Goal: Navigation & Orientation: Locate item on page

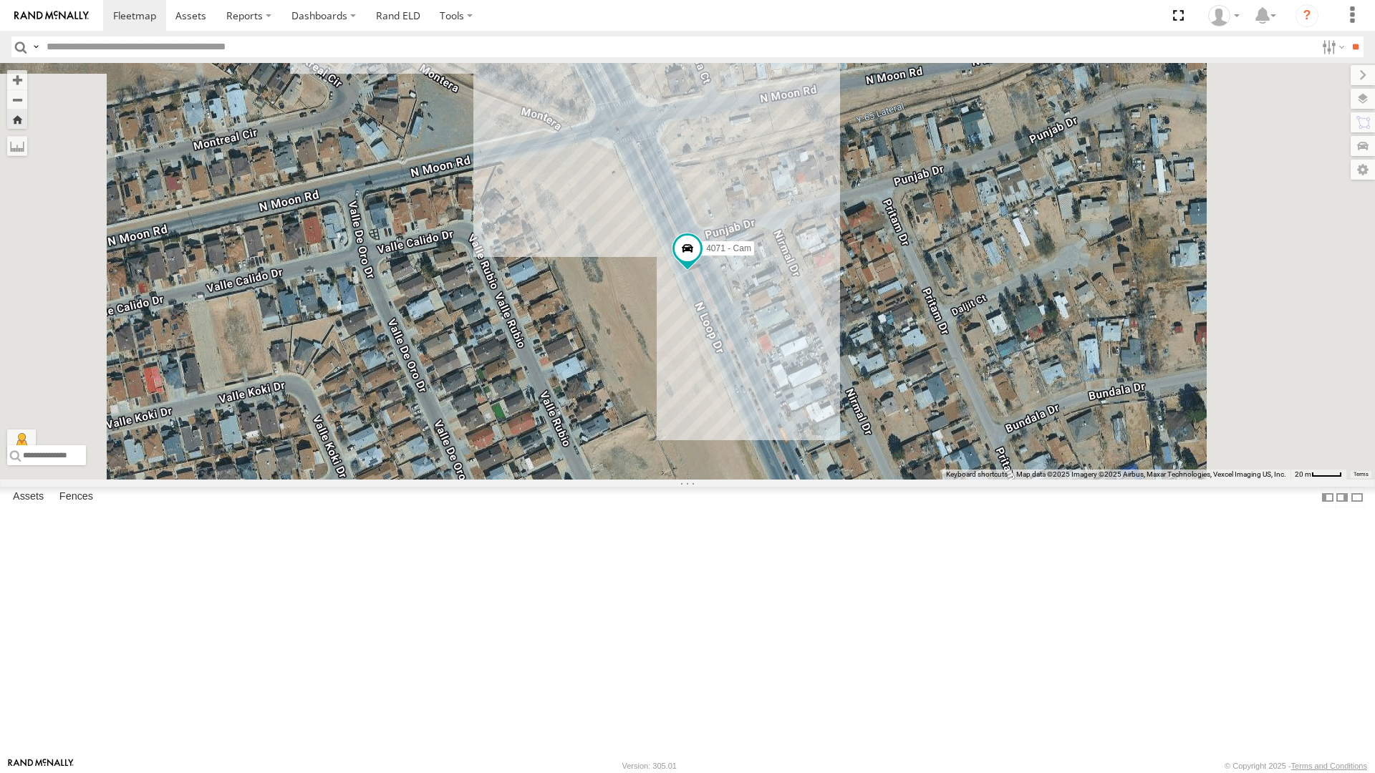
click at [0, 0] on div "4071 - Cam" at bounding box center [0, 0] width 0 height 0
click at [703, 271] on span at bounding box center [688, 252] width 32 height 39
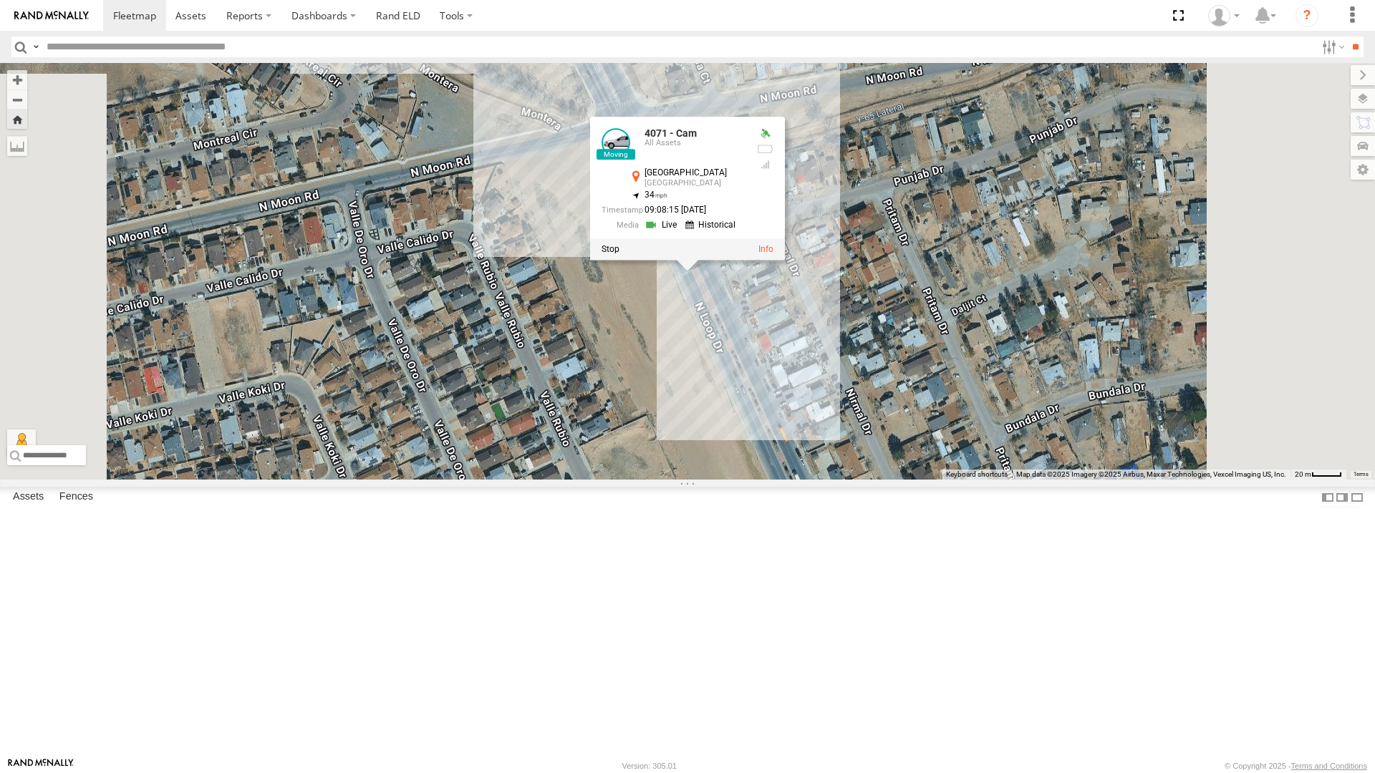
click at [850, 451] on div "4071 - Cam 4071 - Cam All Assets North Loop Dr Socorro 31.66615 , -106.27876 34…" at bounding box center [687, 271] width 1375 height 417
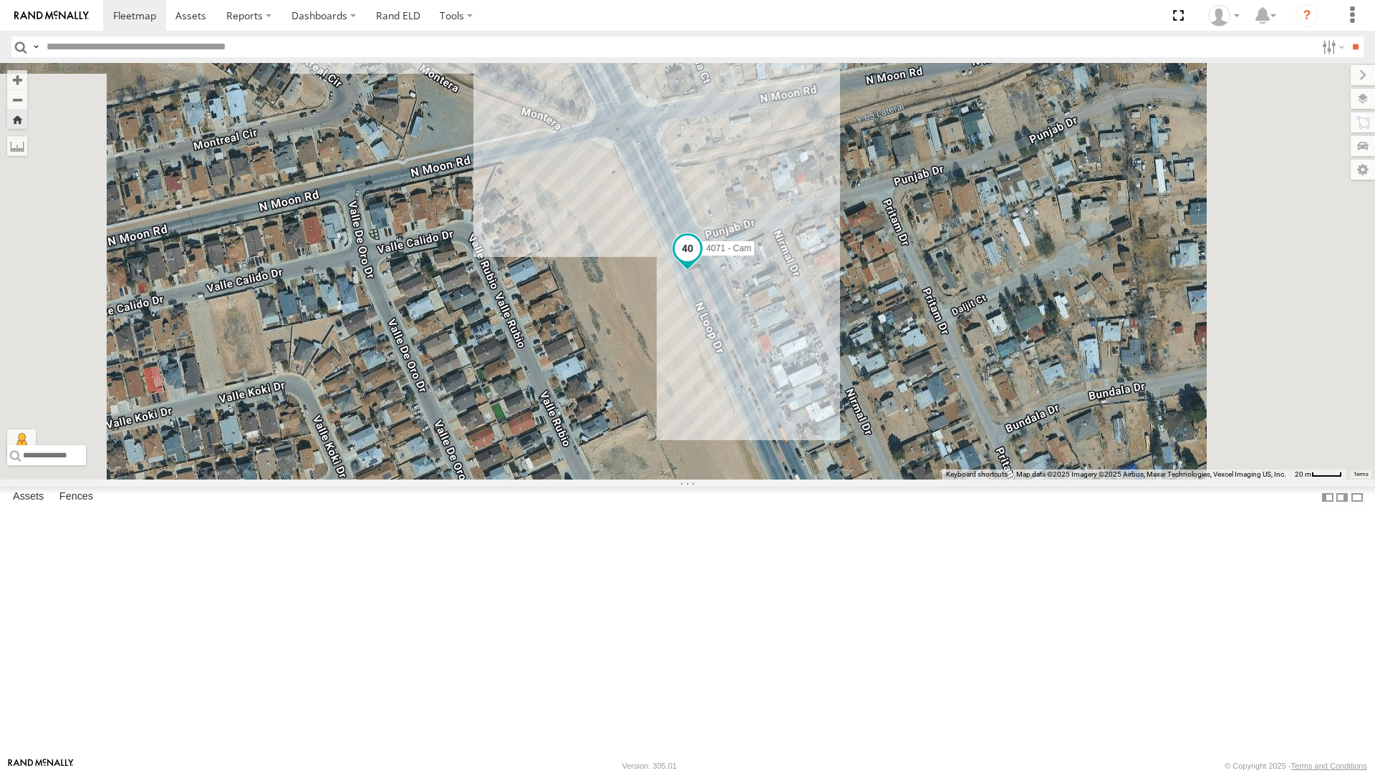
click at [700, 261] on span at bounding box center [687, 249] width 26 height 26
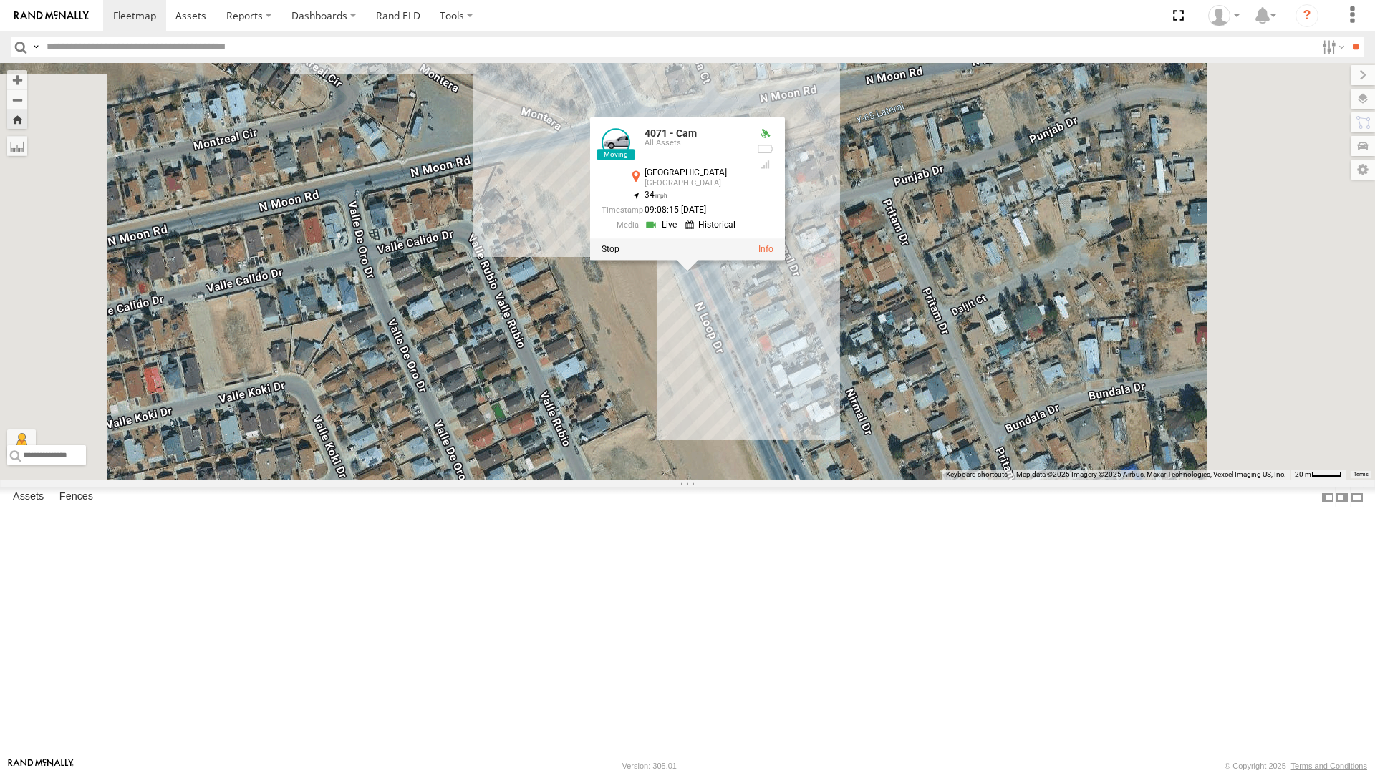
click at [846, 450] on div "4071 - Cam 4071 - Cam All Assets North Loop Dr Socorro 31.66615 , -106.27876 34…" at bounding box center [687, 271] width 1375 height 417
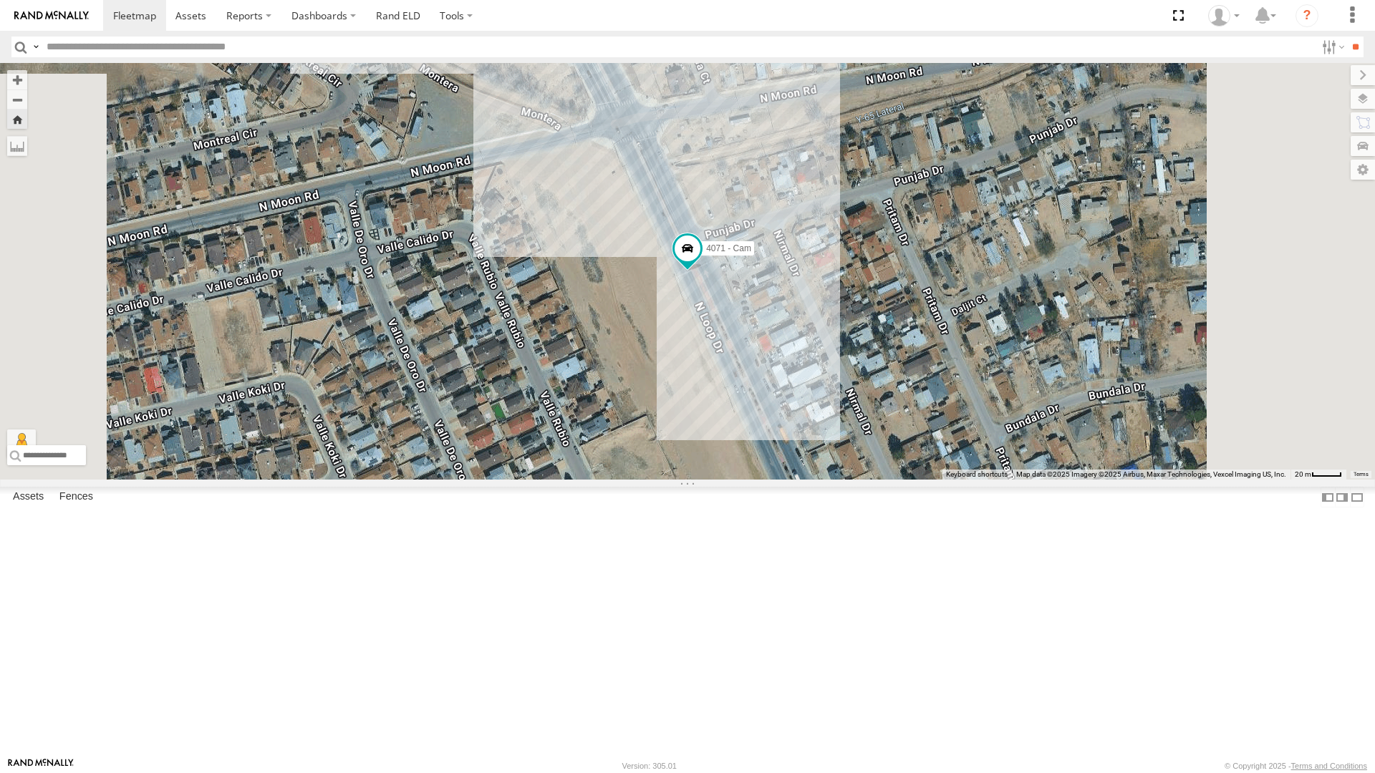
click at [0, 0] on div "All Assets" at bounding box center [0, 0] width 0 height 0
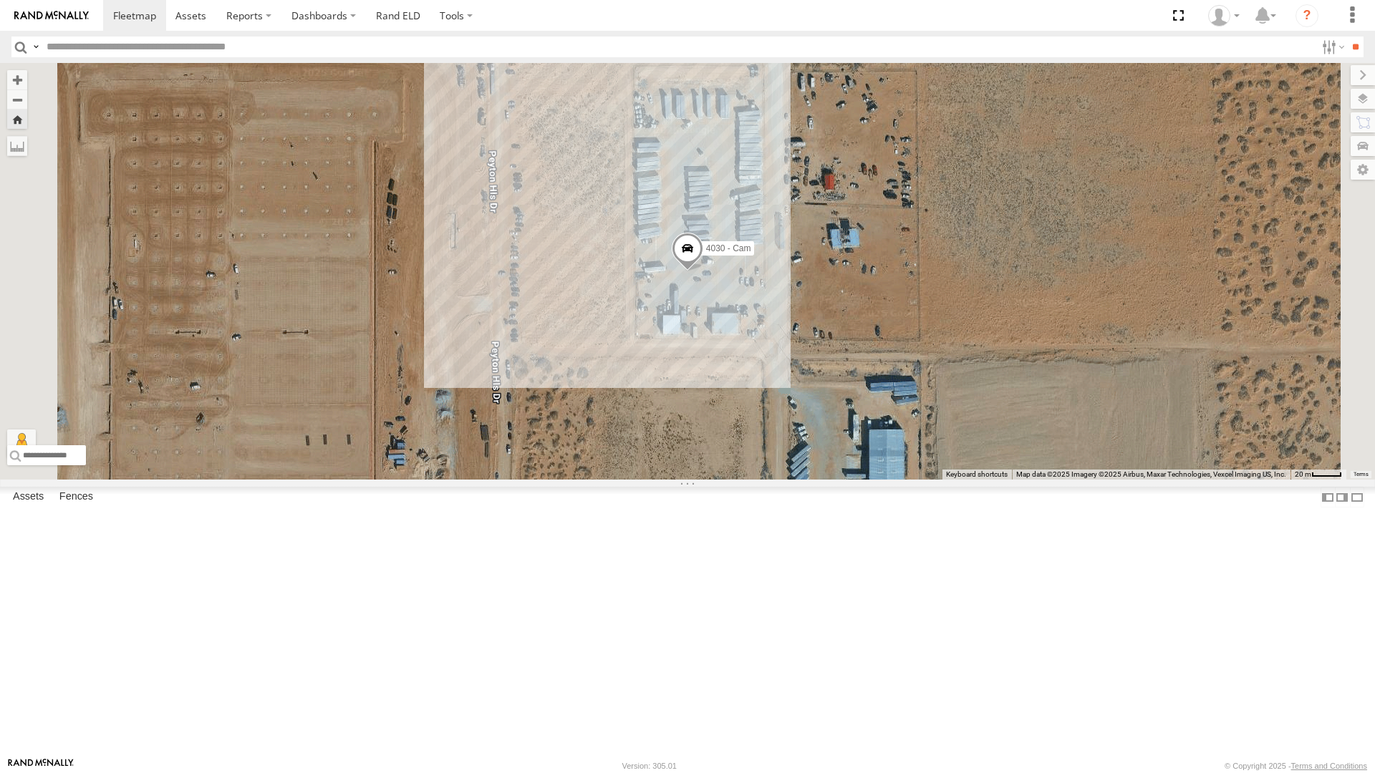
click at [703, 271] on span at bounding box center [688, 252] width 32 height 39
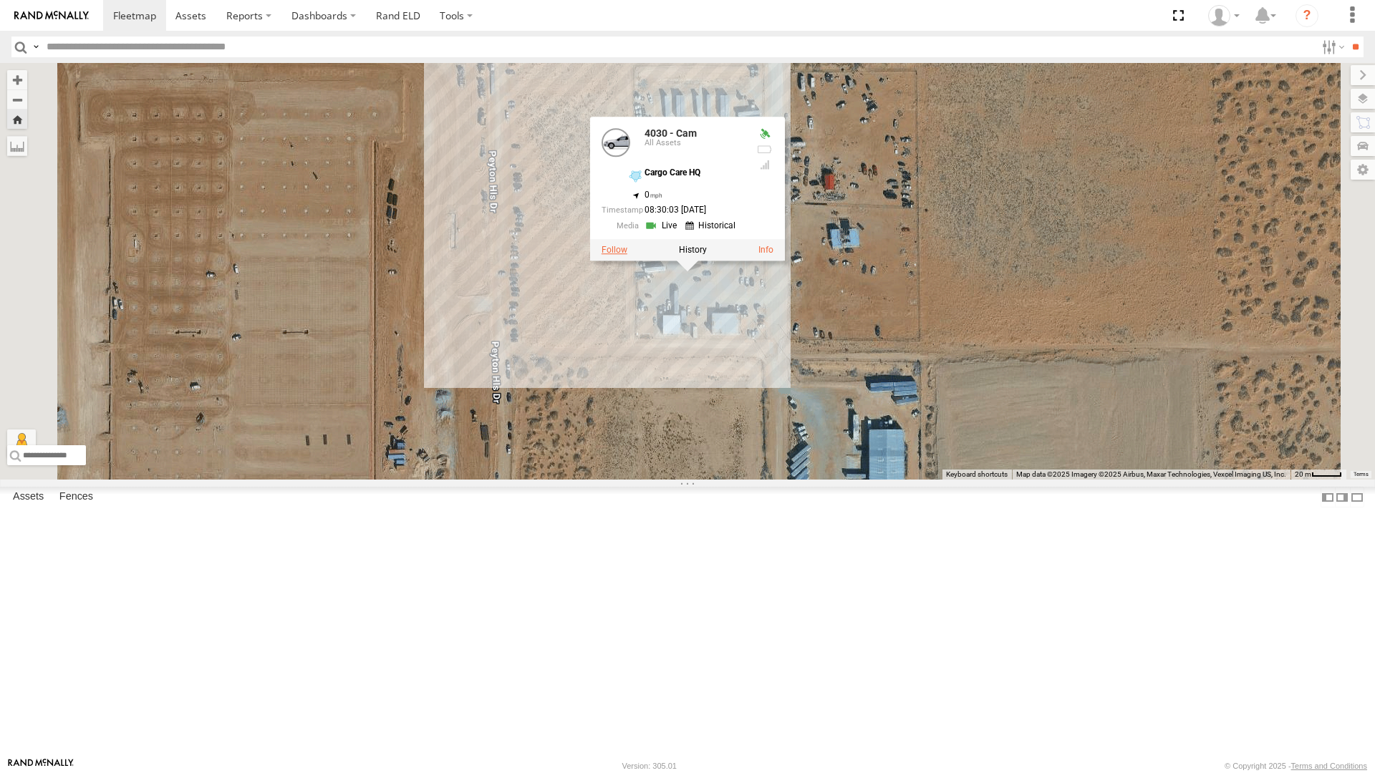
click at [627, 255] on label at bounding box center [614, 250] width 26 height 10
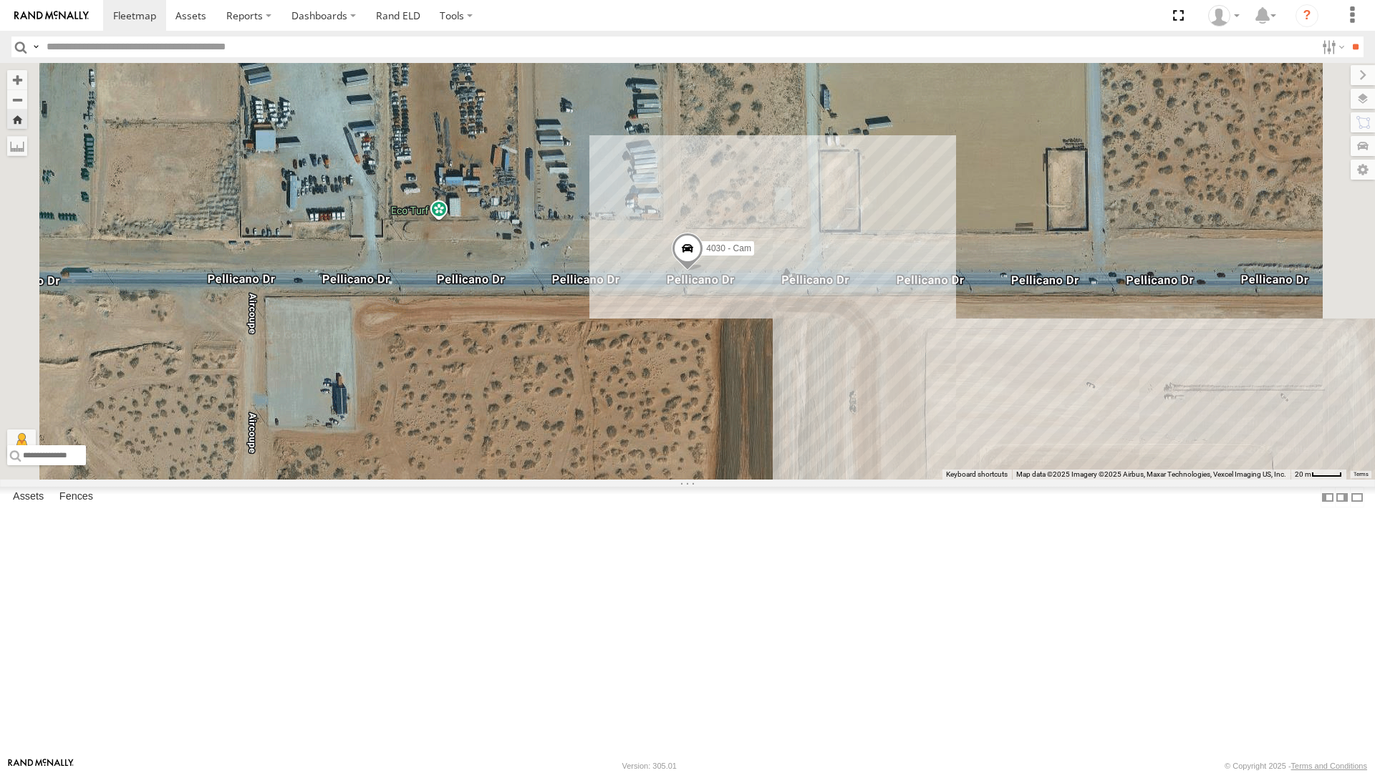
click at [0, 0] on div "All Assets" at bounding box center [0, 0] width 0 height 0
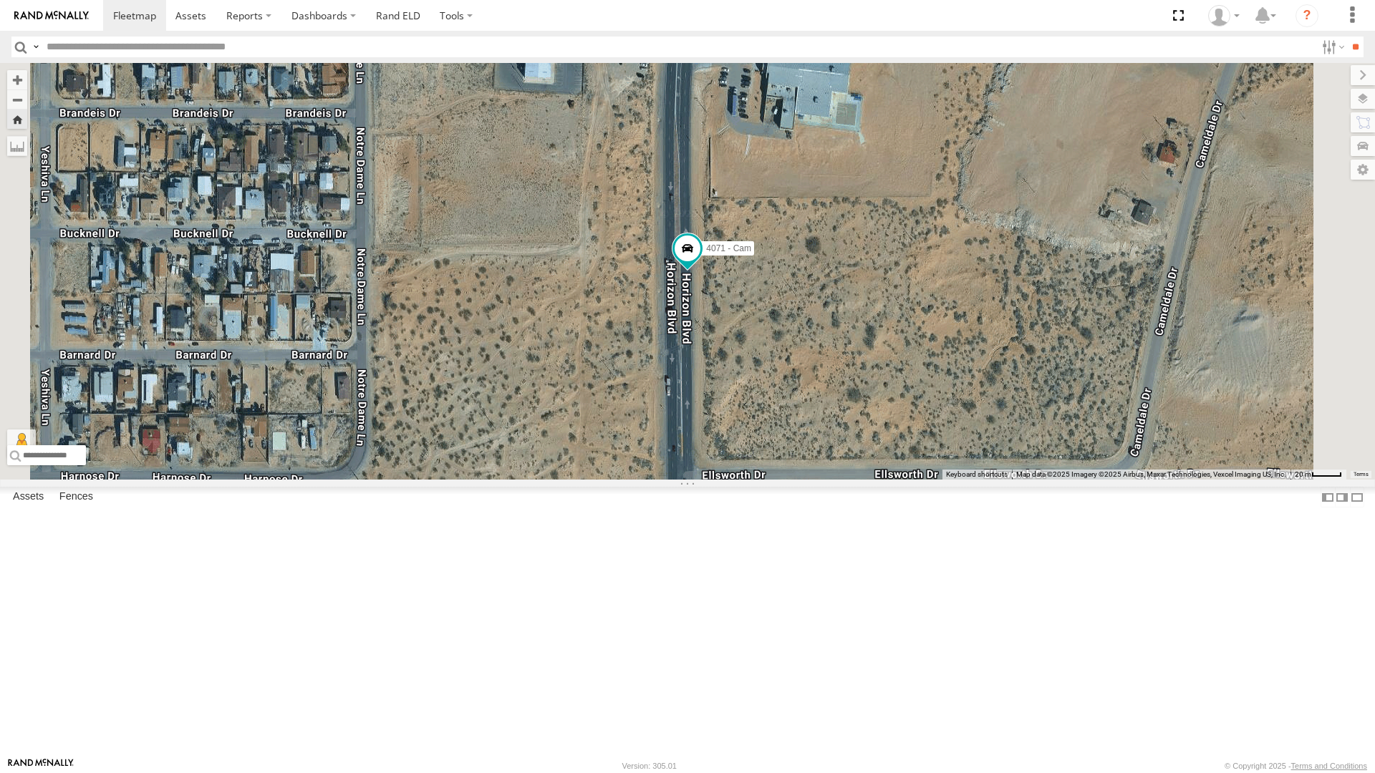
click at [0, 0] on div "4030 - Cam" at bounding box center [0, 0] width 0 height 0
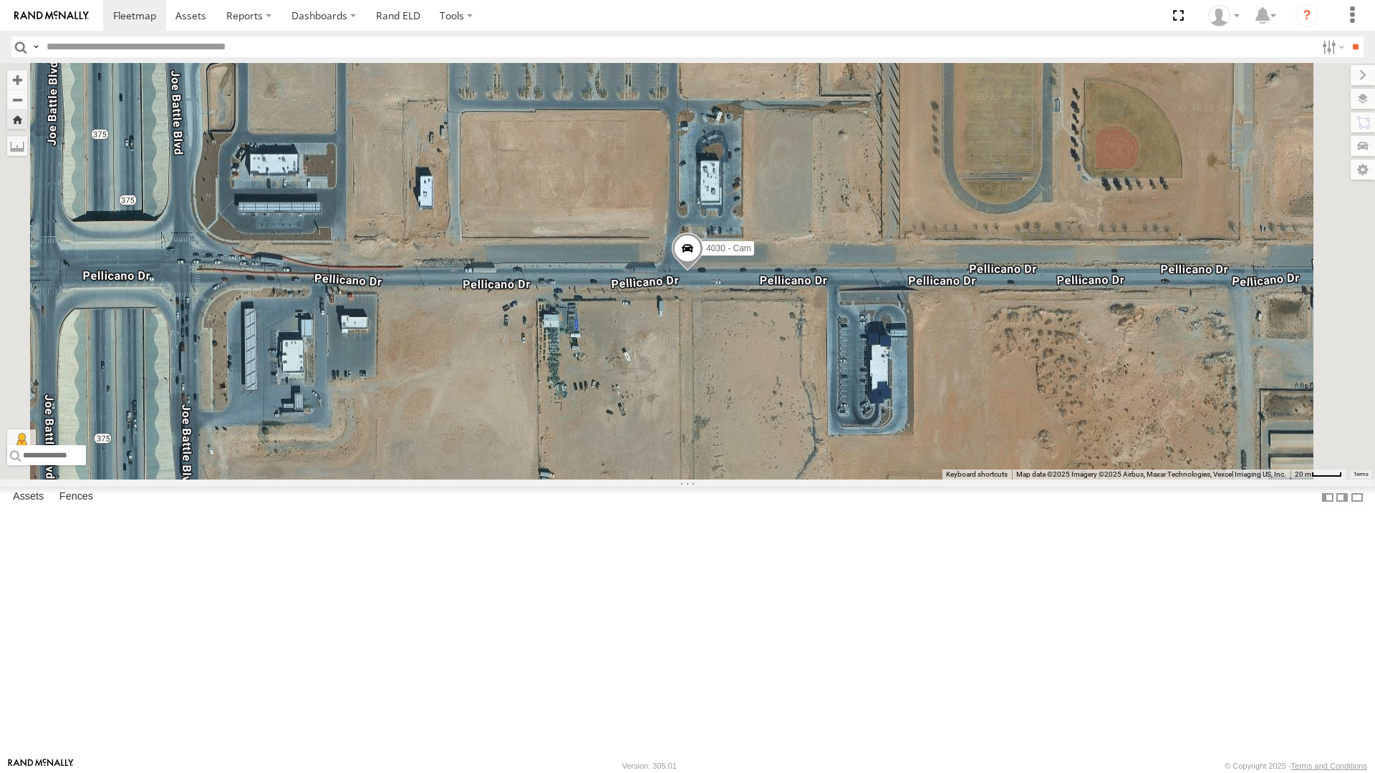
click at [778, 480] on div "4030 - Cam" at bounding box center [687, 271] width 1375 height 417
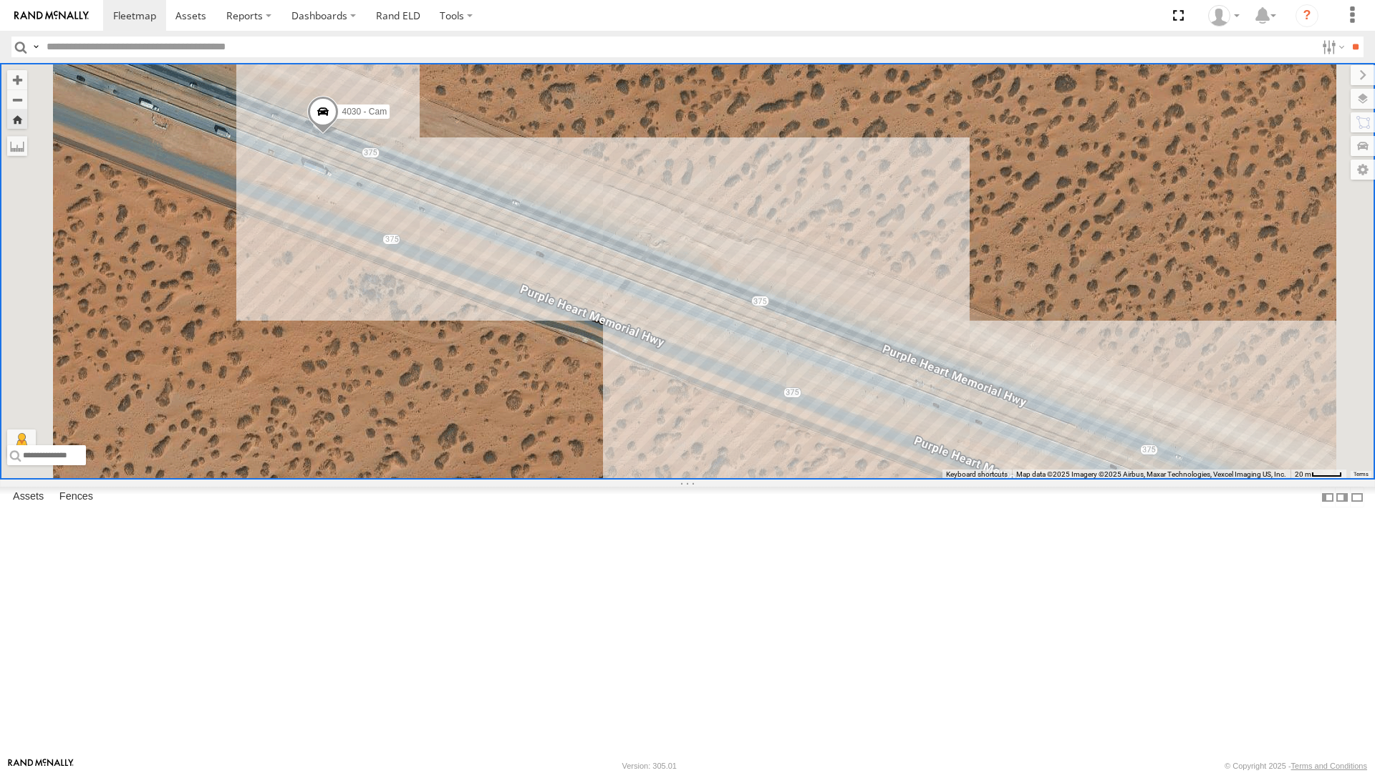
click at [0, 0] on div "4071 - Cam" at bounding box center [0, 0] width 0 height 0
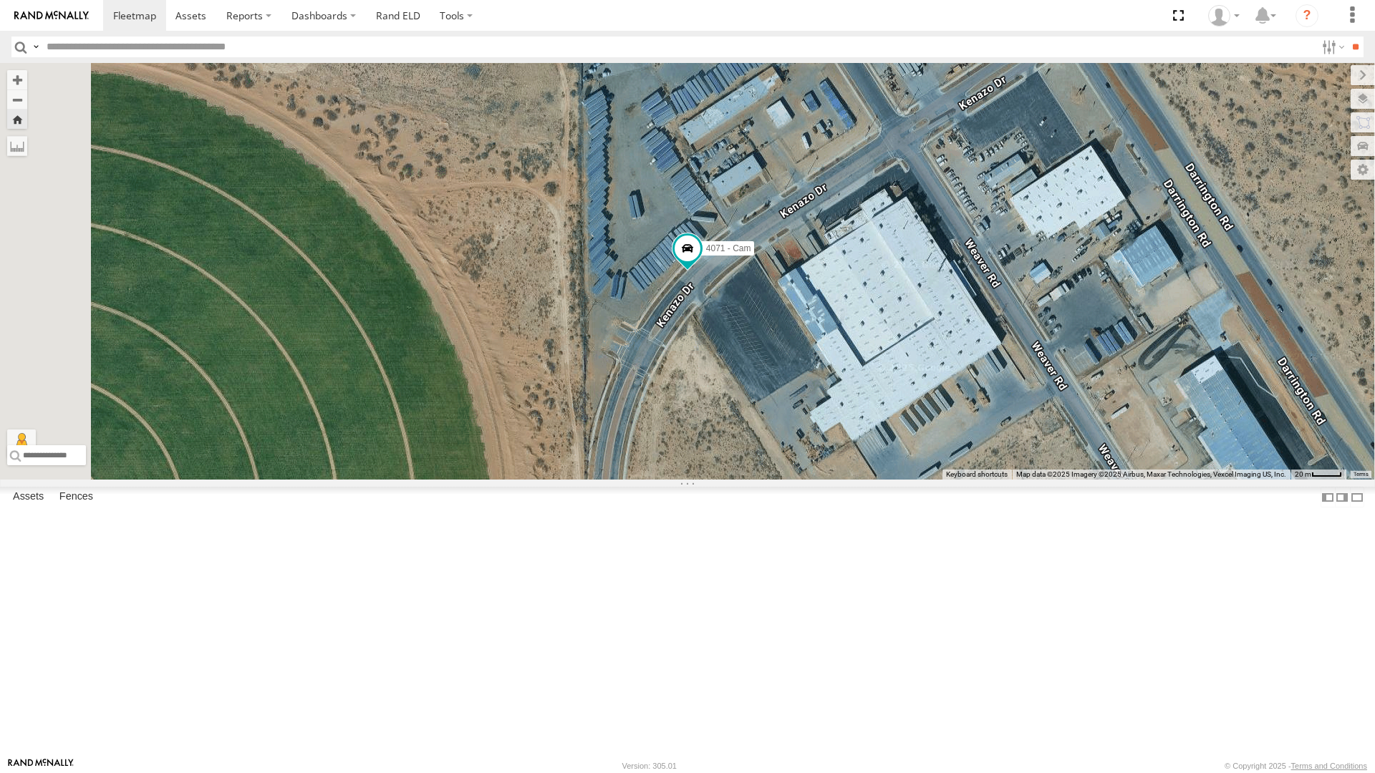
click at [0, 0] on div "4071 - Cam" at bounding box center [0, 0] width 0 height 0
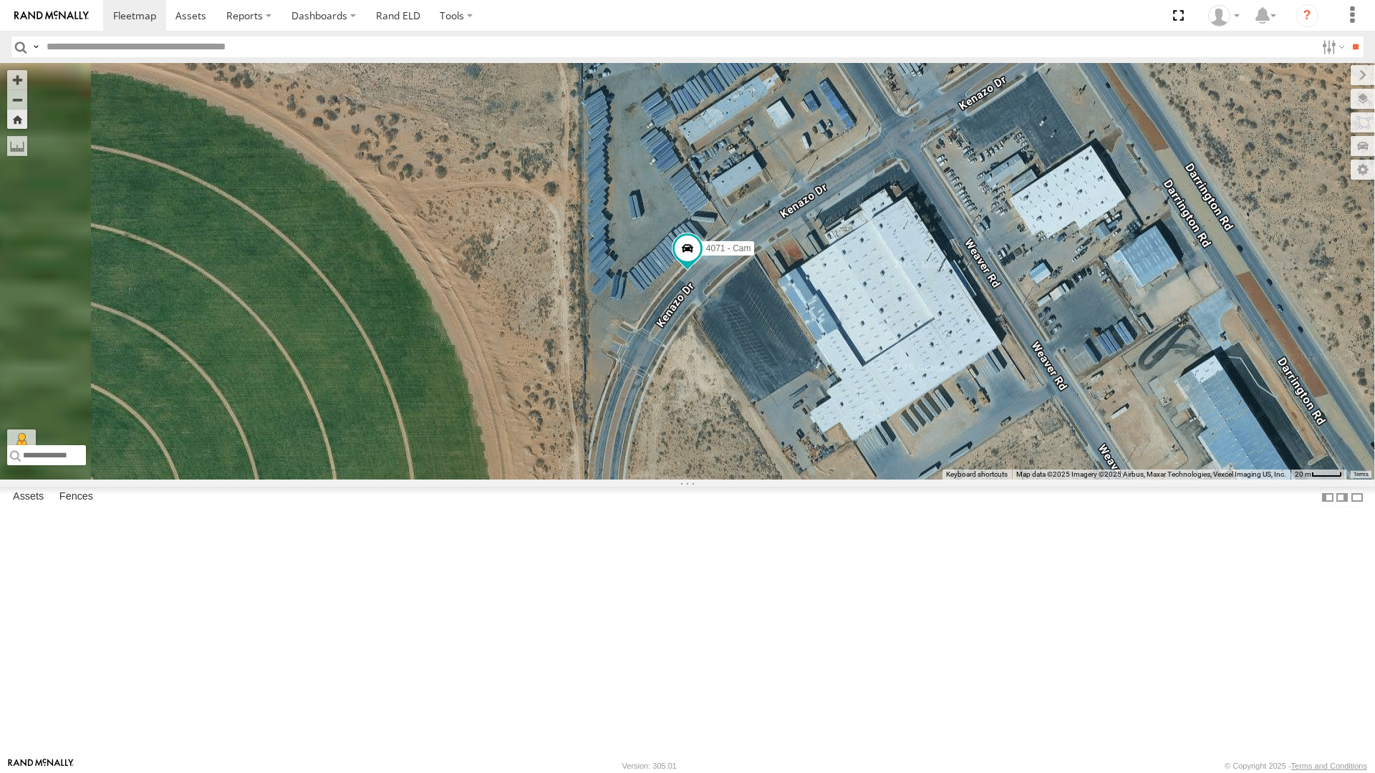
click at [0, 0] on div "4030 - Cam" at bounding box center [0, 0] width 0 height 0
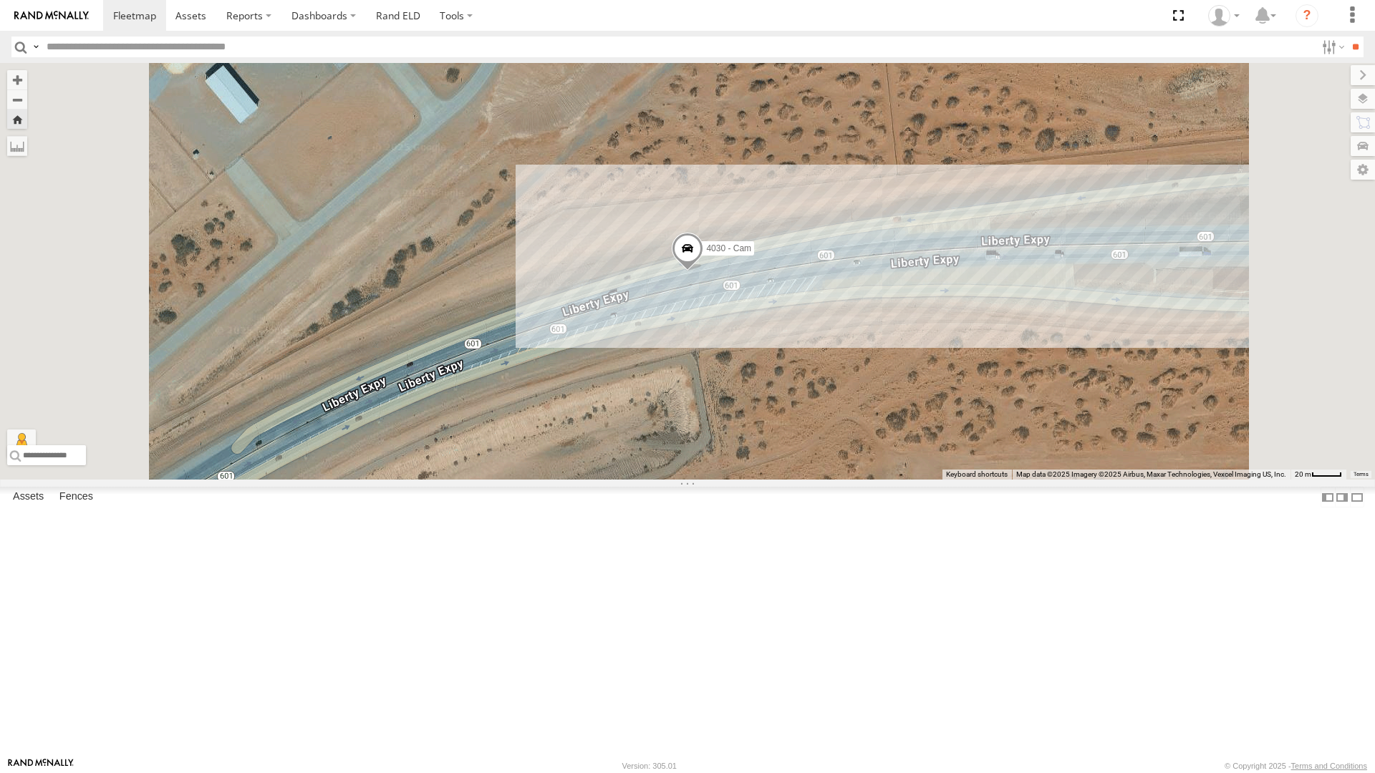
click at [0, 0] on div "4071 - Cam" at bounding box center [0, 0] width 0 height 0
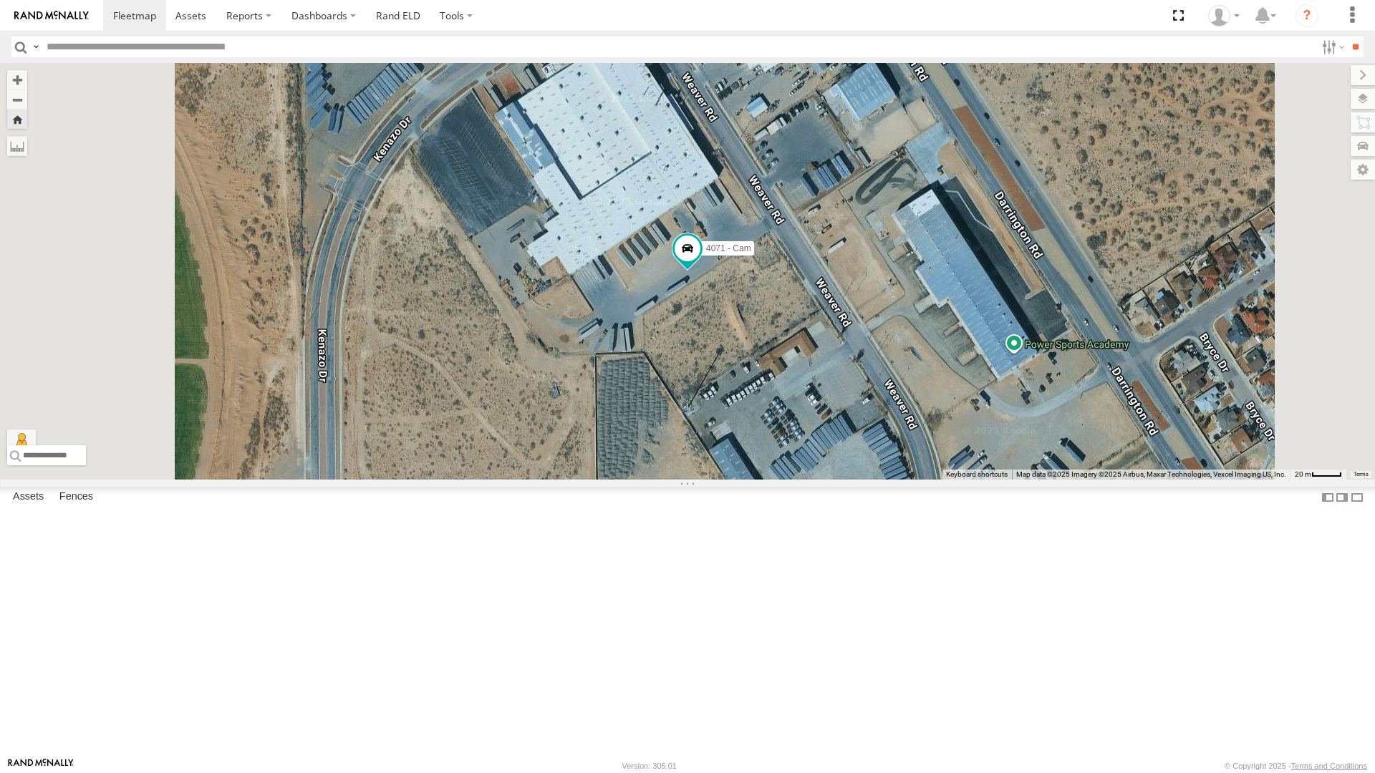
click at [0, 0] on div "4030 - Cam All Assets" at bounding box center [0, 0] width 0 height 0
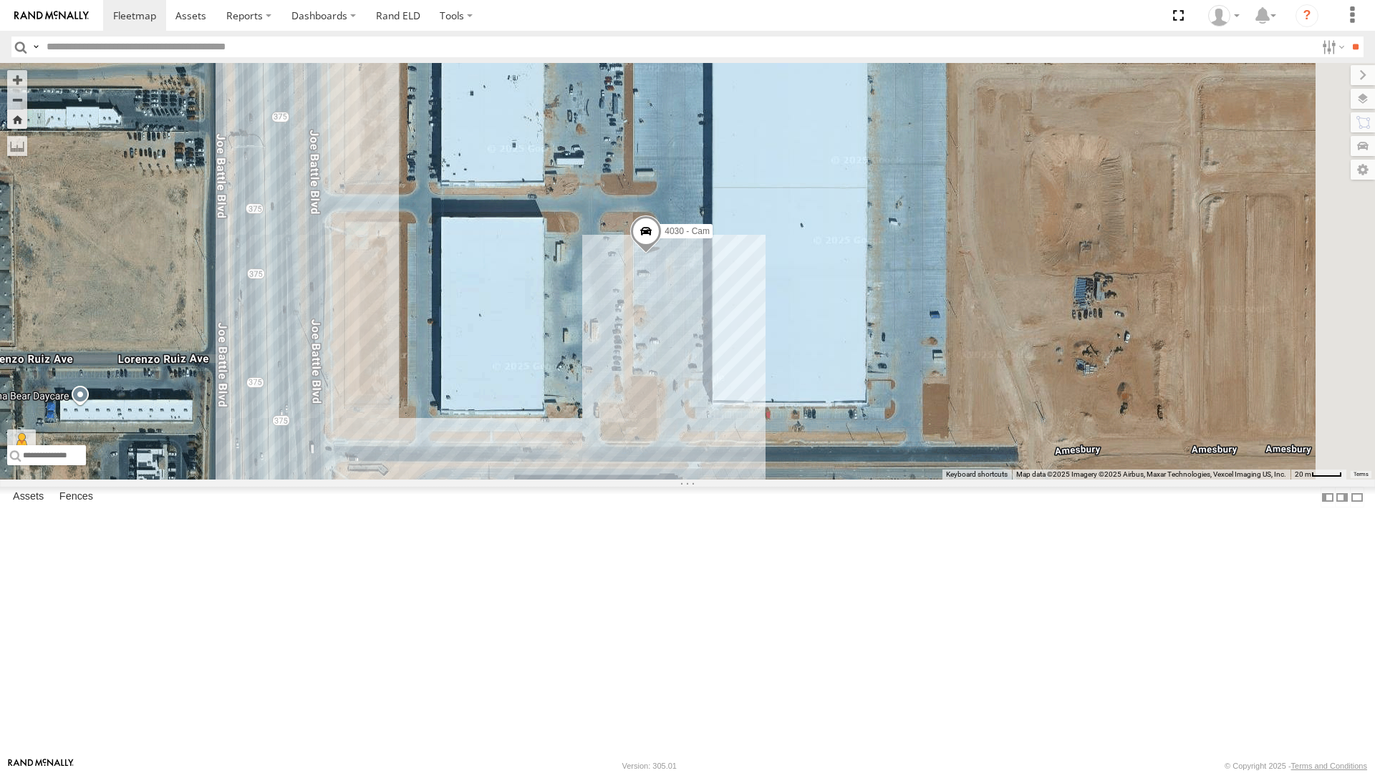
click at [0, 0] on div "4030 - Cam" at bounding box center [0, 0] width 0 height 0
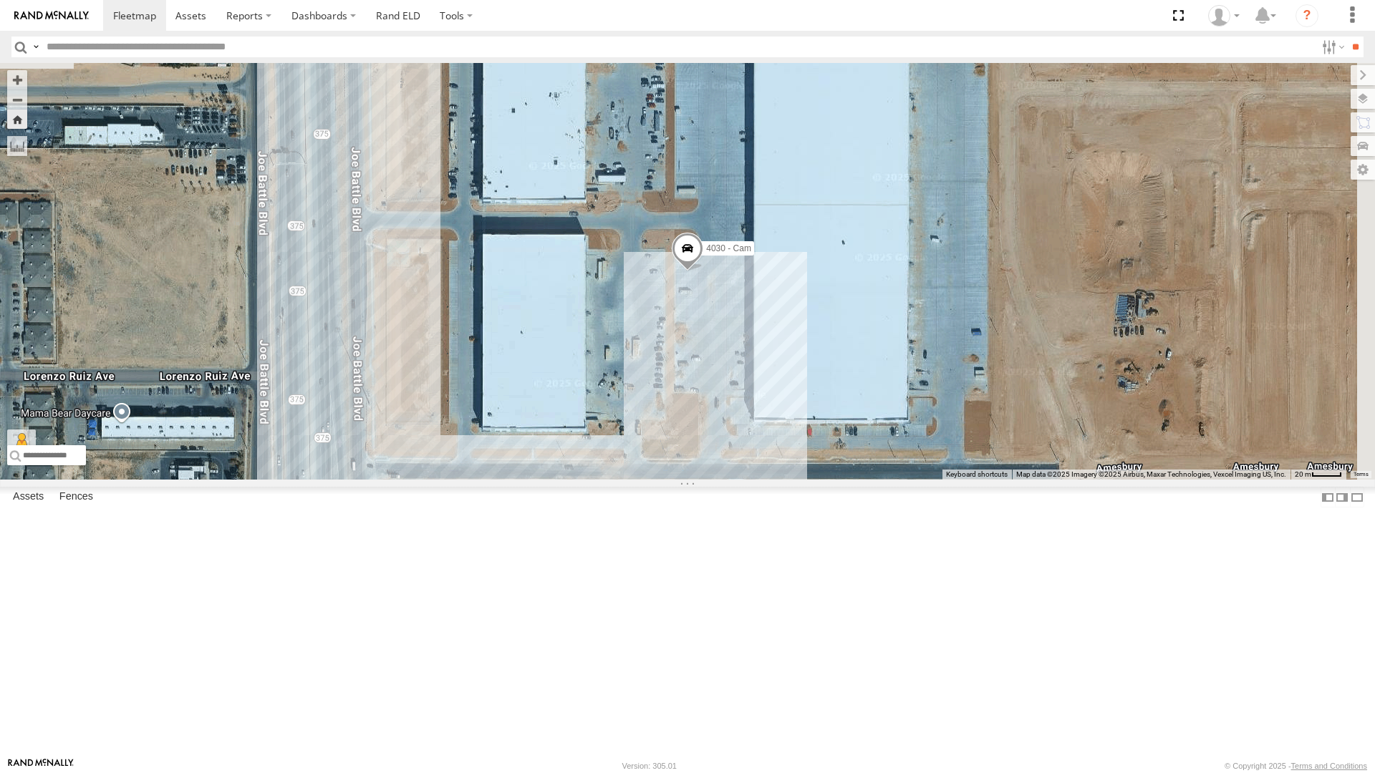
click at [0, 0] on div "4071 - Cam" at bounding box center [0, 0] width 0 height 0
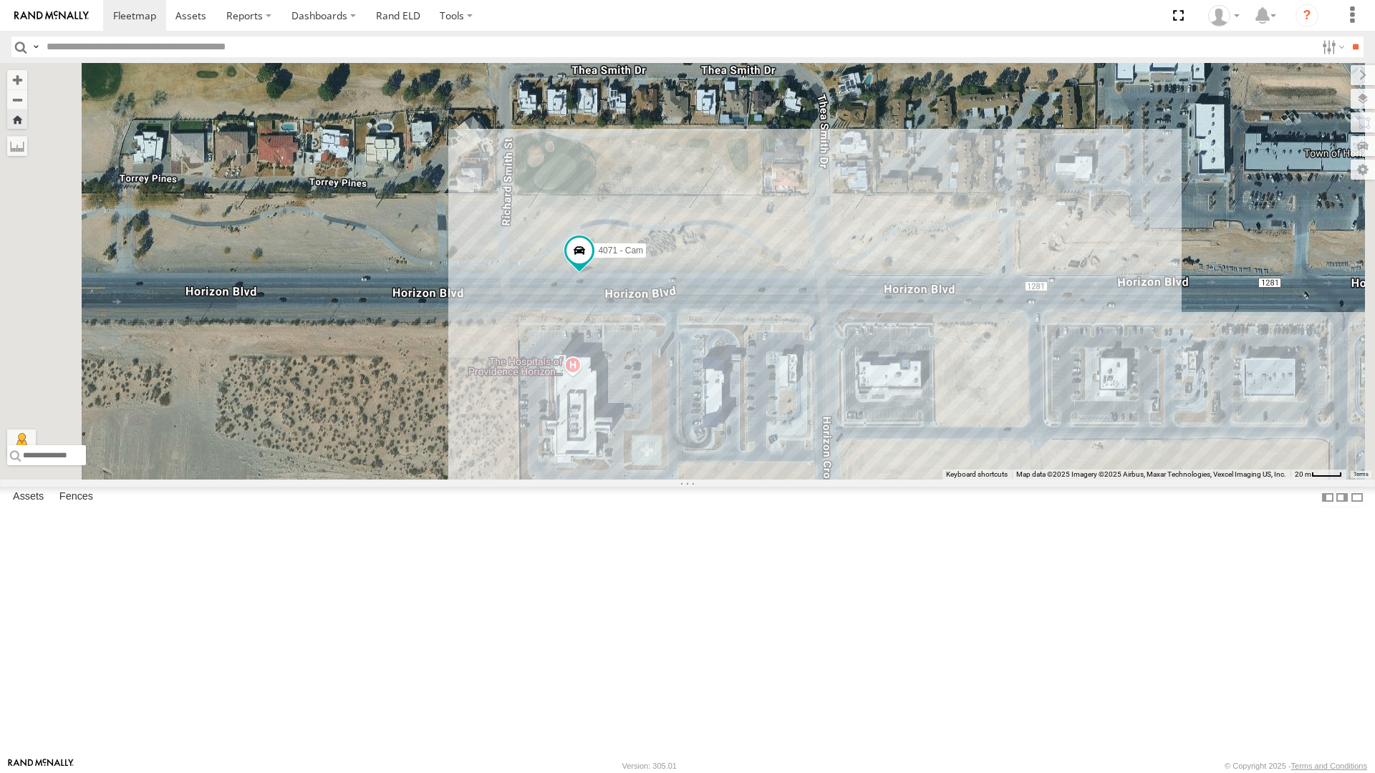
click at [0, 0] on div "4030 - Cam" at bounding box center [0, 0] width 0 height 0
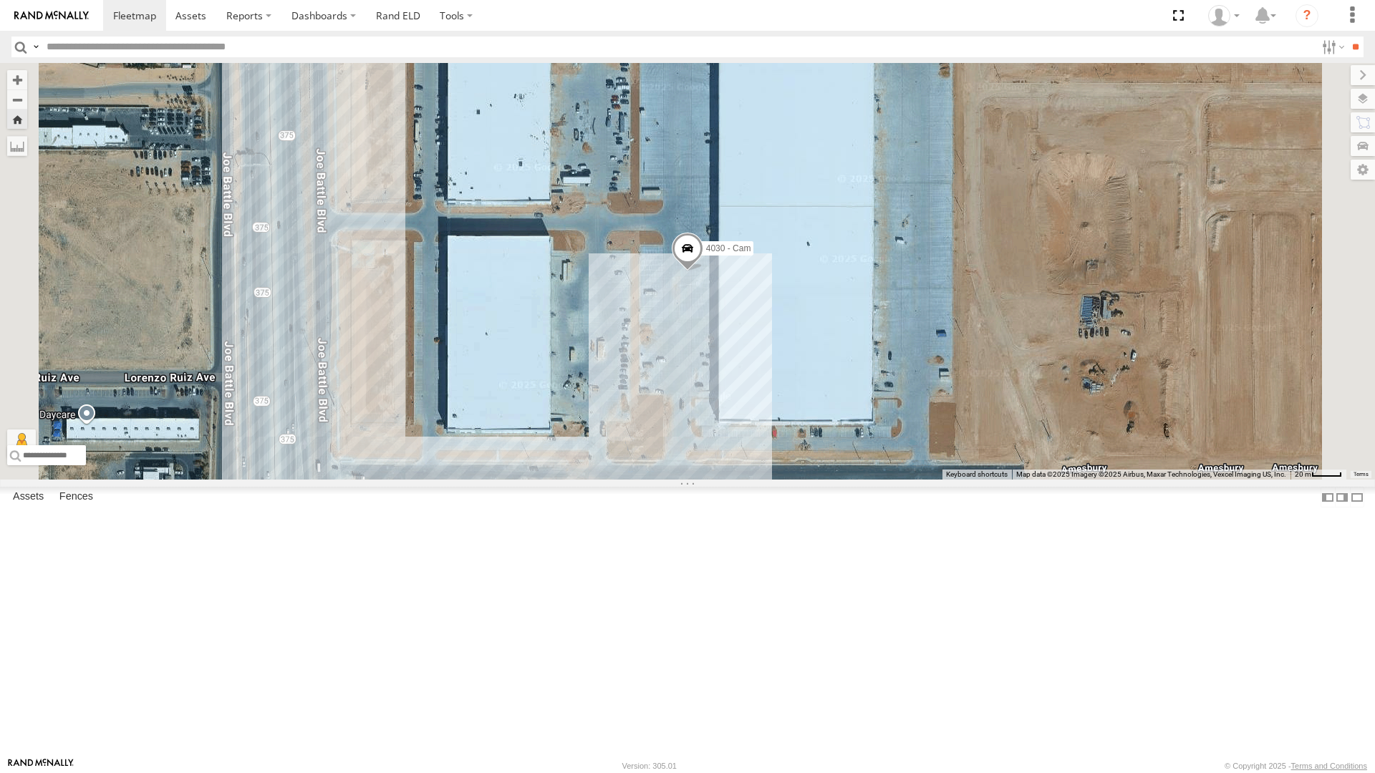
click at [798, 406] on div "4030 - Cam" at bounding box center [687, 271] width 1375 height 417
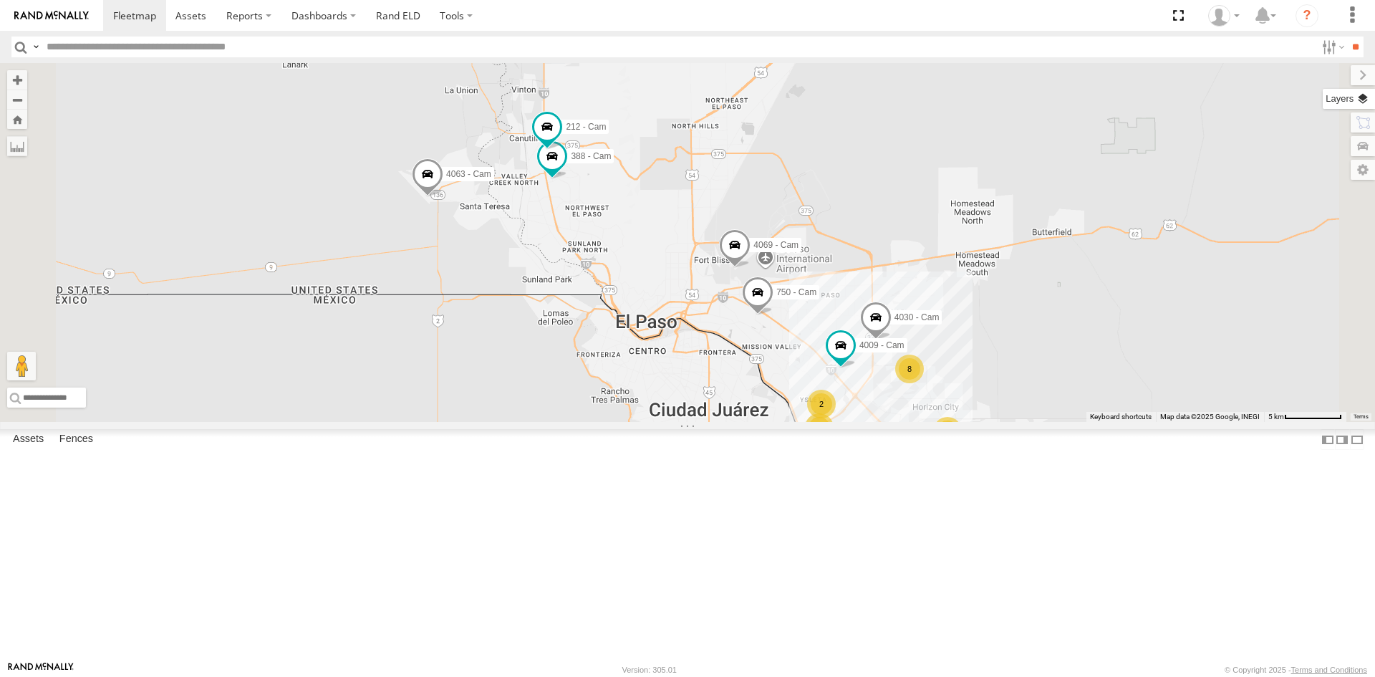
click at [1357, 95] on label at bounding box center [1348, 99] width 52 height 20
click at [0, 0] on span "Basemaps" at bounding box center [0, 0] width 0 height 0
click at [0, 0] on span "Satellite + Roadmap" at bounding box center [0, 0] width 0 height 0
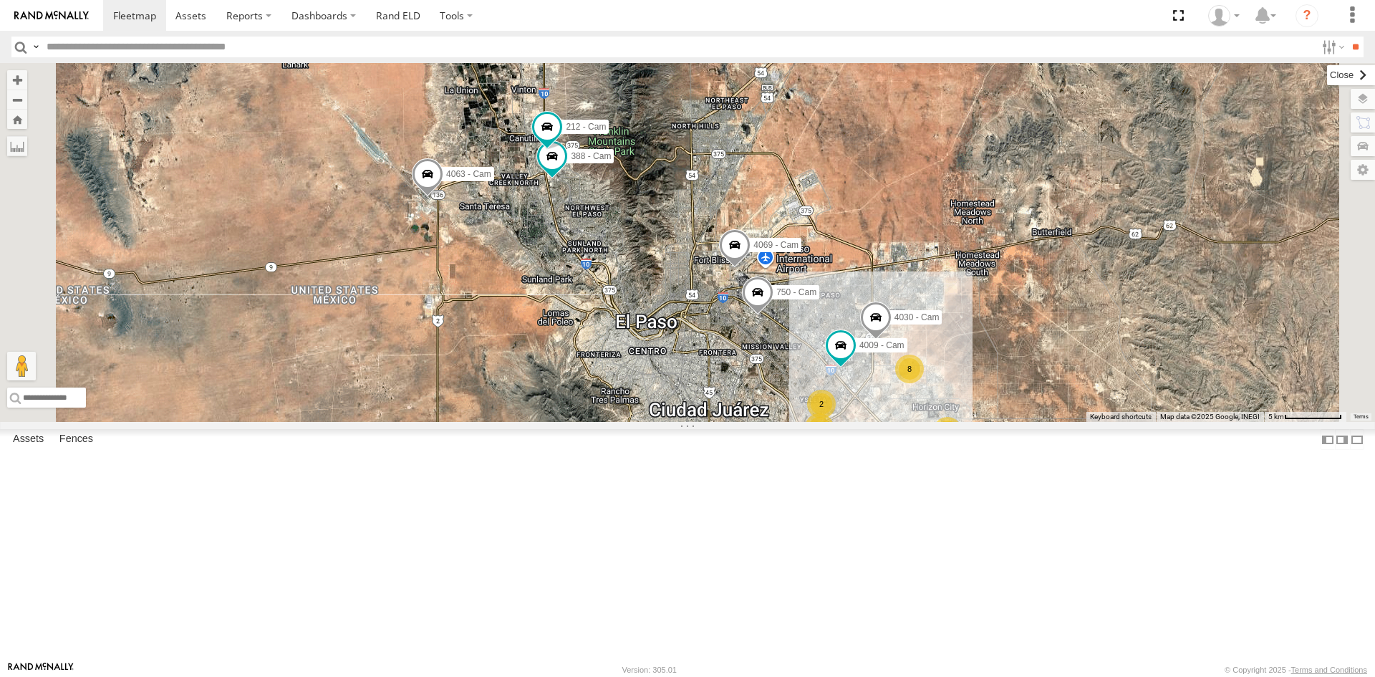
click at [1327, 74] on label at bounding box center [1351, 75] width 48 height 20
click at [1175, 22] on span at bounding box center [1177, 15] width 29 height 31
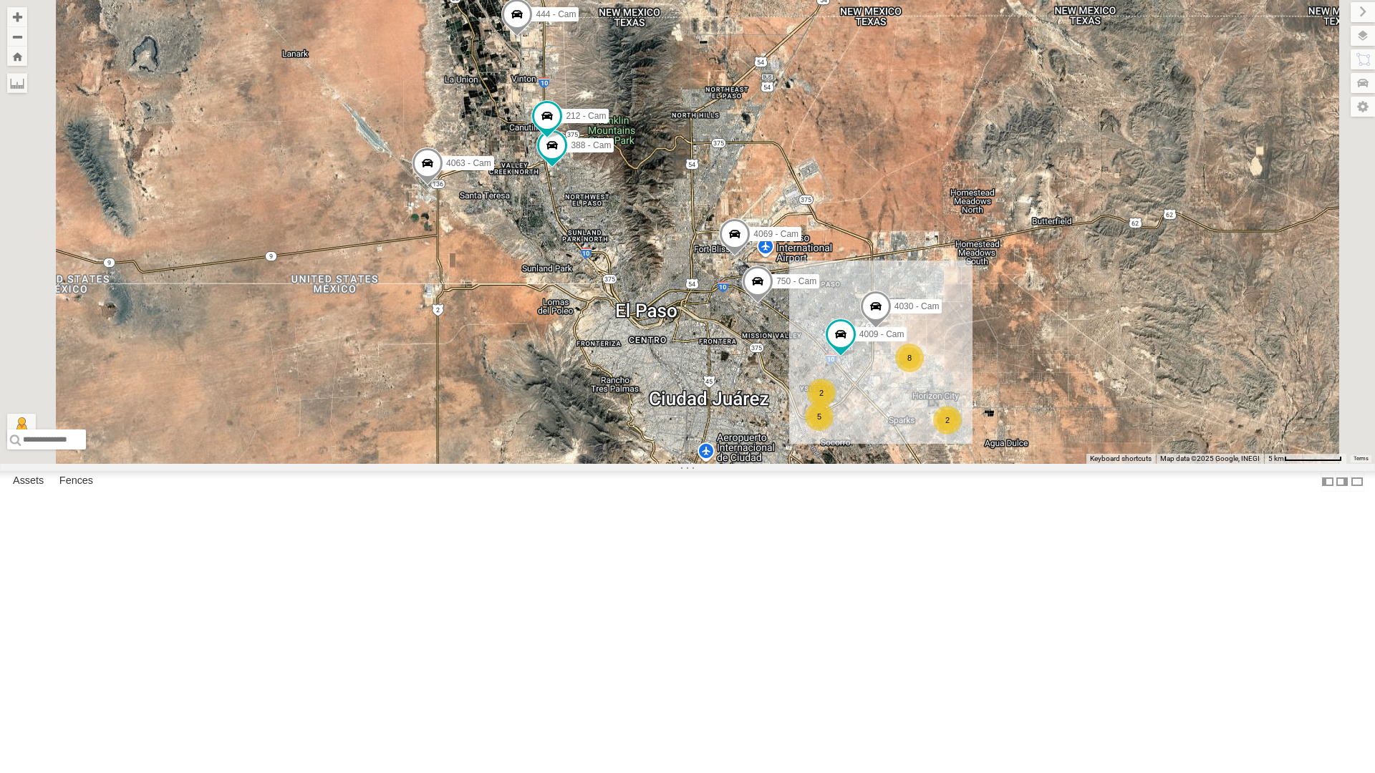
click at [0, 0] on div "4071 - Cam" at bounding box center [0, 0] width 0 height 0
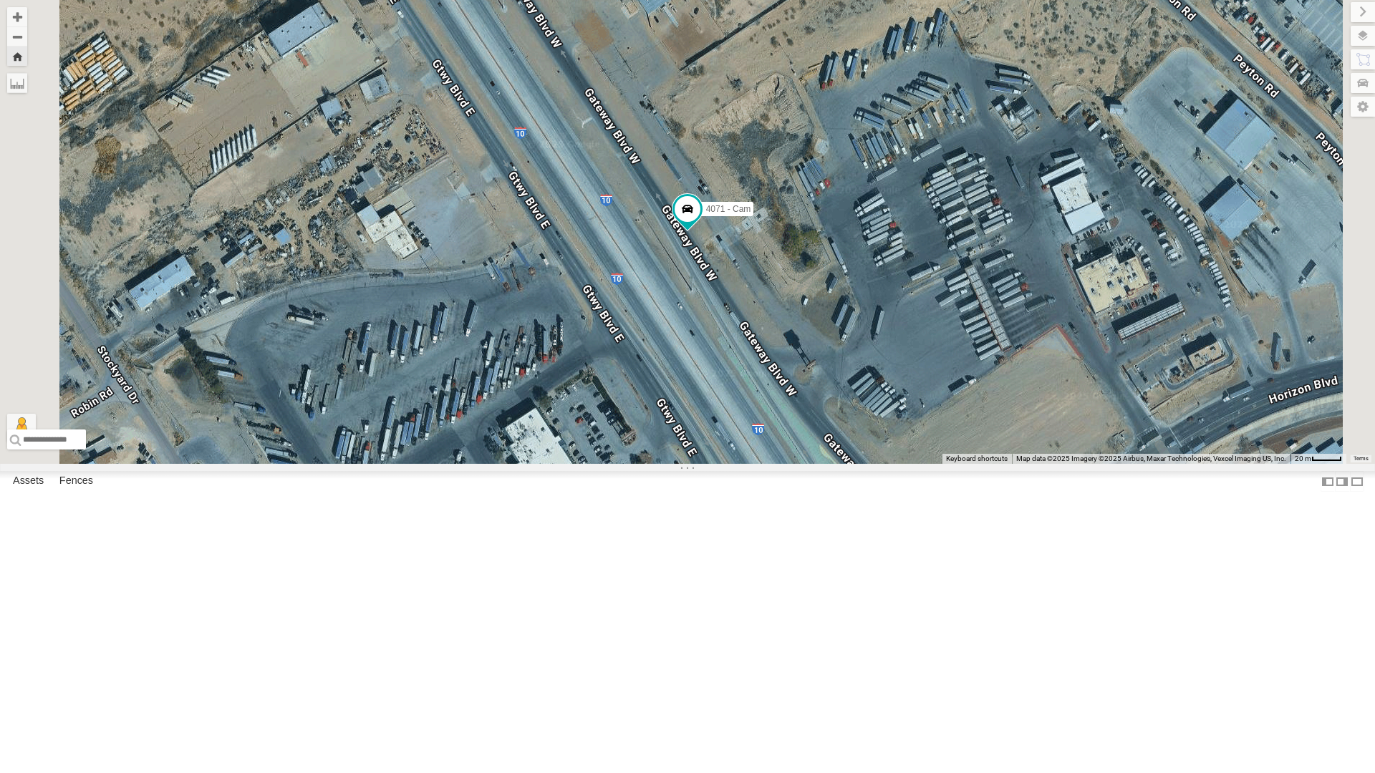
click at [0, 0] on div "4030 - Cam" at bounding box center [0, 0] width 0 height 0
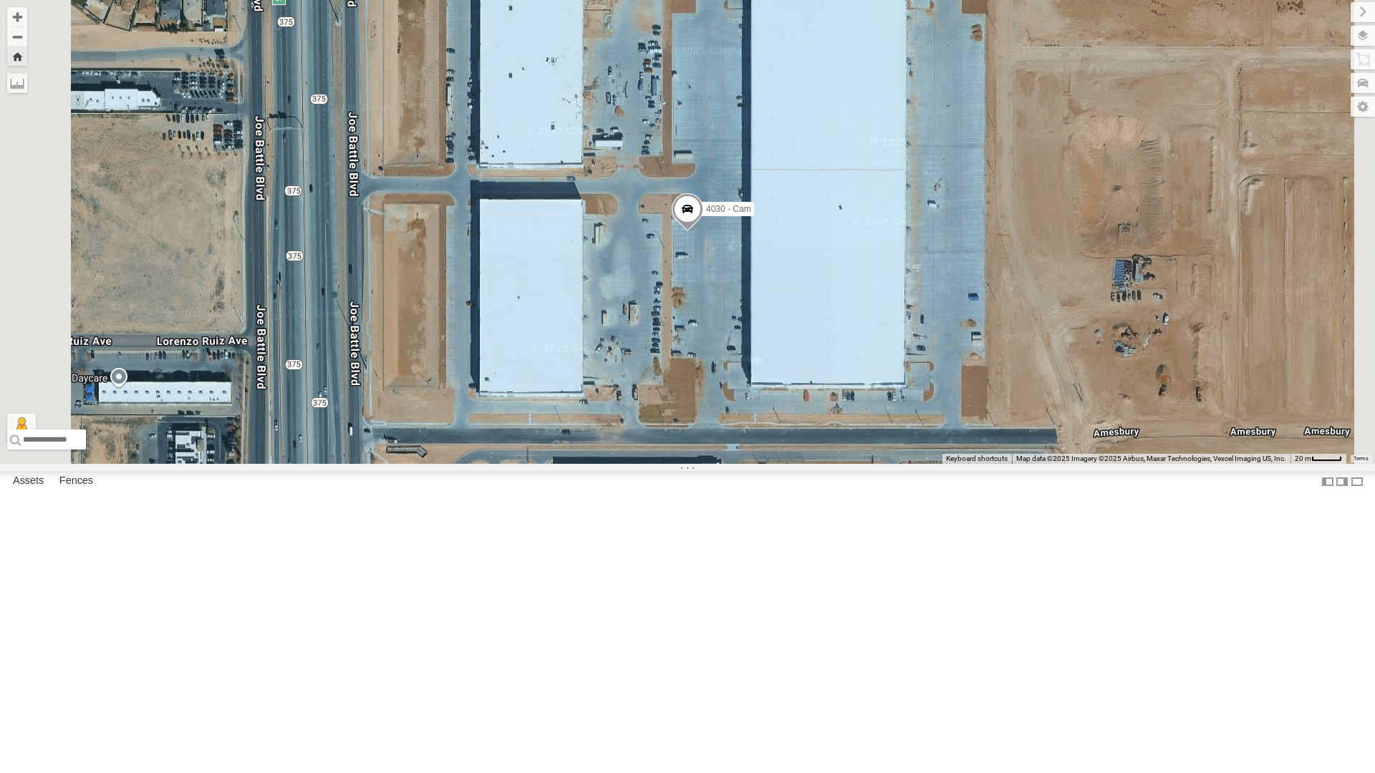
click at [0, 0] on div "4071 - Cam" at bounding box center [0, 0] width 0 height 0
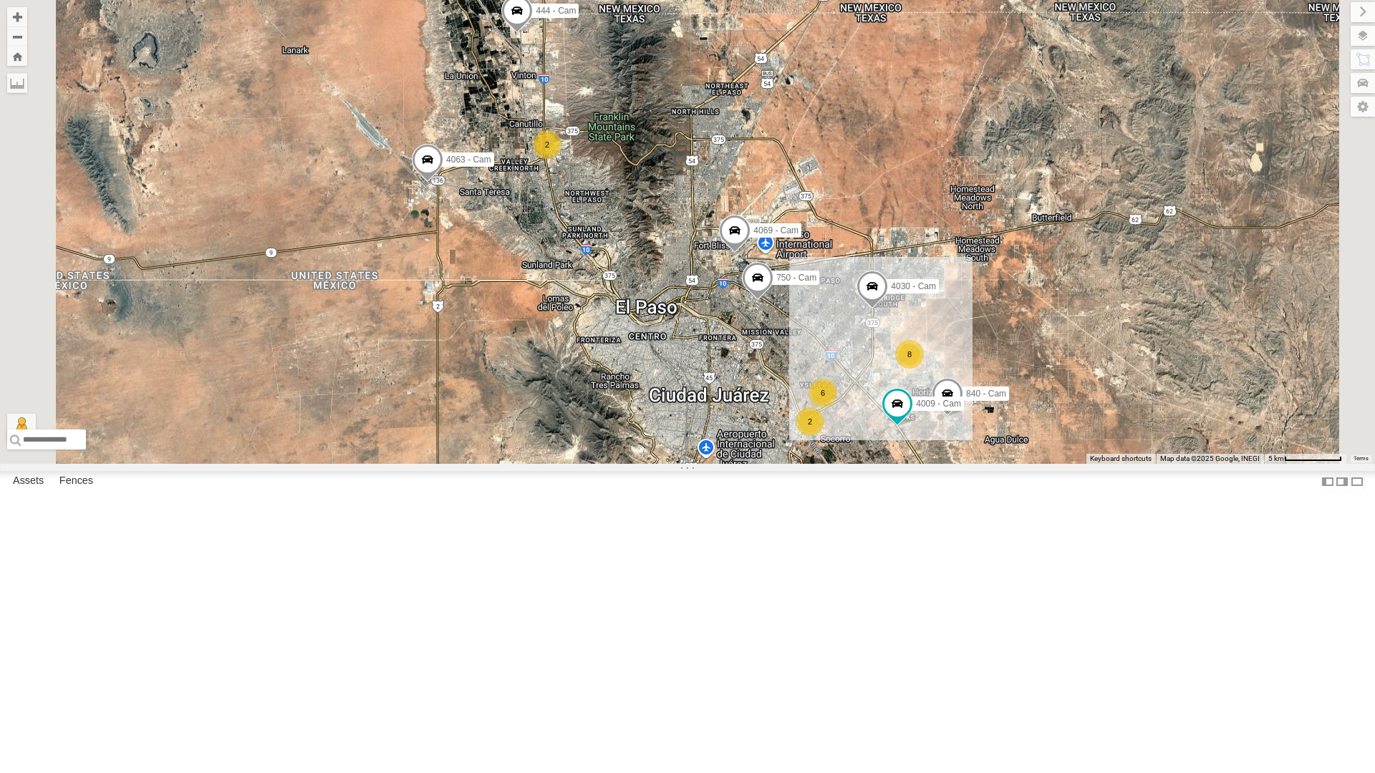
click at [0, 0] on div "4030 - Cam" at bounding box center [0, 0] width 0 height 0
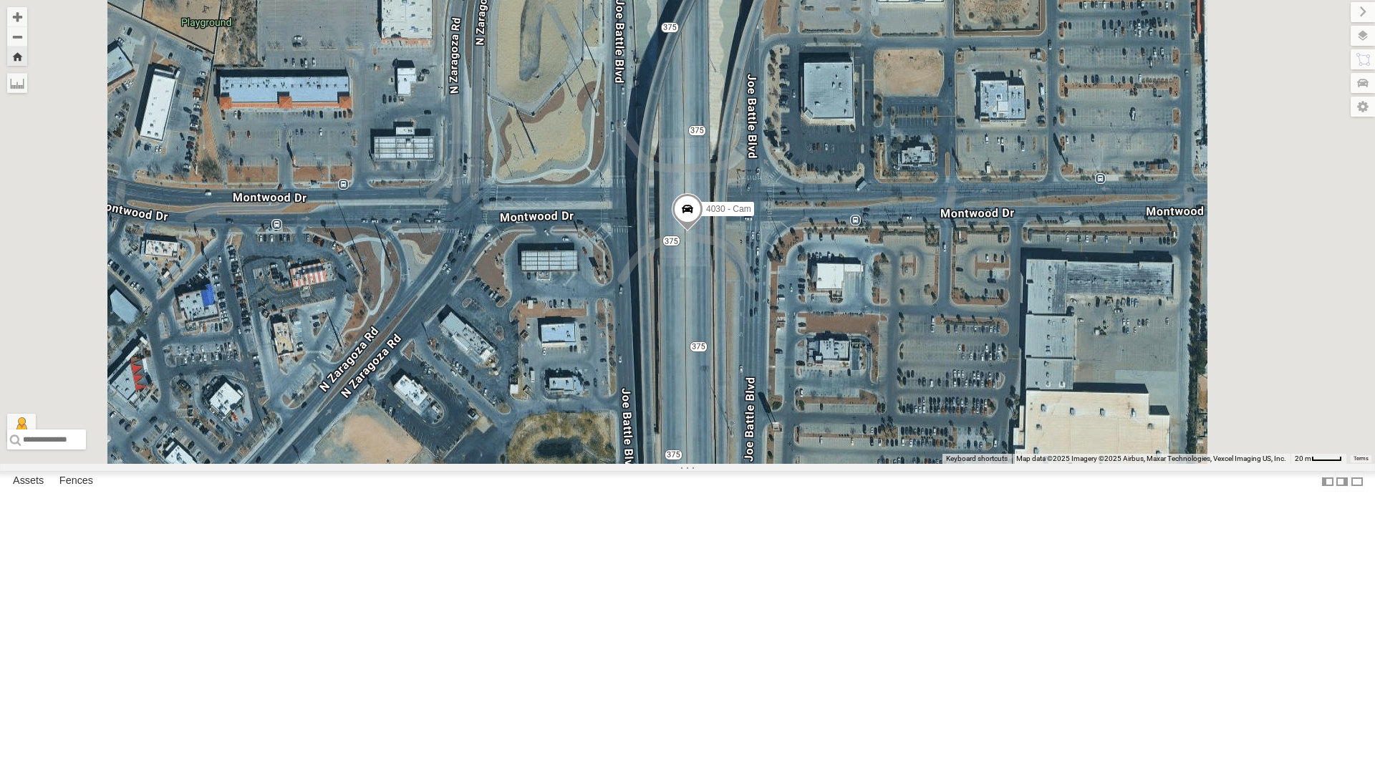
click at [0, 0] on div "4071 - Cam All Assets" at bounding box center [0, 0] width 0 height 0
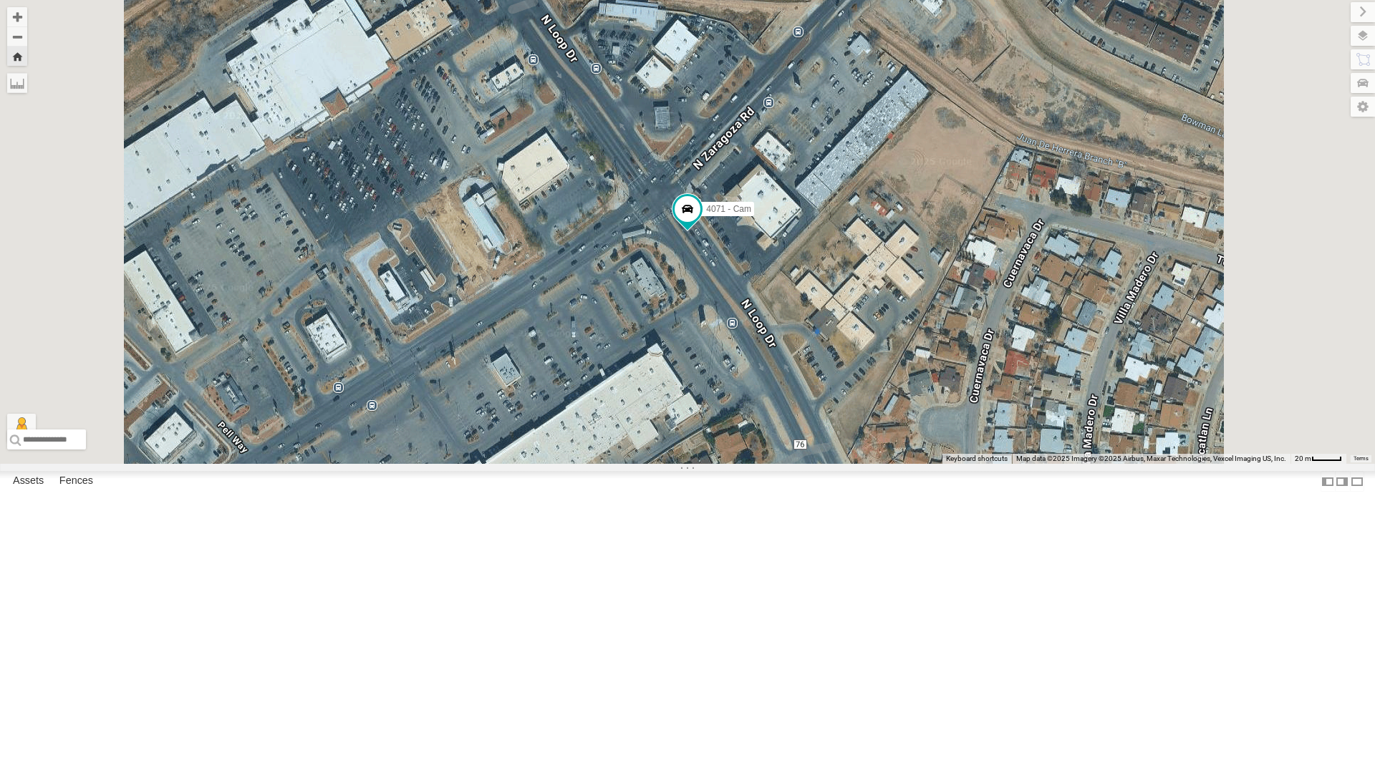
click at [0, 0] on div "4030 - Cam" at bounding box center [0, 0] width 0 height 0
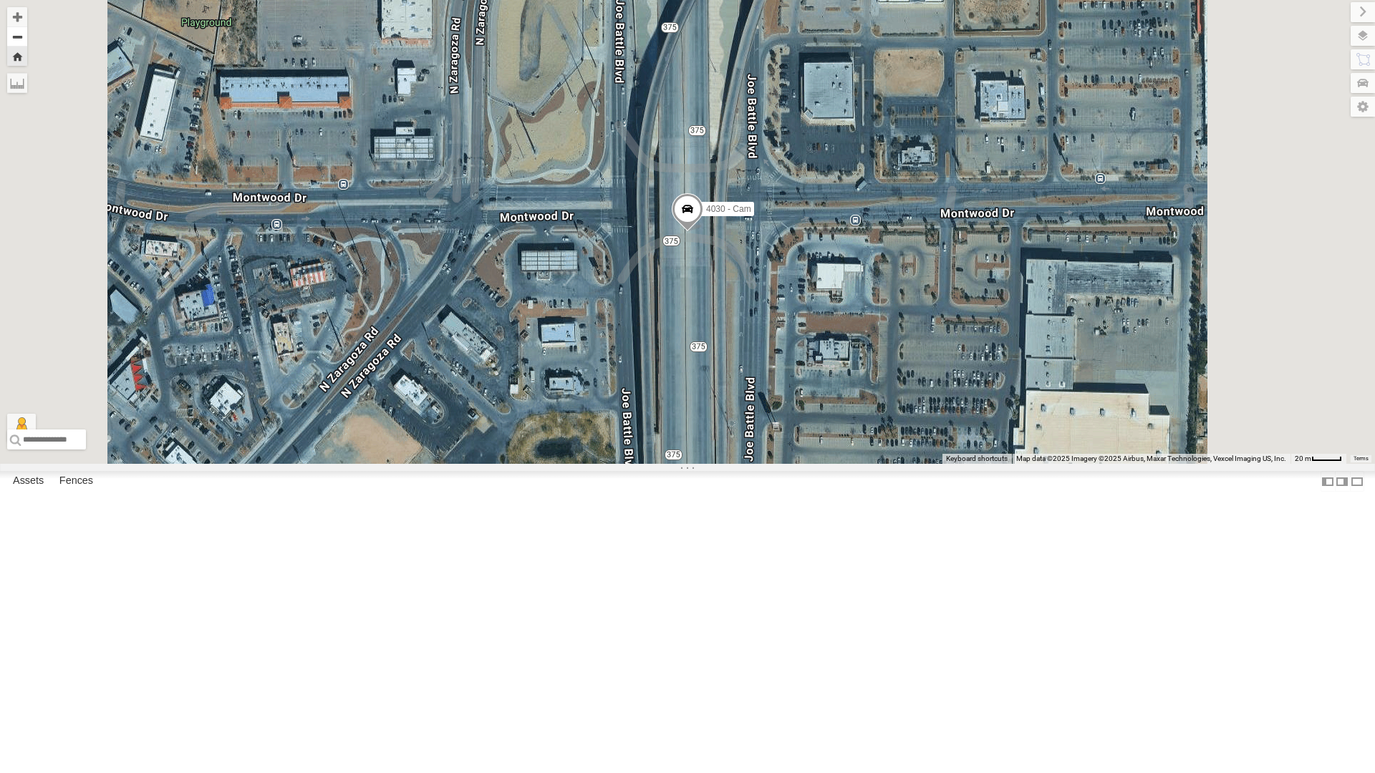
click at [27, 39] on button "Zoom out" at bounding box center [17, 36] width 20 height 20
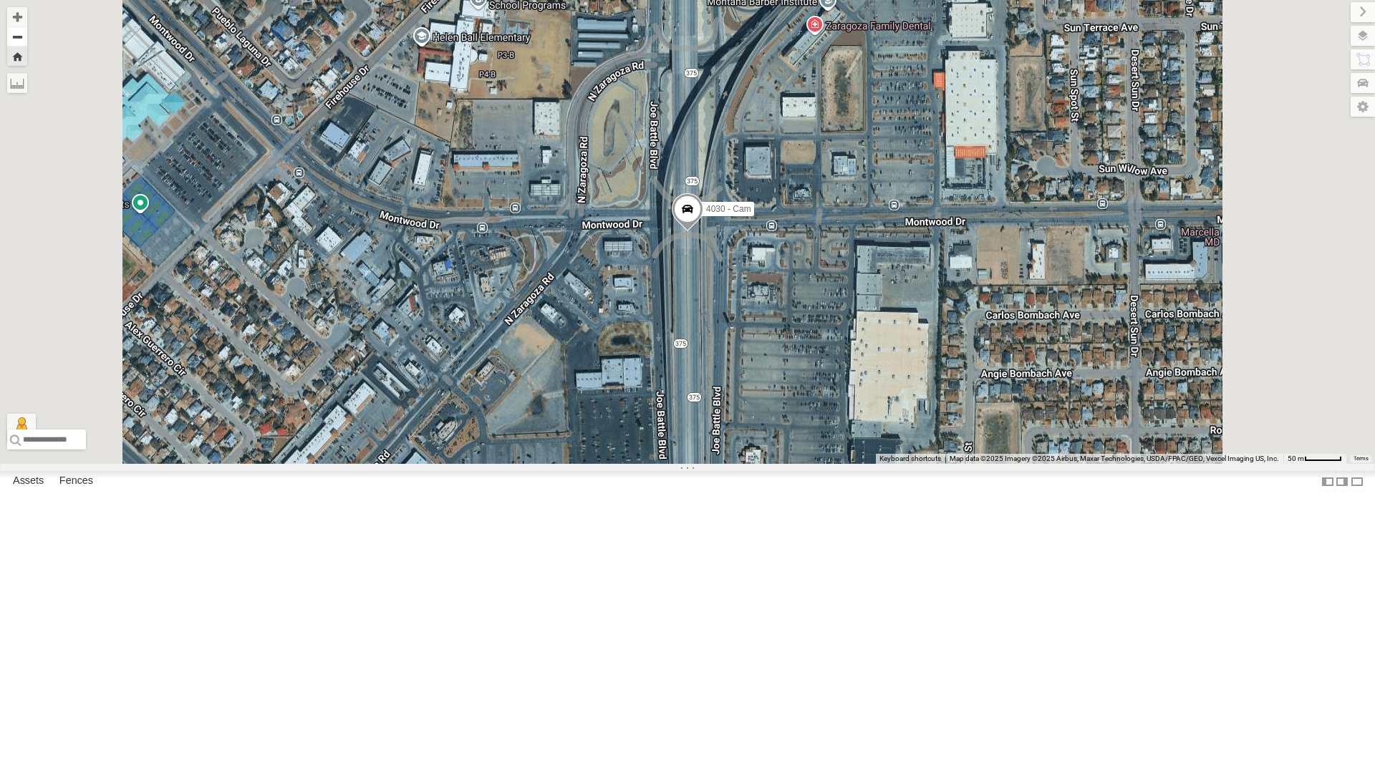
click at [27, 39] on button "Zoom out" at bounding box center [17, 36] width 20 height 20
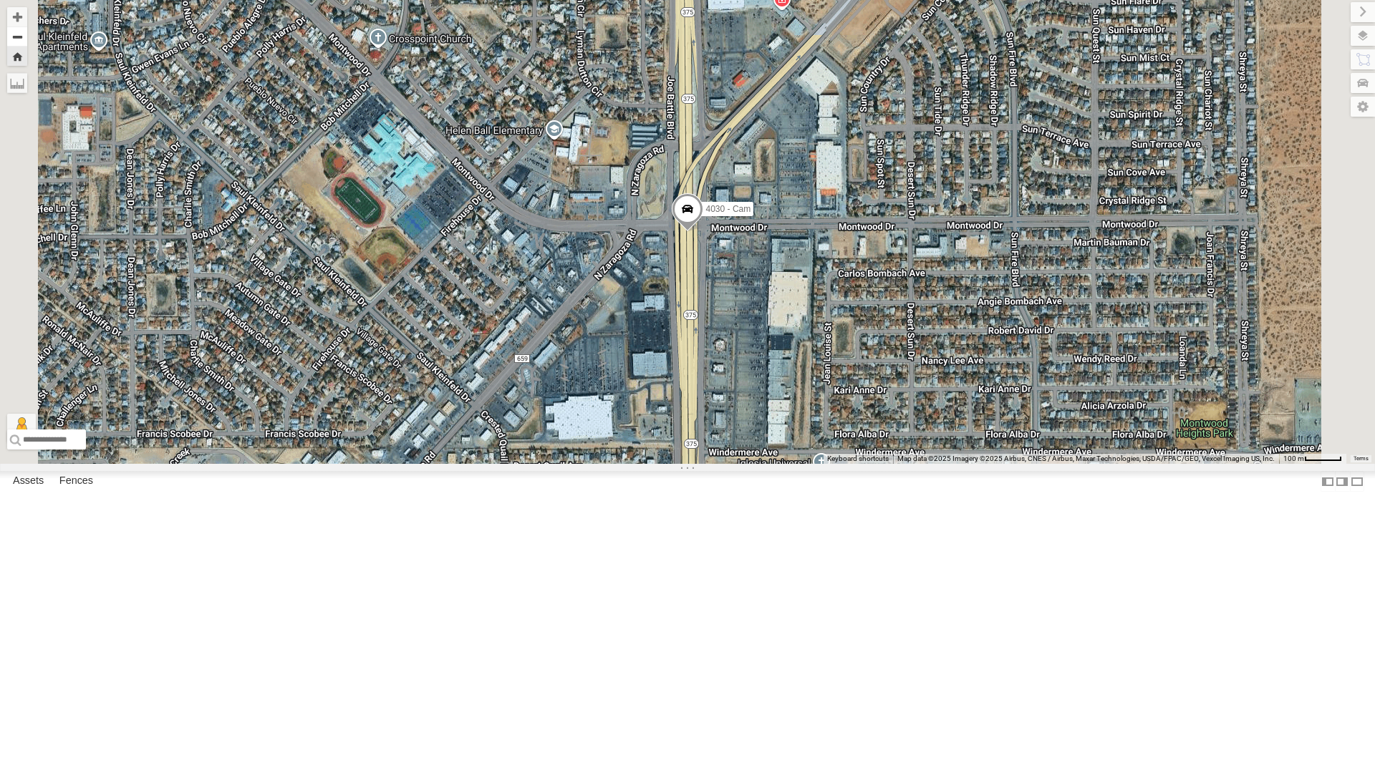
click at [27, 39] on button "Zoom out" at bounding box center [17, 36] width 20 height 20
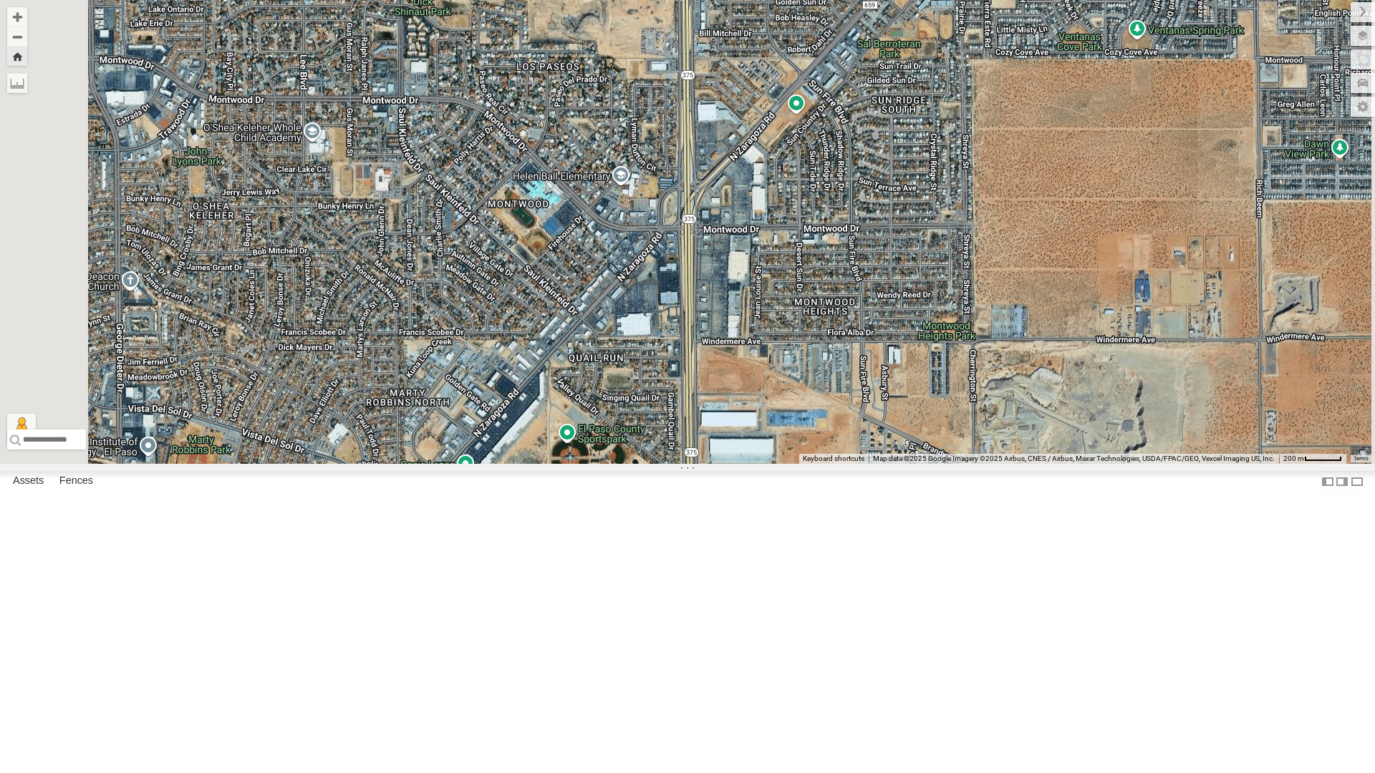
scroll to position [215, 0]
click at [0, 0] on div "4030 - GPS" at bounding box center [0, 0] width 0 height 0
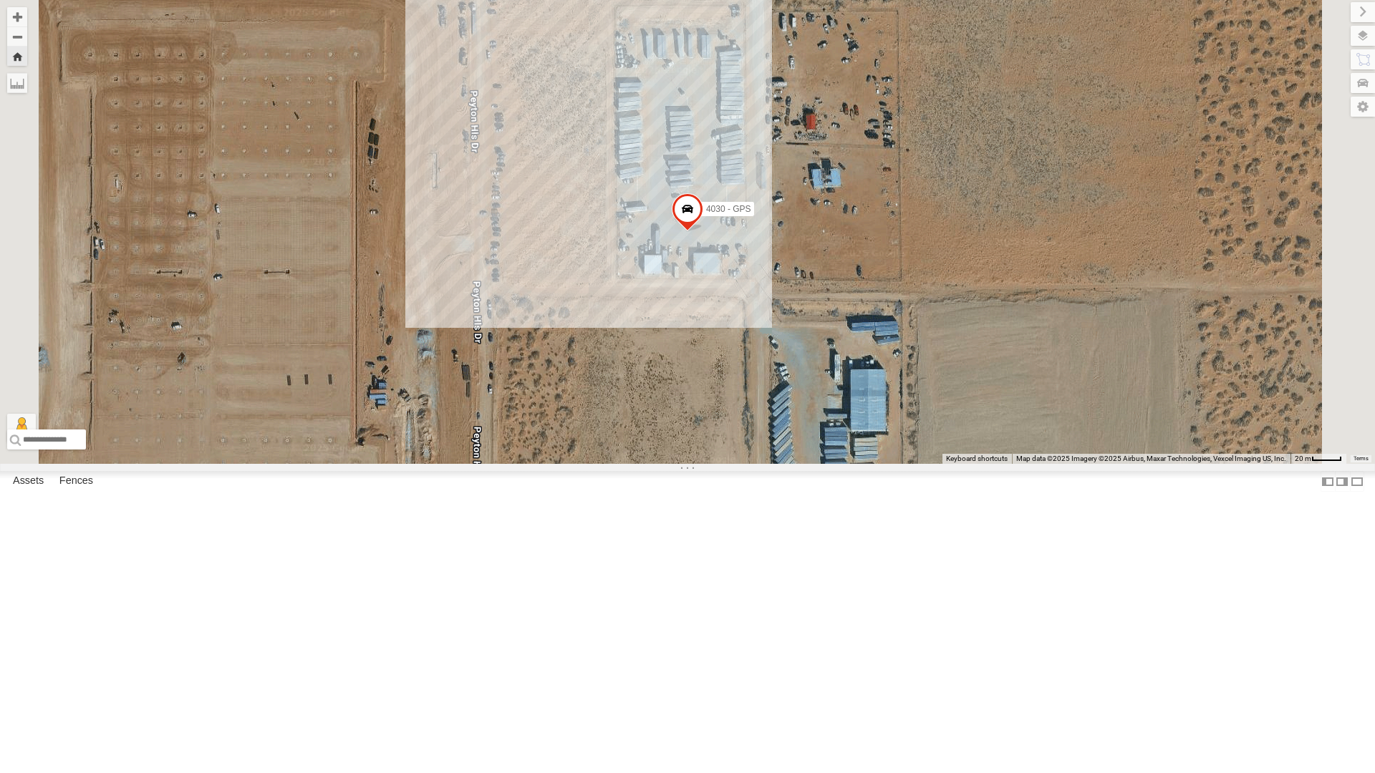
scroll to position [0, 0]
click at [0, 0] on div "4030 - Cam" at bounding box center [0, 0] width 0 height 0
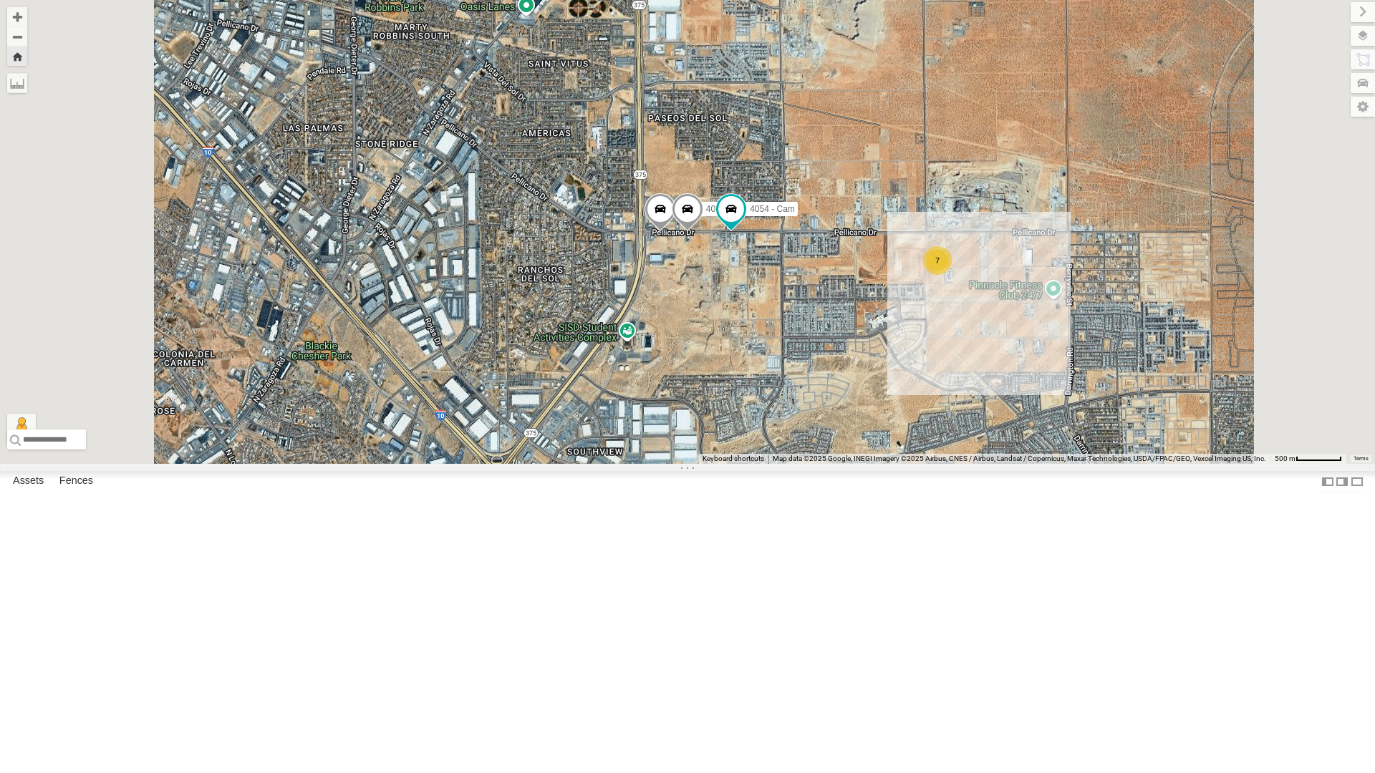
click at [0, 0] on div "4071 - Cam" at bounding box center [0, 0] width 0 height 0
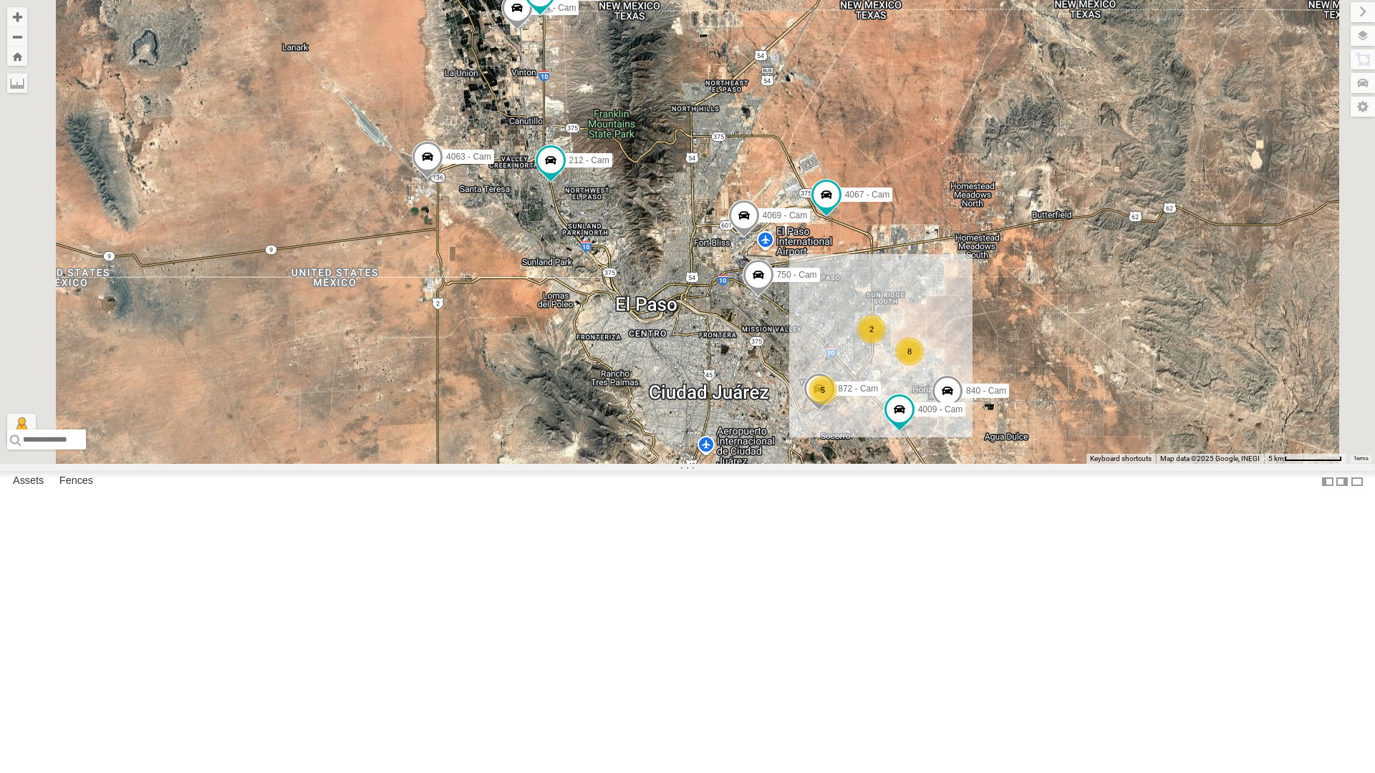
click at [0, 0] on div "4071 - Cam" at bounding box center [0, 0] width 0 height 0
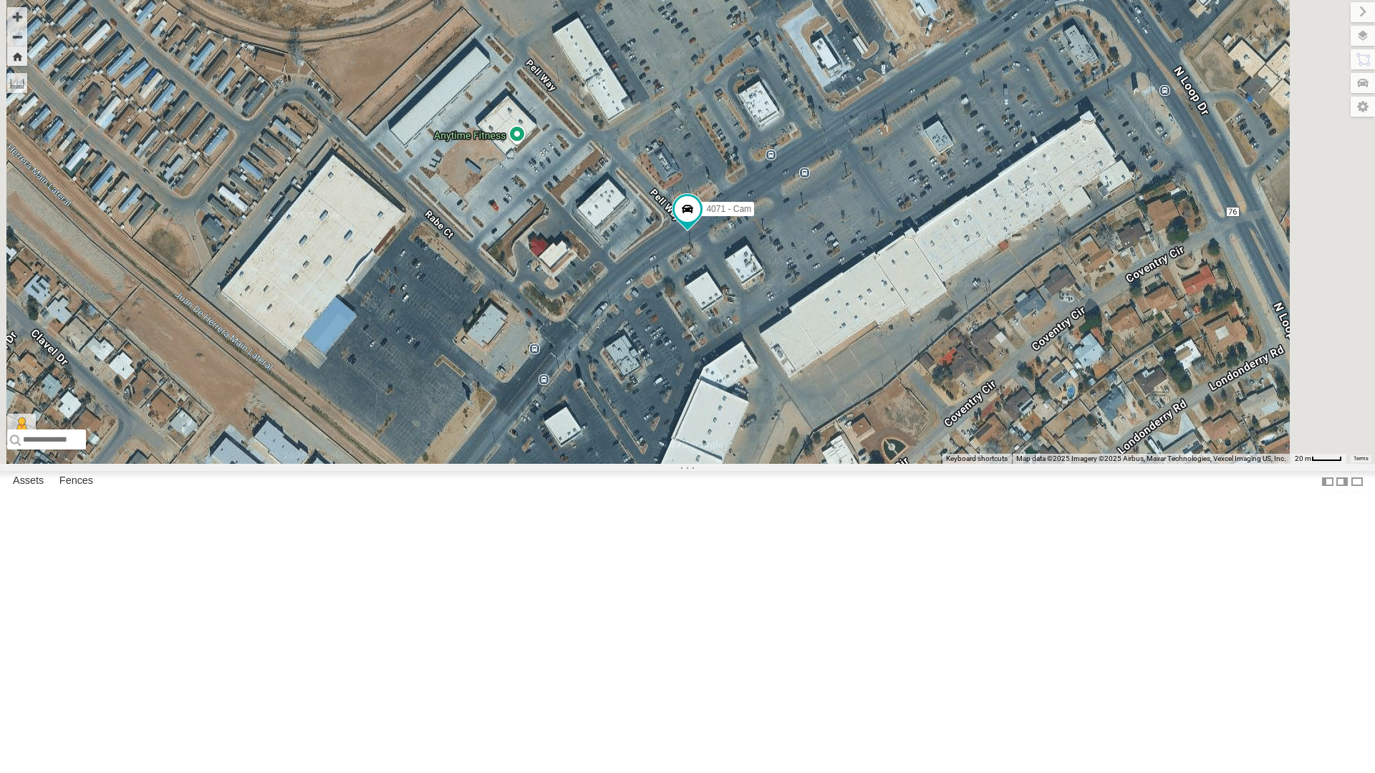
click at [0, 0] on div "442 - Cam" at bounding box center [0, 0] width 0 height 0
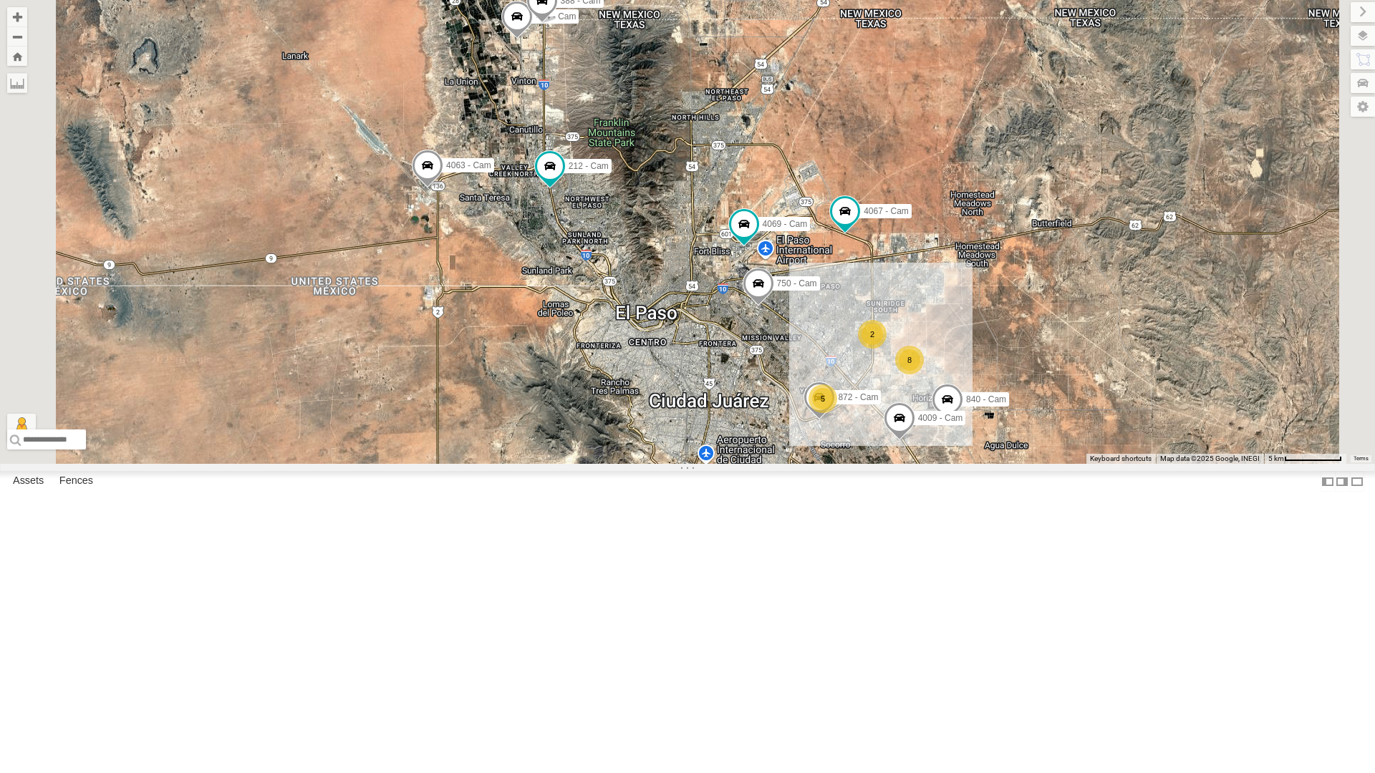
click at [0, 0] on div "4071 - Cam" at bounding box center [0, 0] width 0 height 0
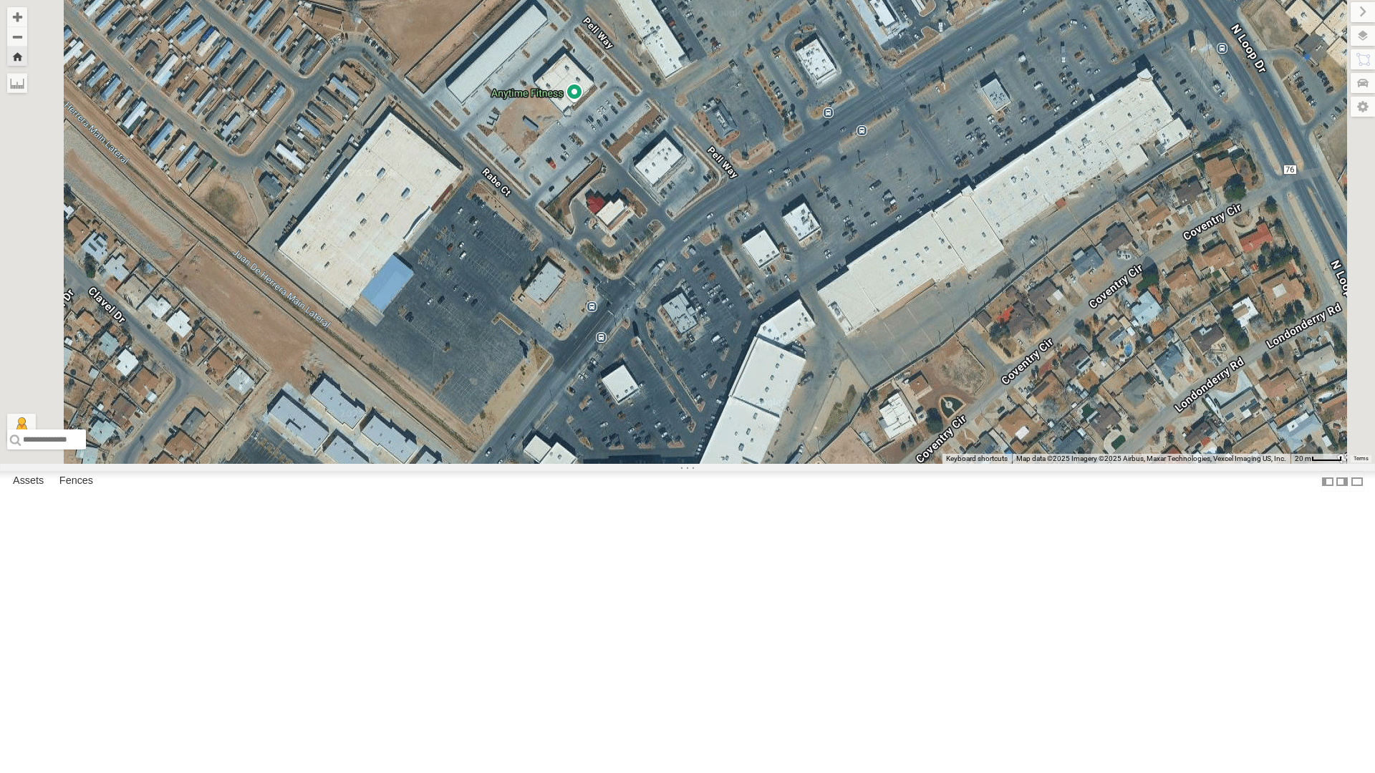
click at [0, 0] on div "4071 - Cam" at bounding box center [0, 0] width 0 height 0
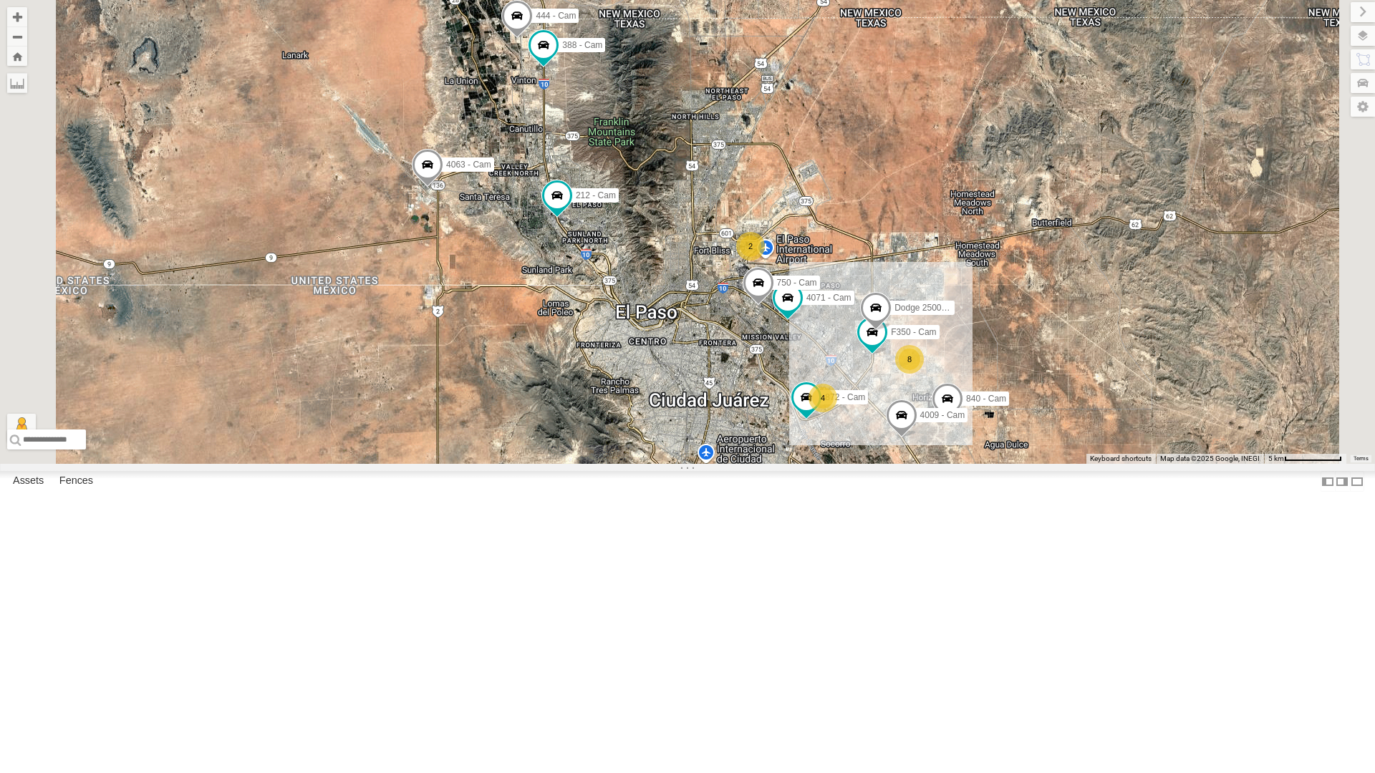
click at [0, 0] on div "4071 - Cam" at bounding box center [0, 0] width 0 height 0
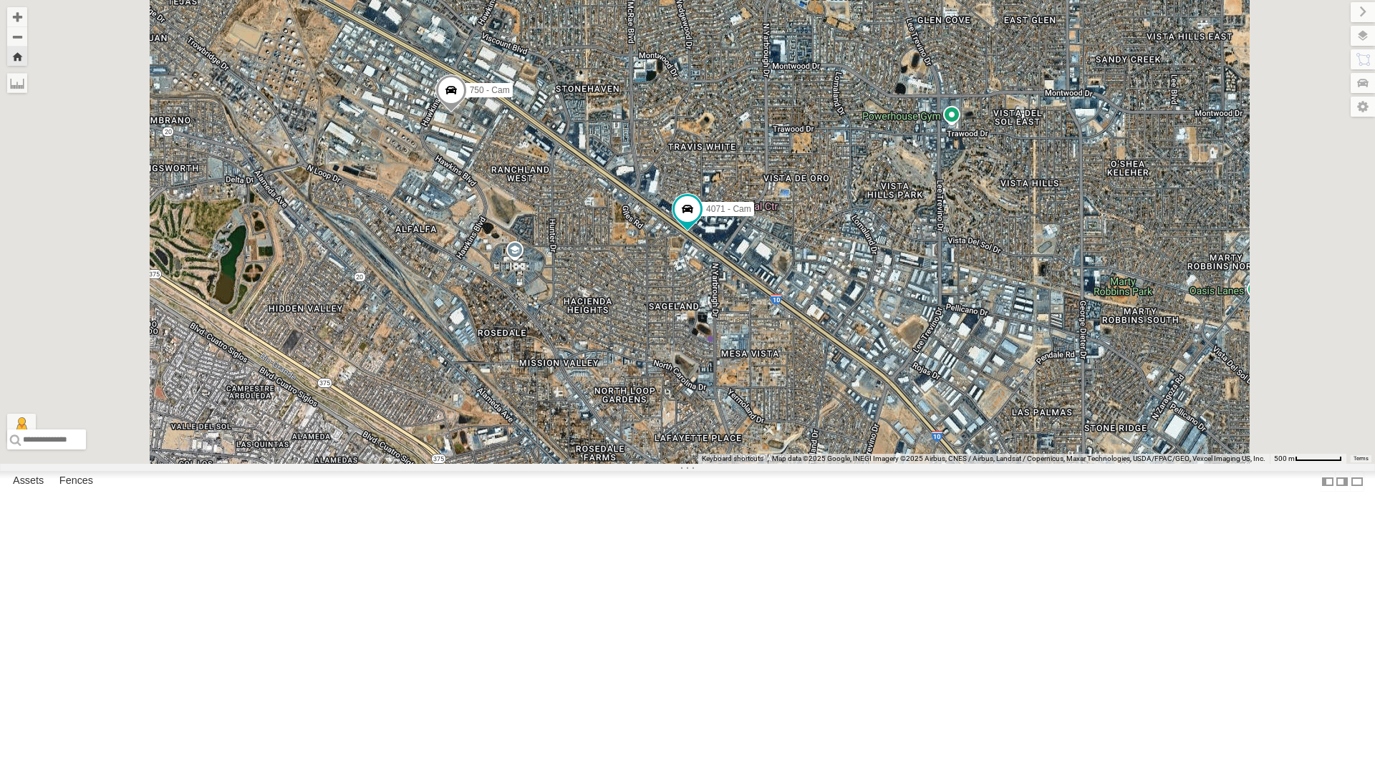
click at [0, 0] on div "4071 - Cam" at bounding box center [0, 0] width 0 height 0
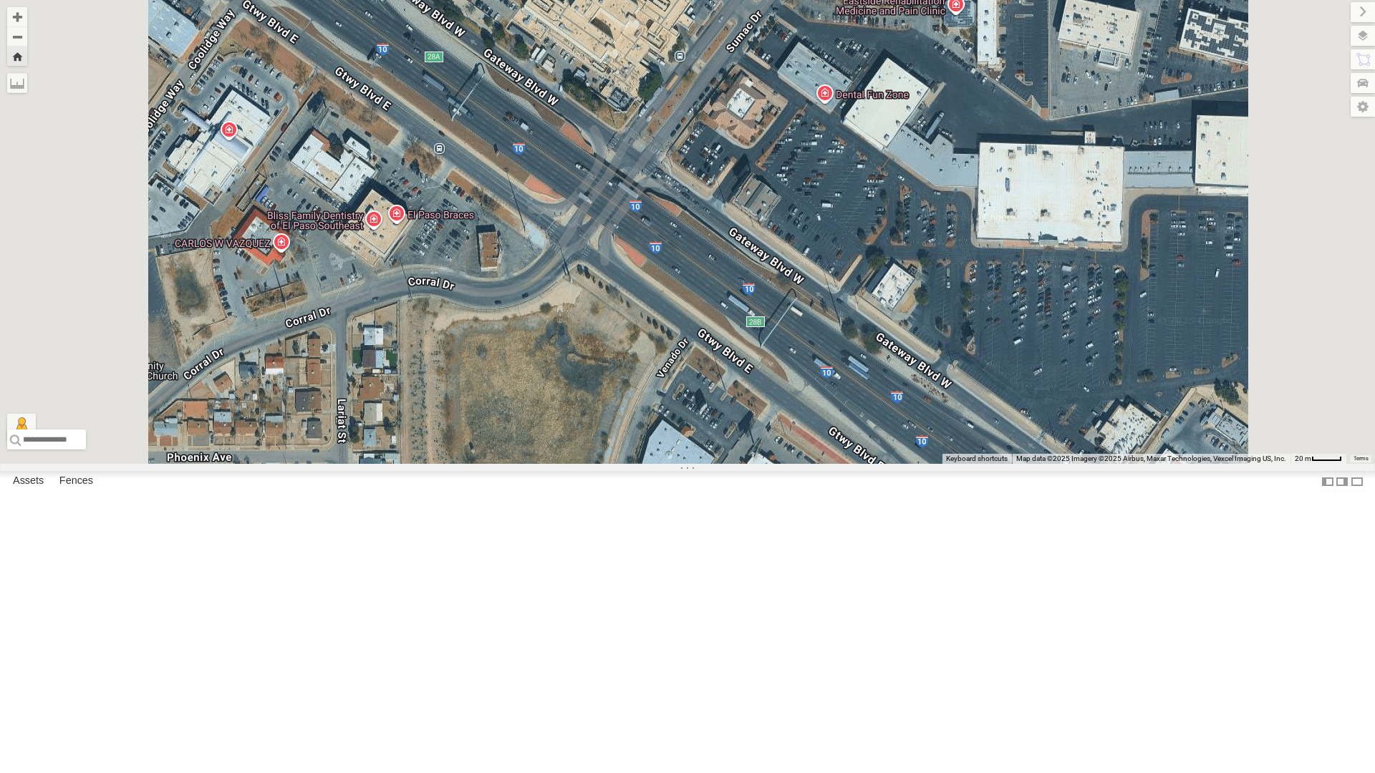
click at [0, 0] on div "4071 - Cam" at bounding box center [0, 0] width 0 height 0
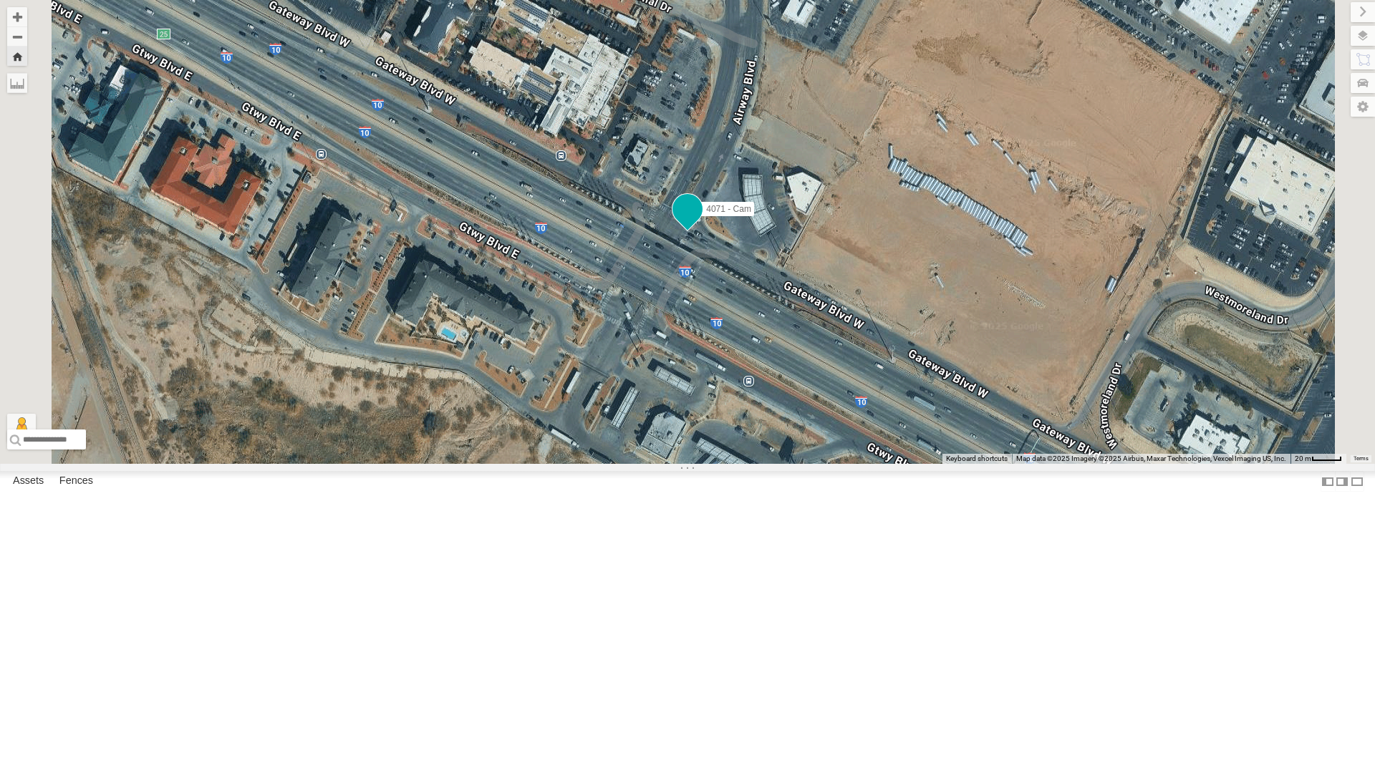
click at [700, 222] on span at bounding box center [687, 209] width 26 height 26
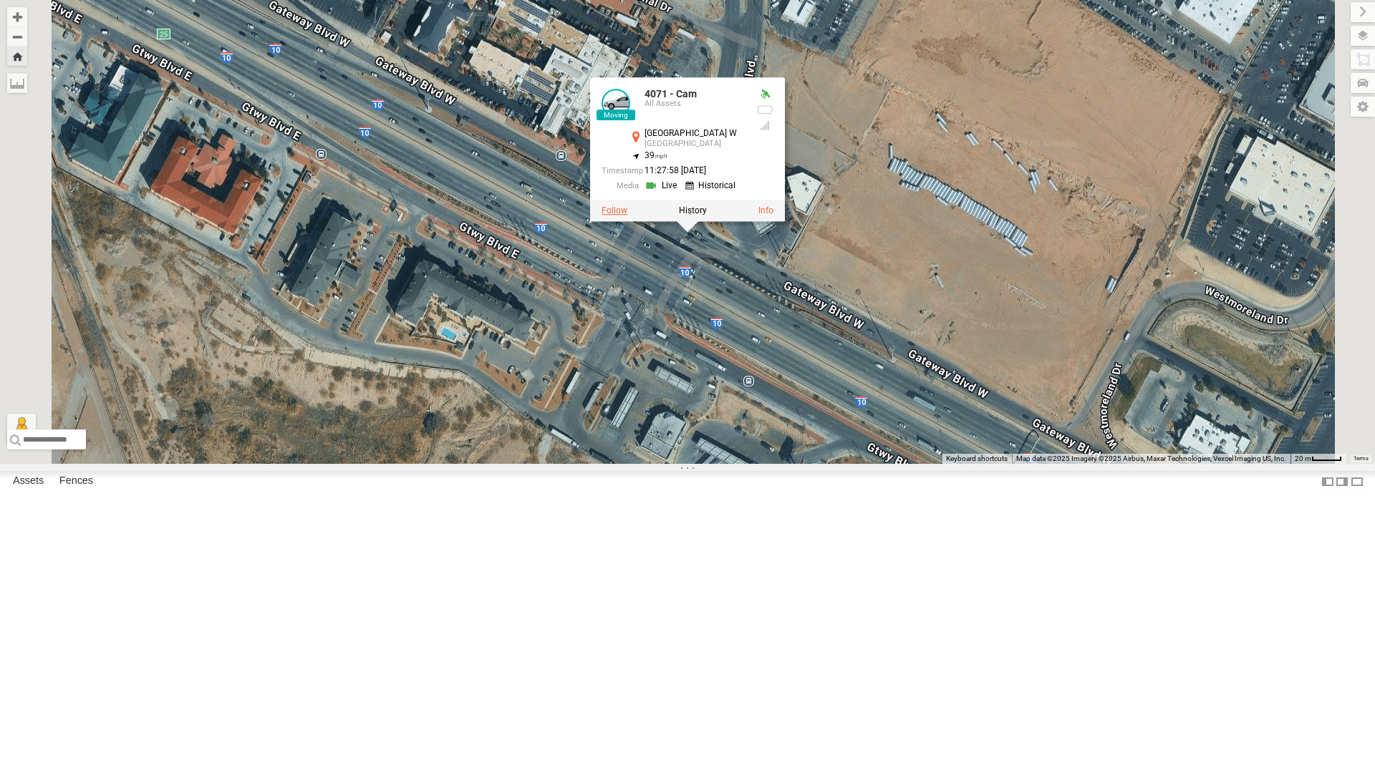
click at [627, 215] on label at bounding box center [614, 210] width 26 height 10
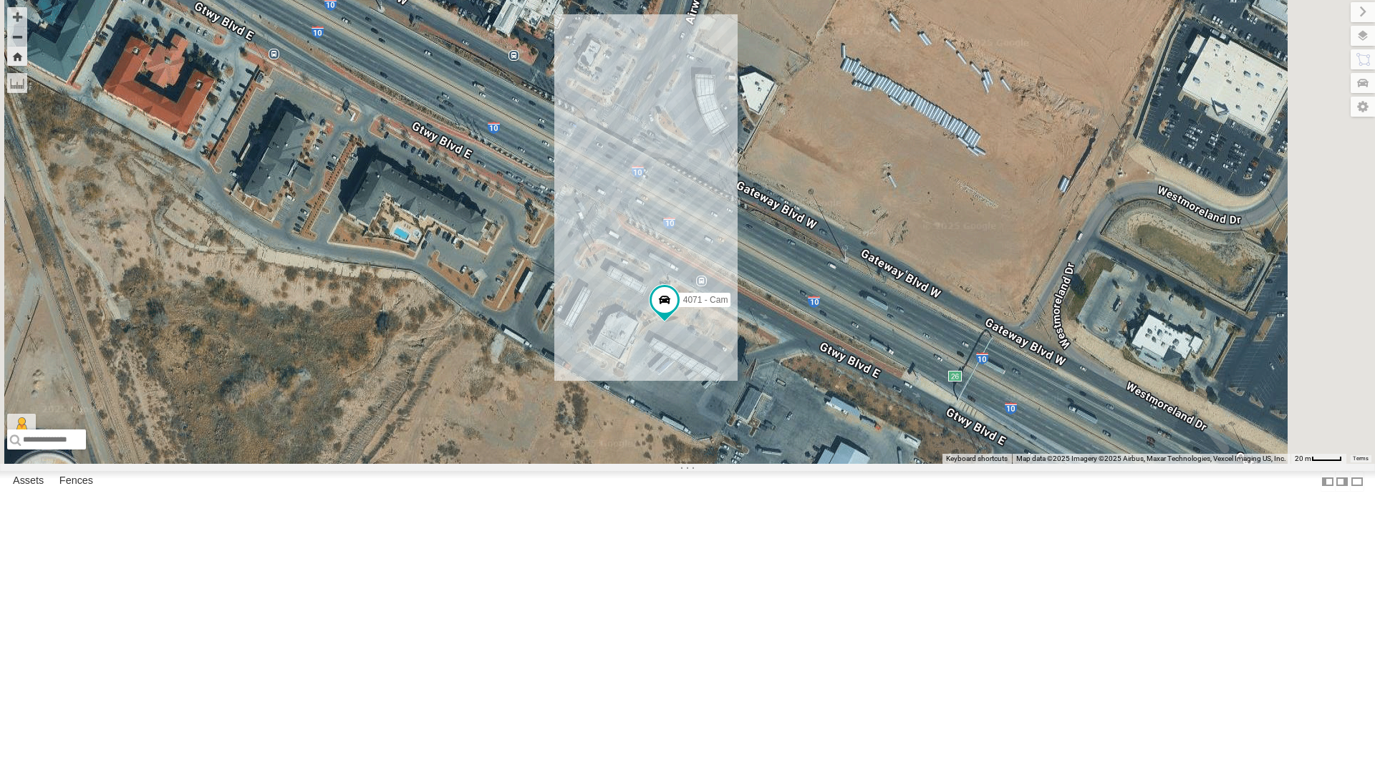
drag, startPoint x: 748, startPoint y: 633, endPoint x: 695, endPoint y: 522, distance: 123.0
click at [695, 464] on div "4071 - Cam" at bounding box center [687, 232] width 1375 height 464
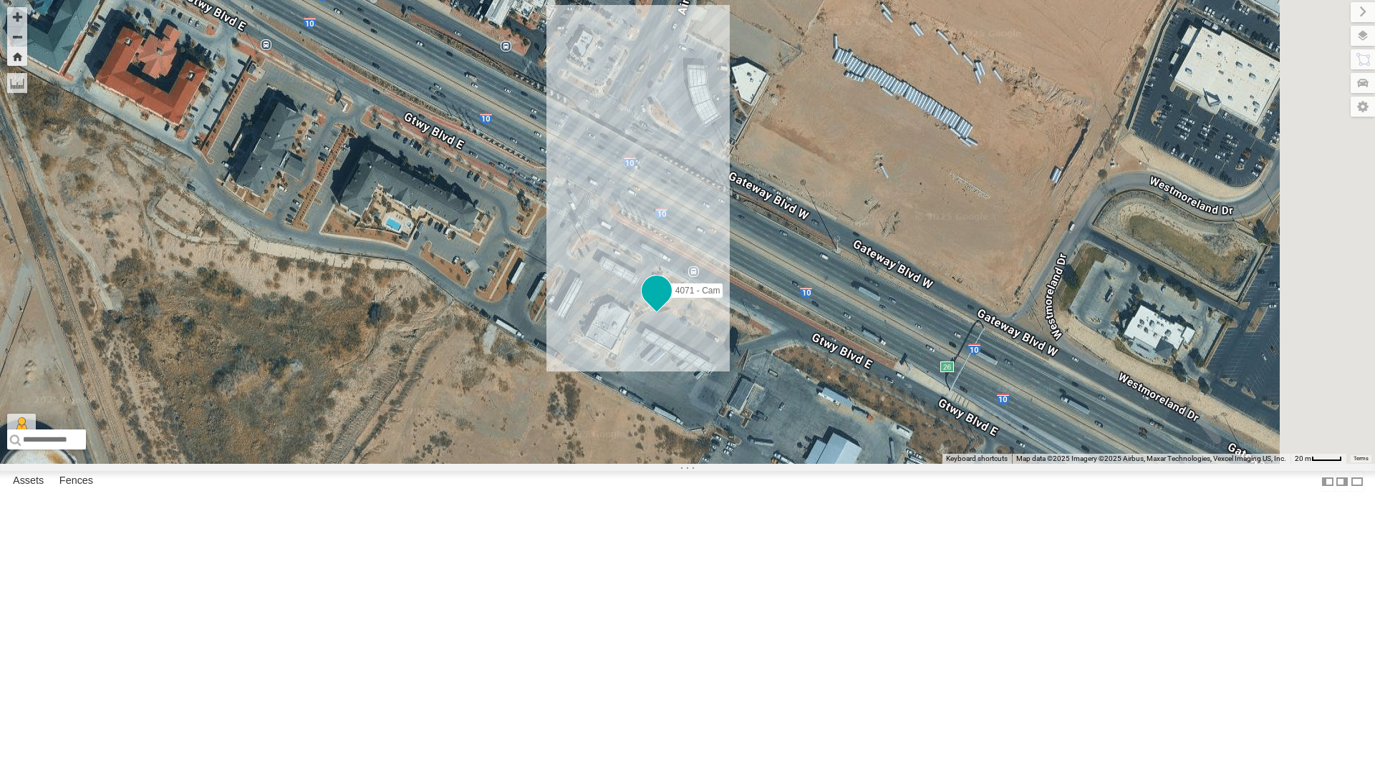
click at [669, 304] on span at bounding box center [657, 291] width 26 height 26
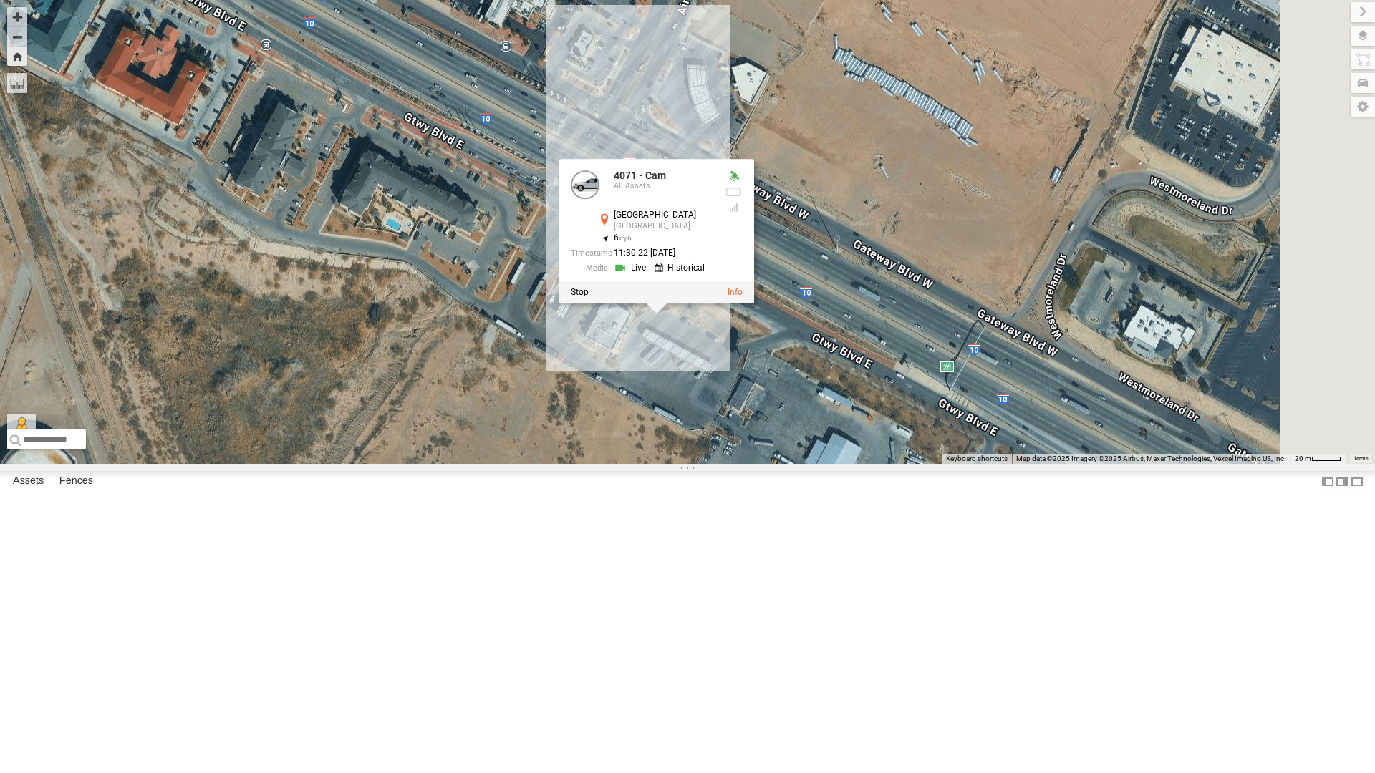
click at [851, 464] on div "4071 - Cam 4071 - Cam All [GEOGRAPHIC_DATA] 31.77758 , -106.39215 6 11:30:22 [D…" at bounding box center [687, 232] width 1375 height 464
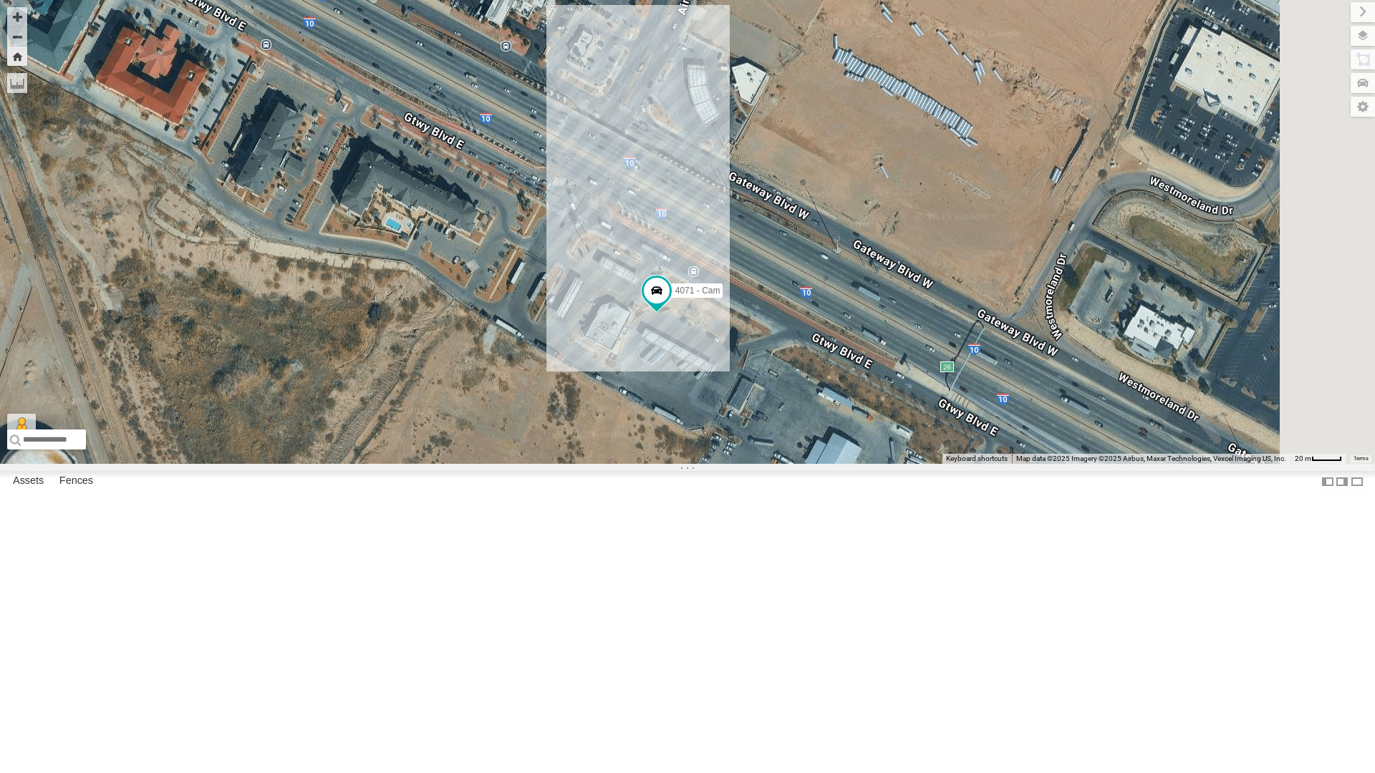
click at [880, 464] on div "4071 - Cam" at bounding box center [687, 232] width 1375 height 464
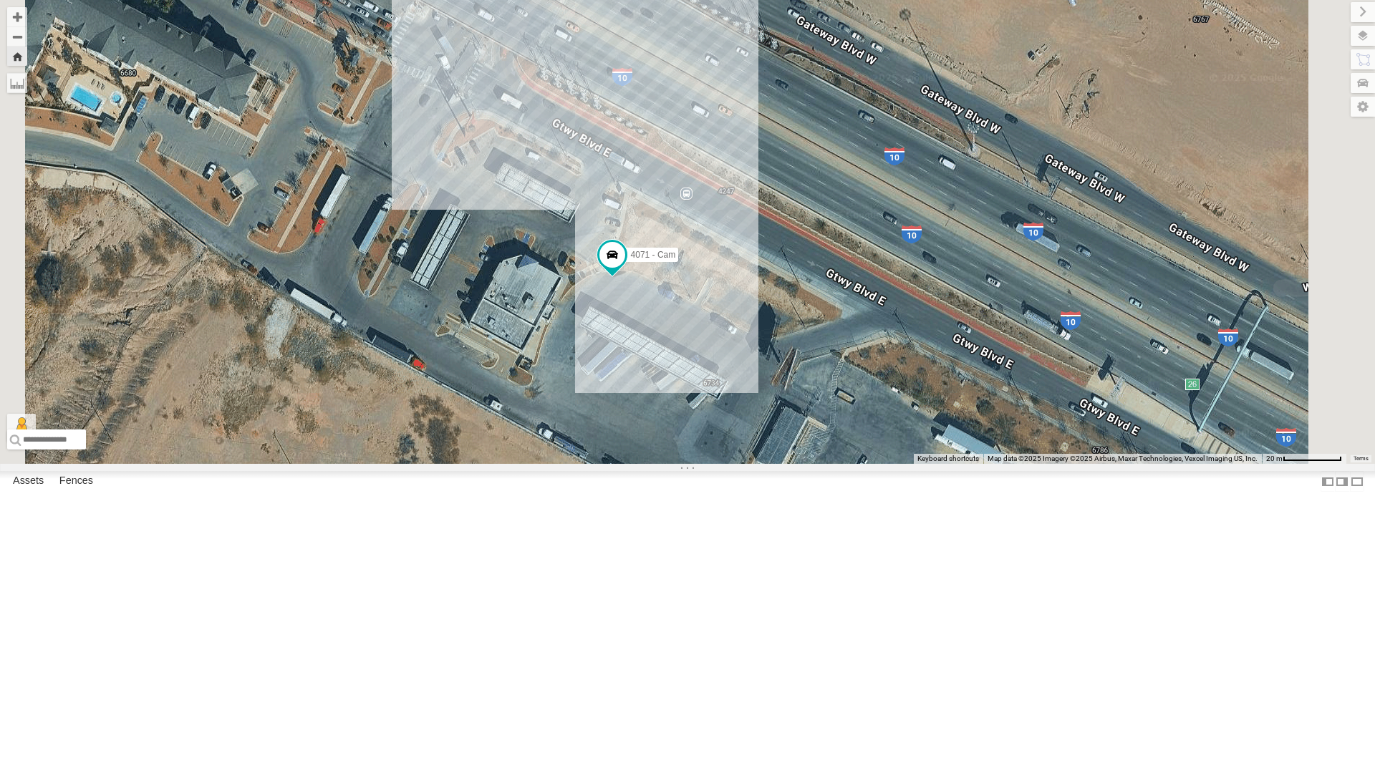
click at [880, 464] on div "4071 - Cam" at bounding box center [687, 232] width 1375 height 464
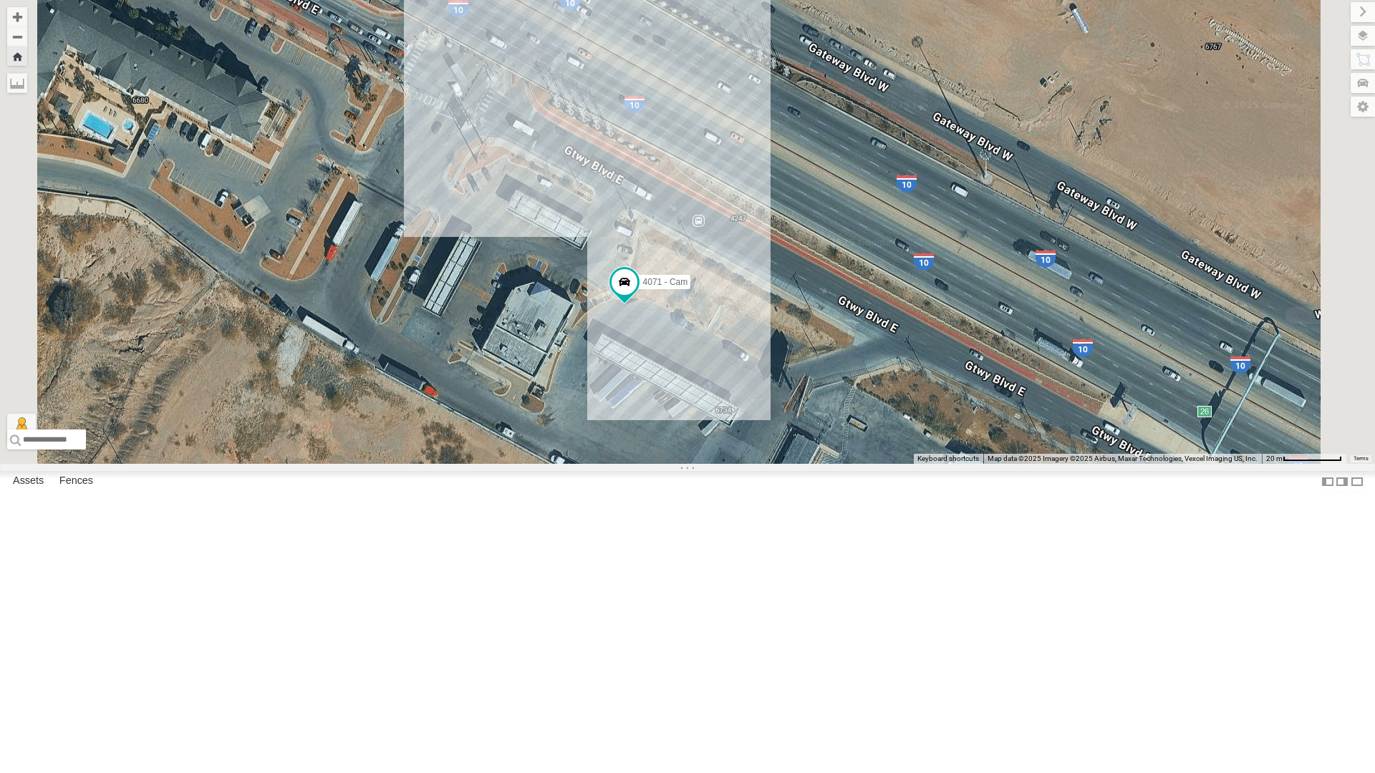
drag, startPoint x: 814, startPoint y: 544, endPoint x: 826, endPoint y: 577, distance: 35.1
click at [826, 464] on div "4071 - Cam" at bounding box center [687, 232] width 1375 height 464
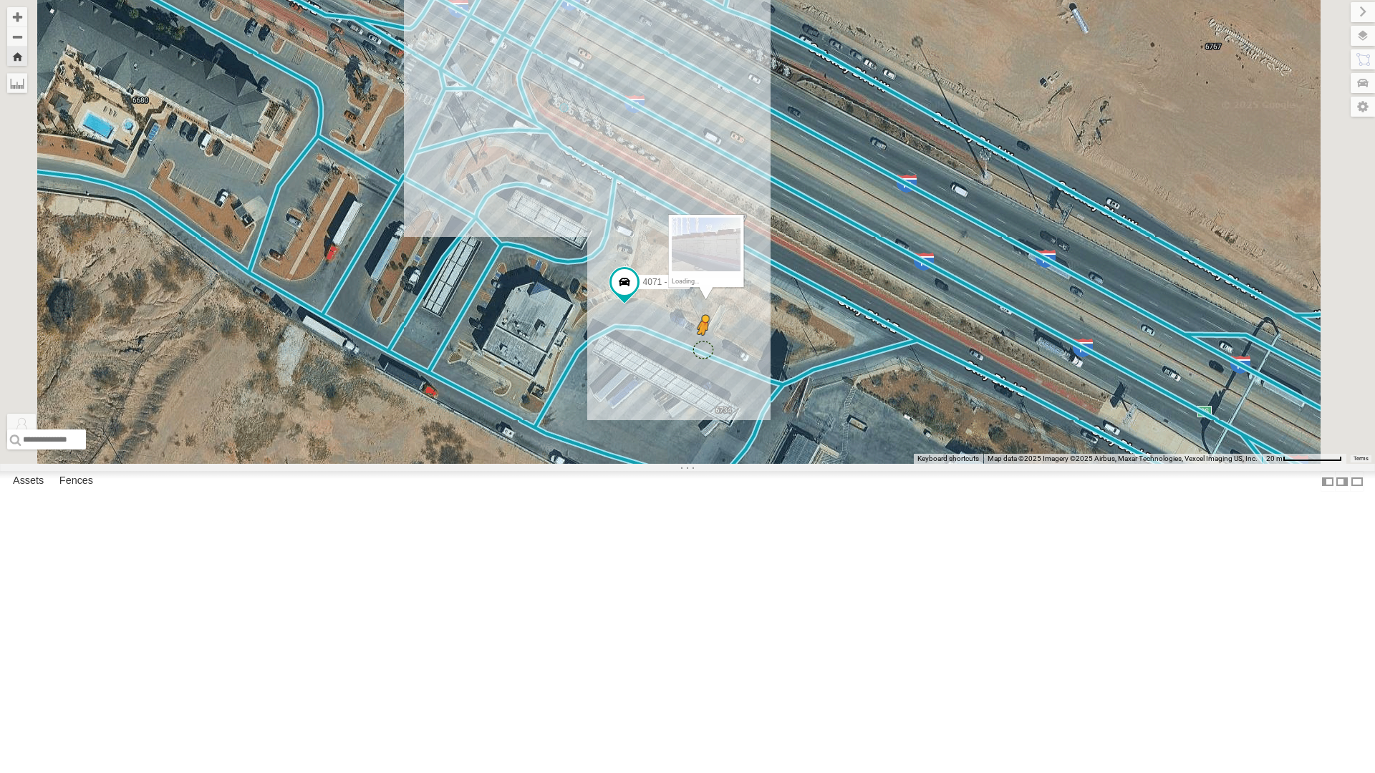
drag, startPoint x: 384, startPoint y: 736, endPoint x: 881, endPoint y: 503, distance: 549.3
click at [881, 464] on div "4071 - Cam To activate drag with keyboard, press Alt + Enter. Once in keyboard …" at bounding box center [687, 232] width 1375 height 464
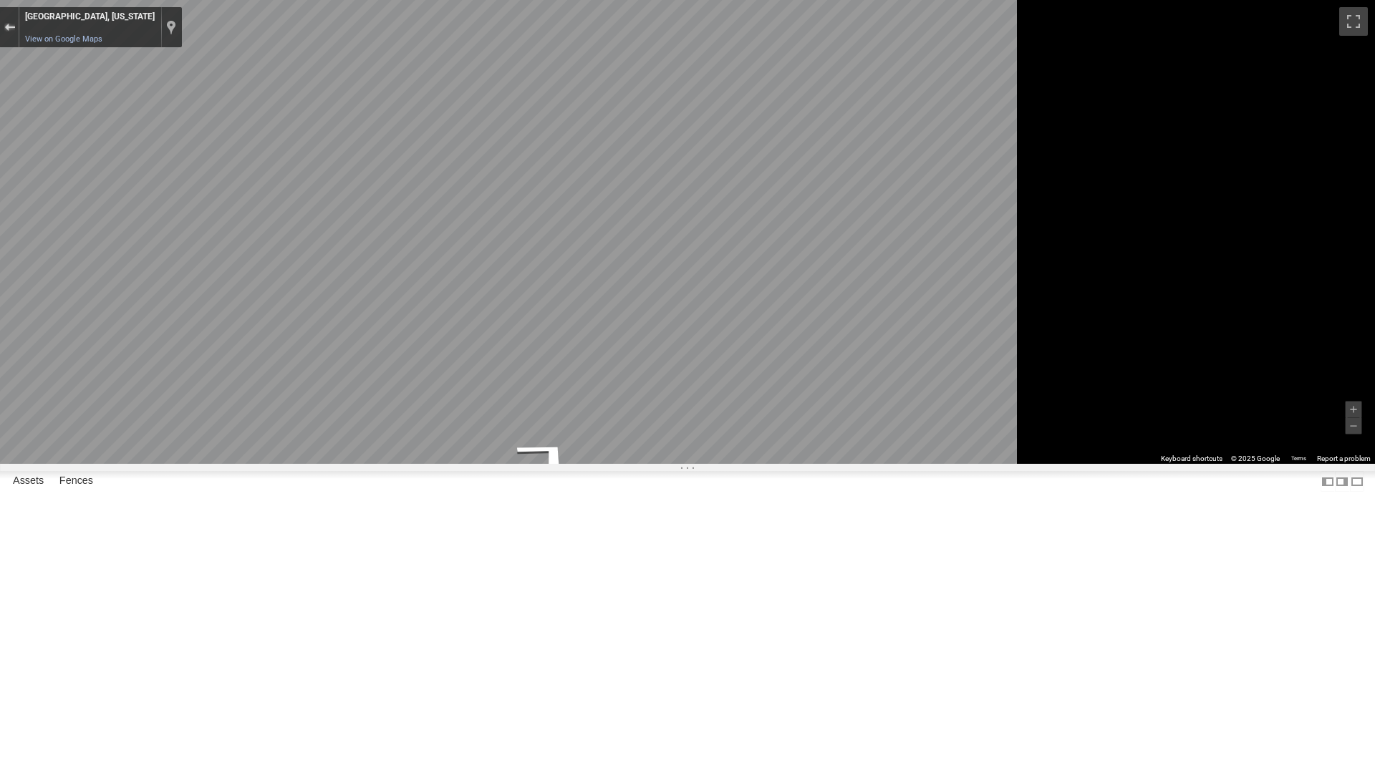
click at [19, 32] on button "Exit the Street View" at bounding box center [9, 27] width 19 height 19
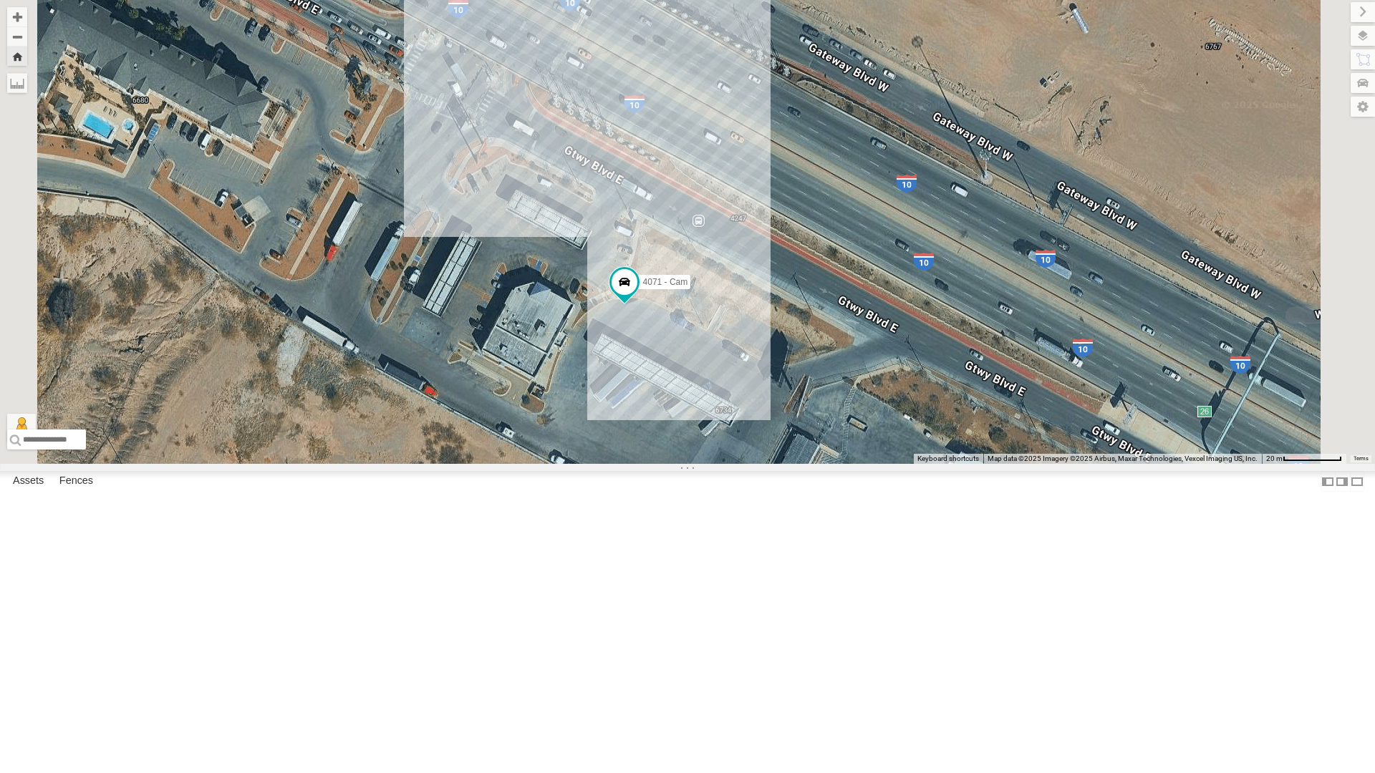
click at [0, 0] on div "4030 - Cam" at bounding box center [0, 0] width 0 height 0
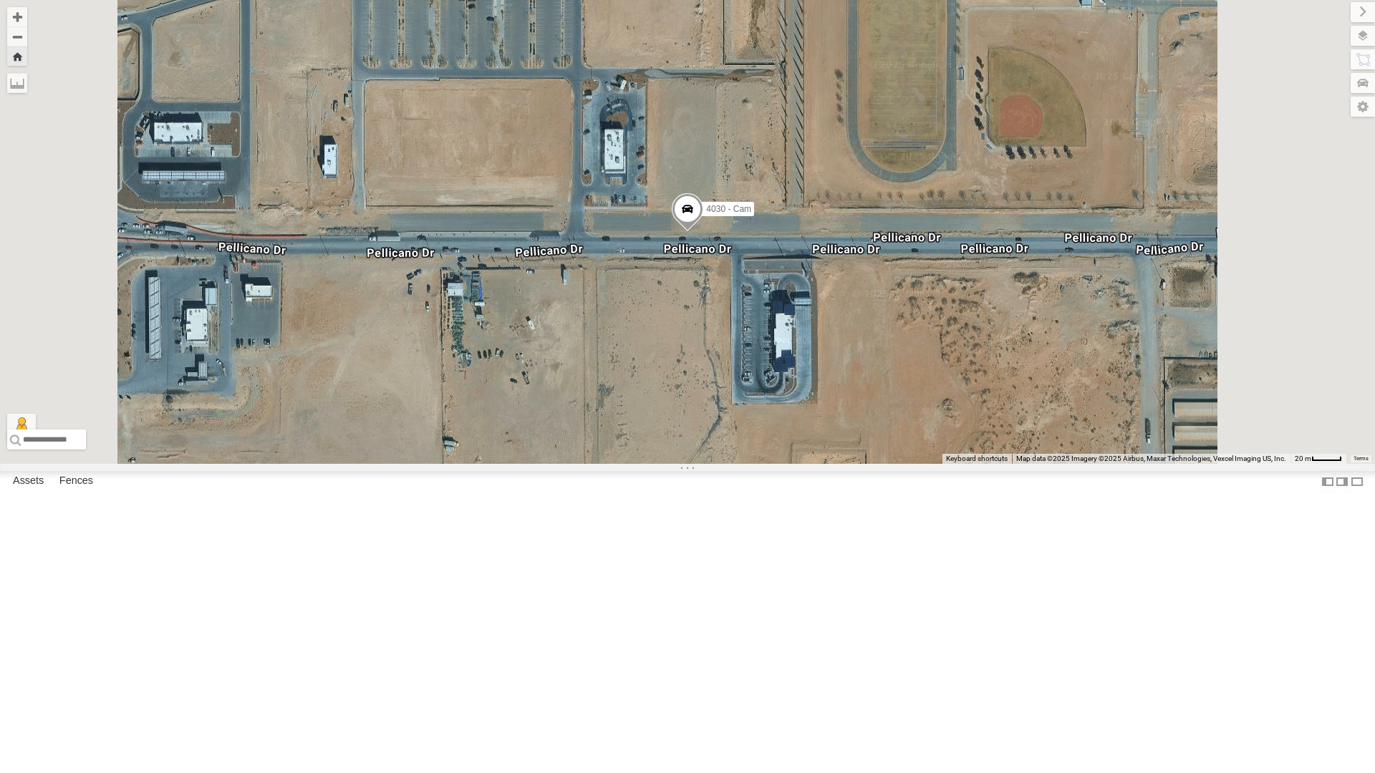
click at [0, 0] on div "All Assets" at bounding box center [0, 0] width 0 height 0
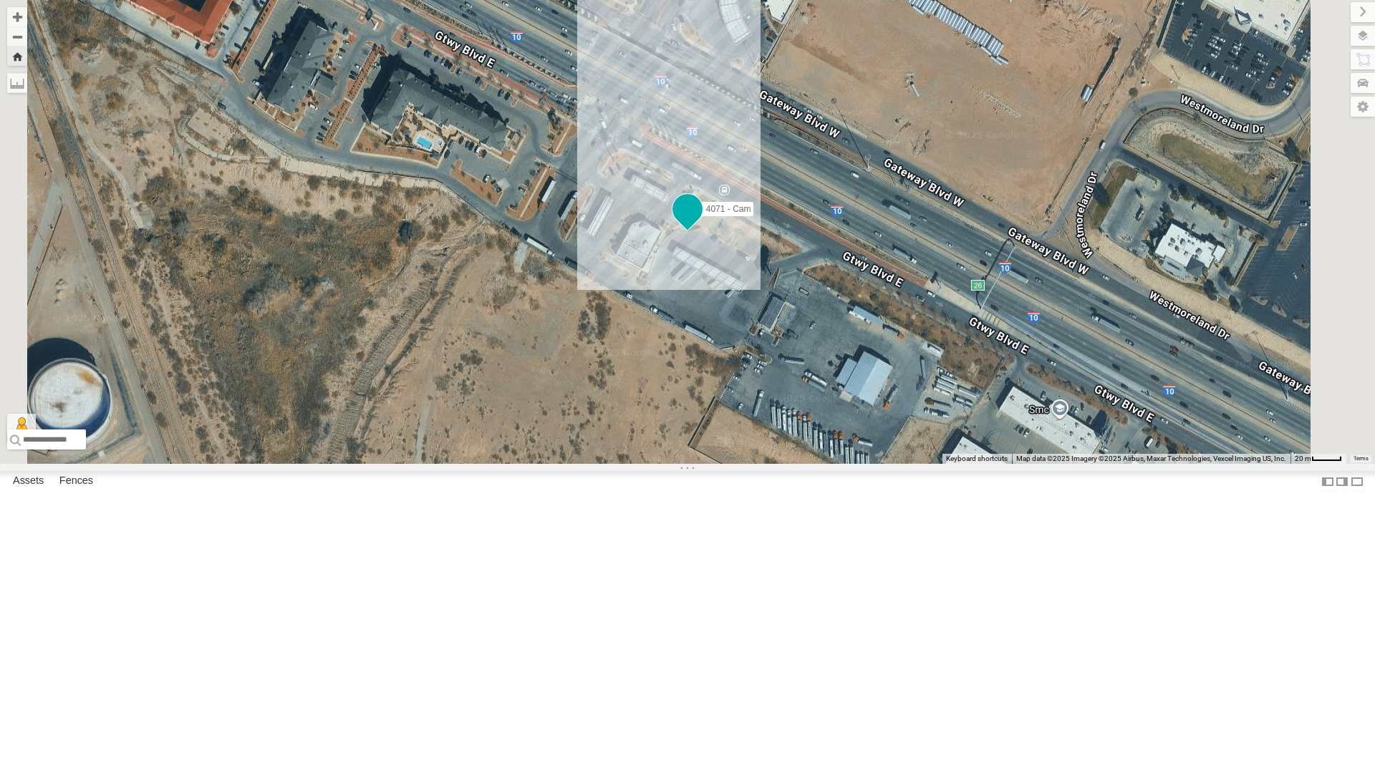
click at [700, 222] on span at bounding box center [687, 209] width 26 height 26
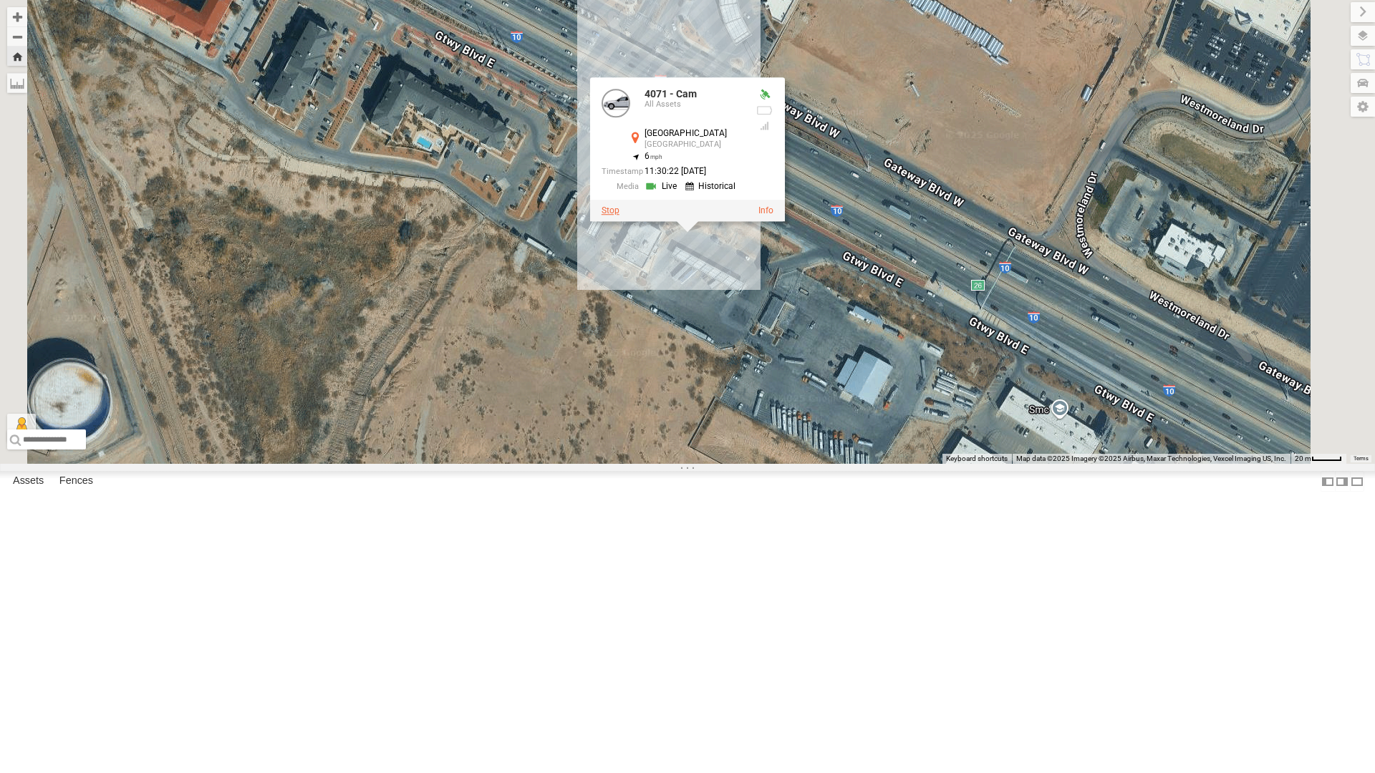
click at [619, 215] on label at bounding box center [610, 210] width 18 height 10
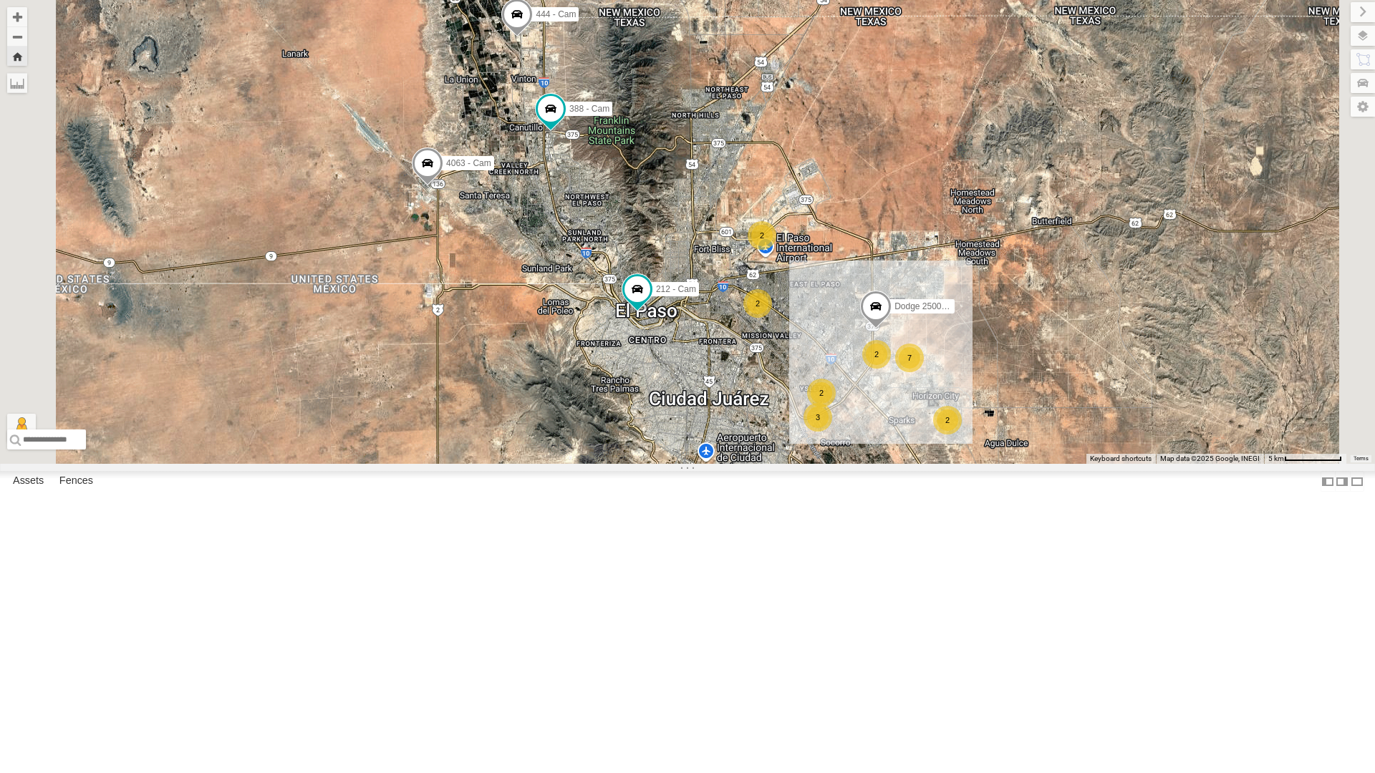
click at [0, 0] on div "4071 - Cam All Assets" at bounding box center [0, 0] width 0 height 0
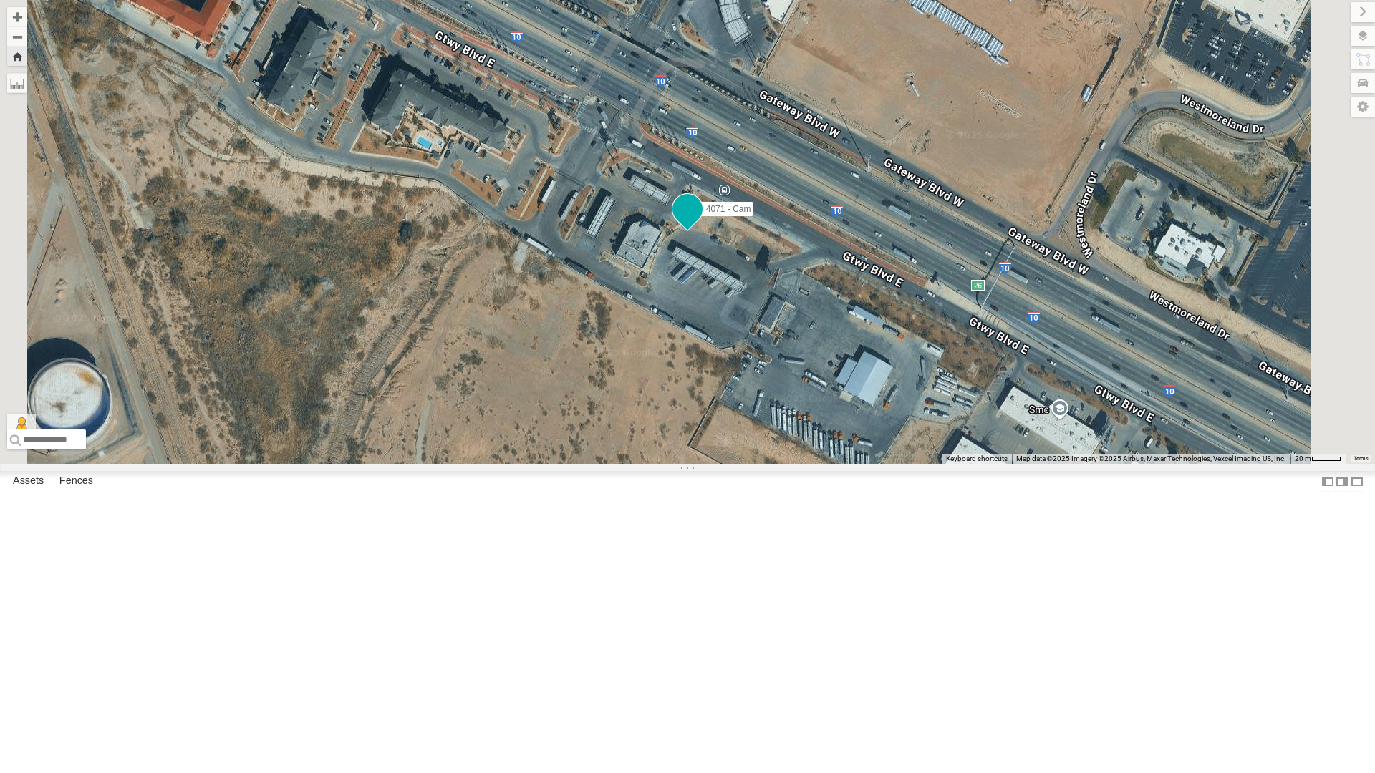
click at [700, 222] on span at bounding box center [687, 209] width 26 height 26
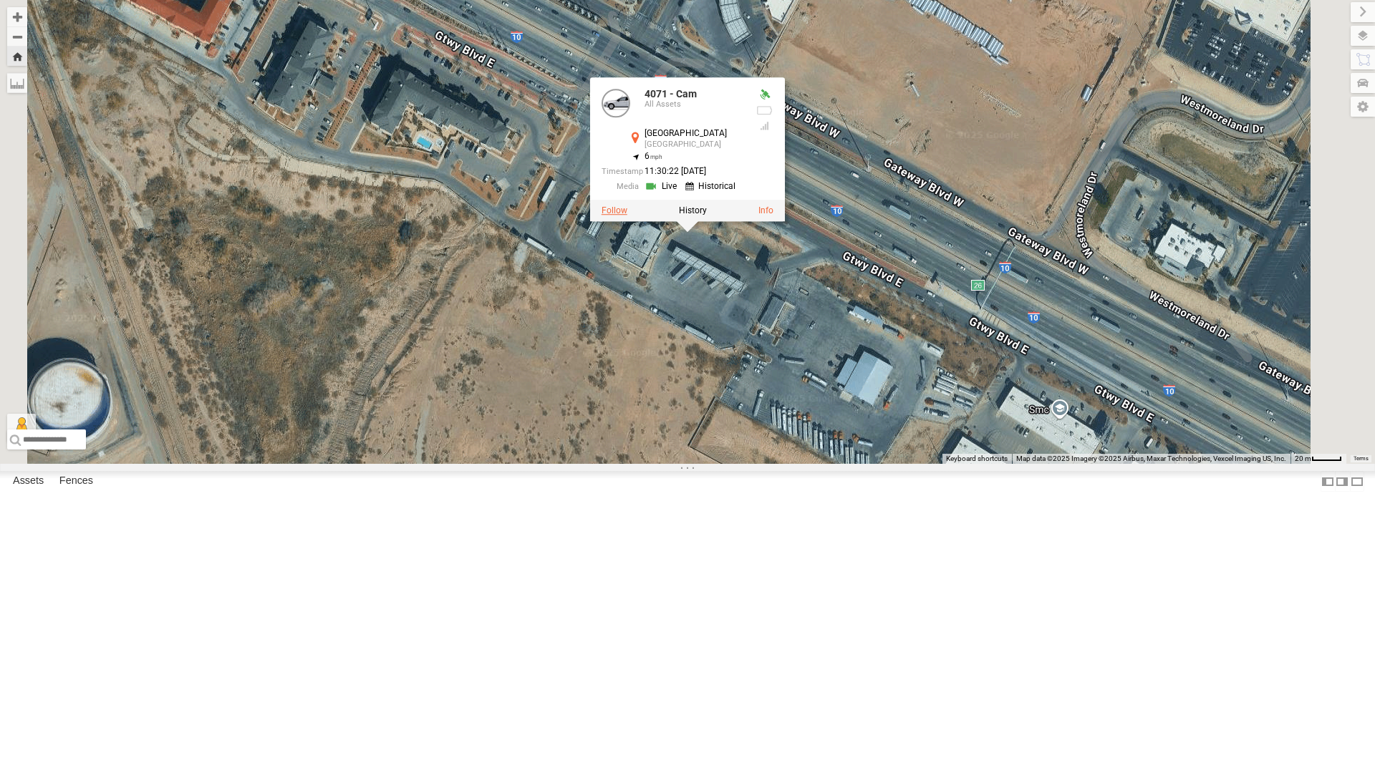
click at [627, 215] on label at bounding box center [614, 210] width 26 height 10
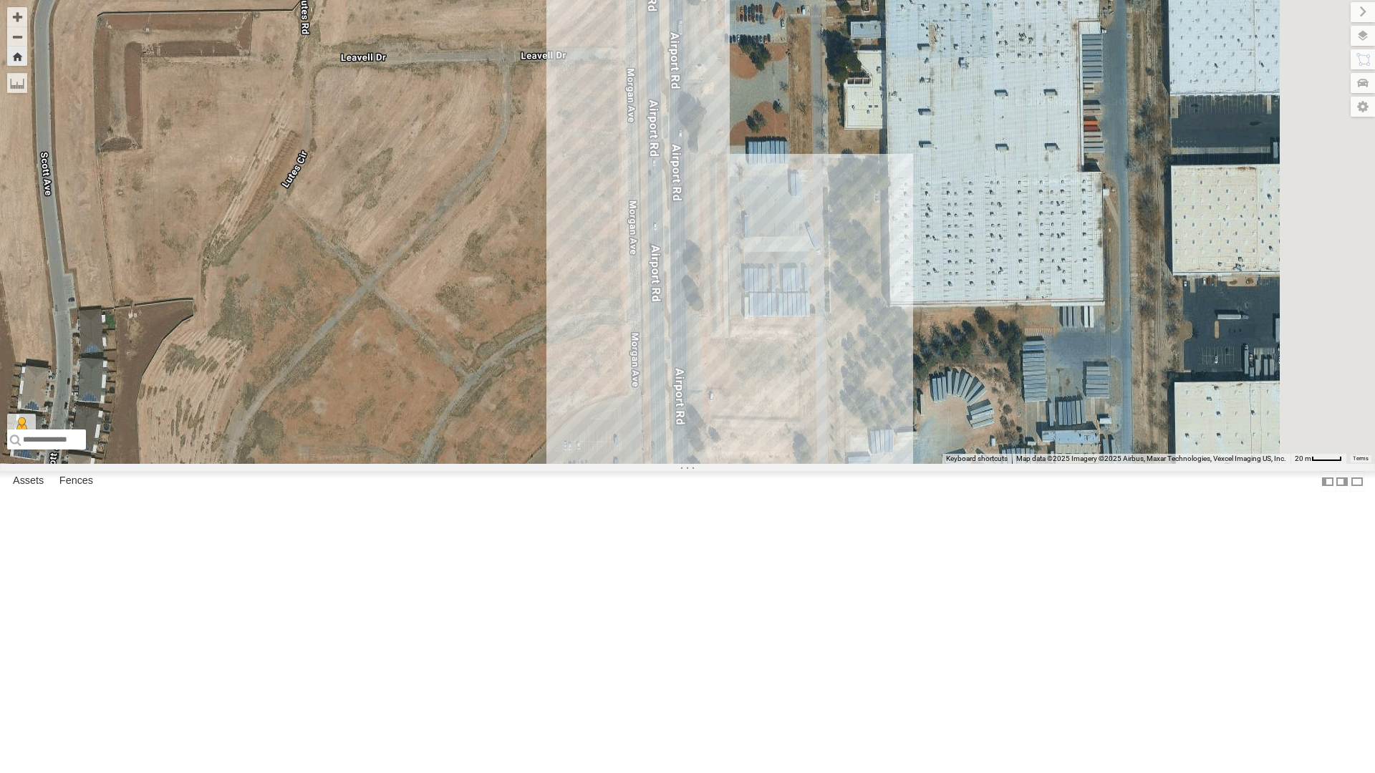
click at [0, 0] on div "4030 - Cam" at bounding box center [0, 0] width 0 height 0
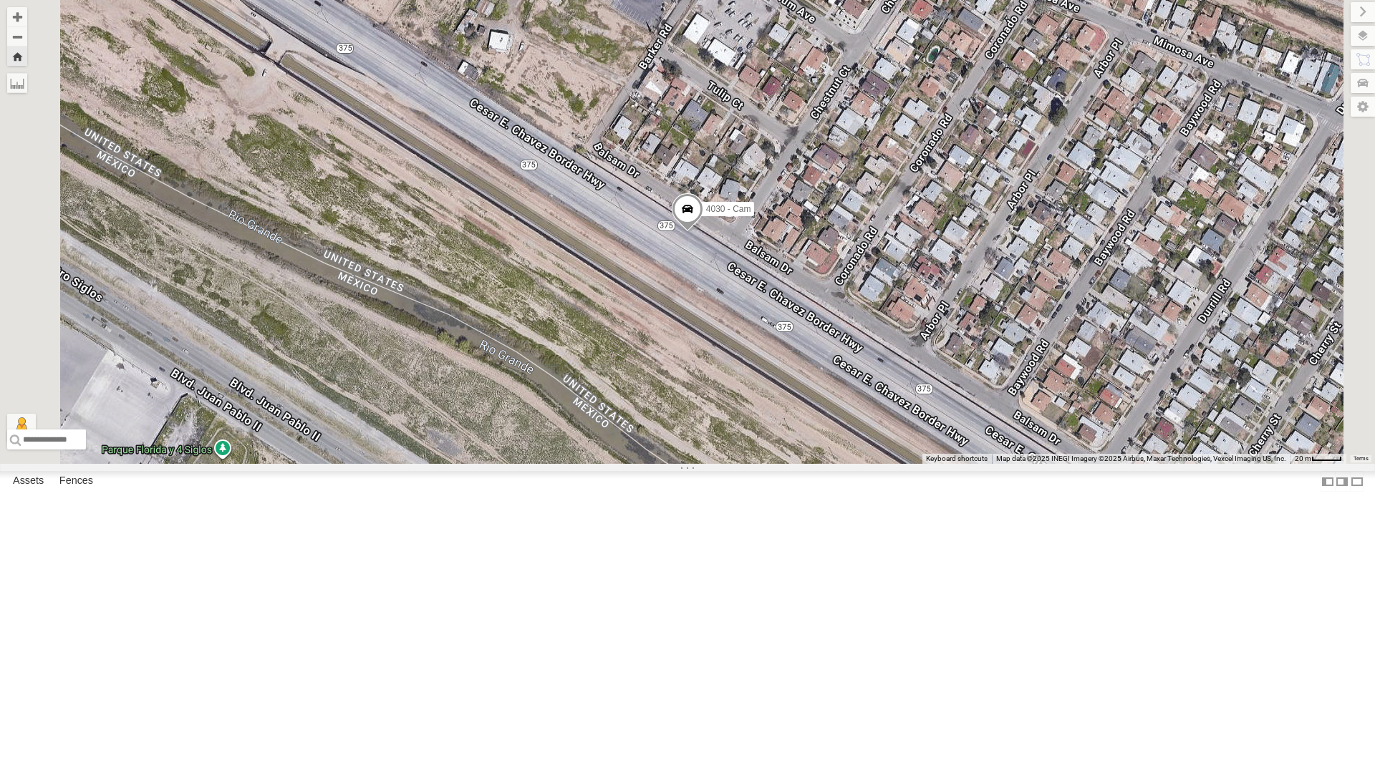
click at [703, 232] on span at bounding box center [688, 212] width 32 height 39
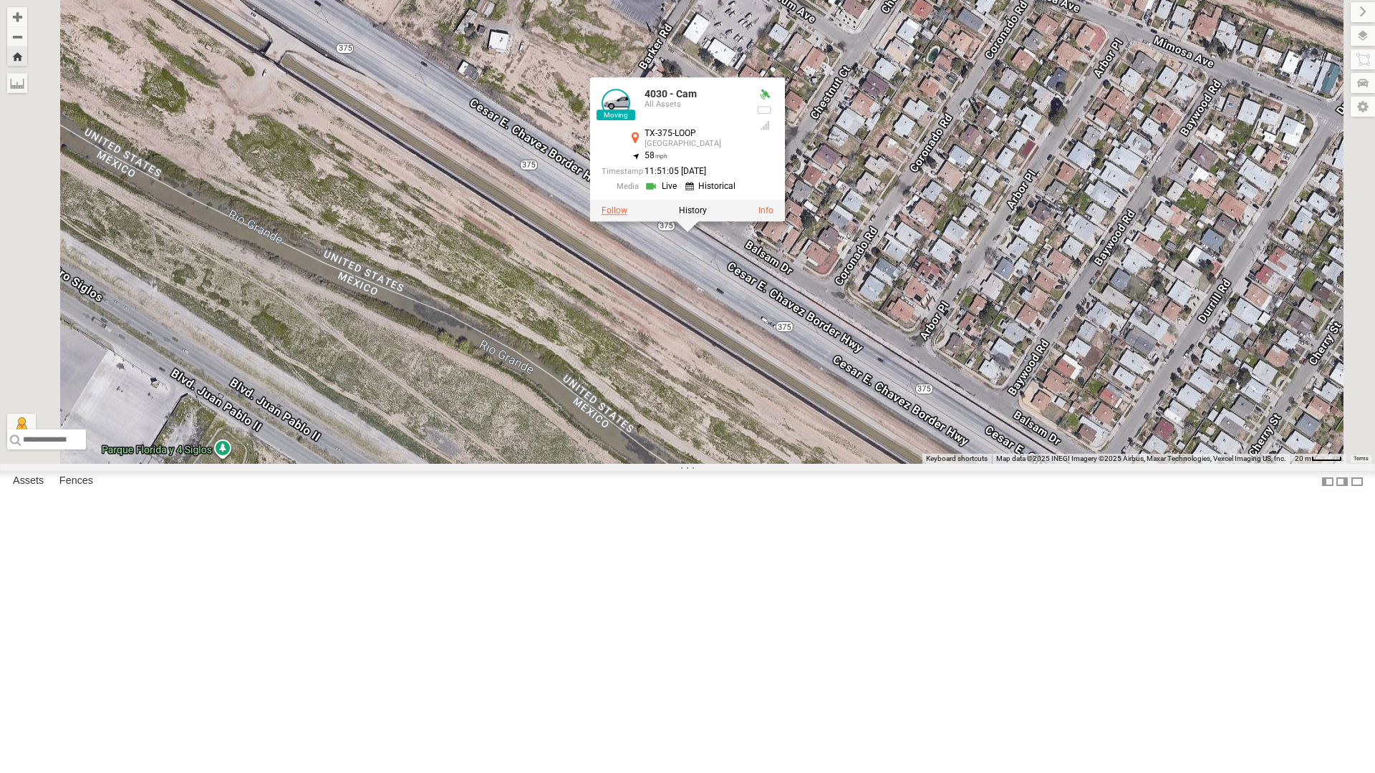
click at [627, 215] on label at bounding box center [614, 210] width 26 height 10
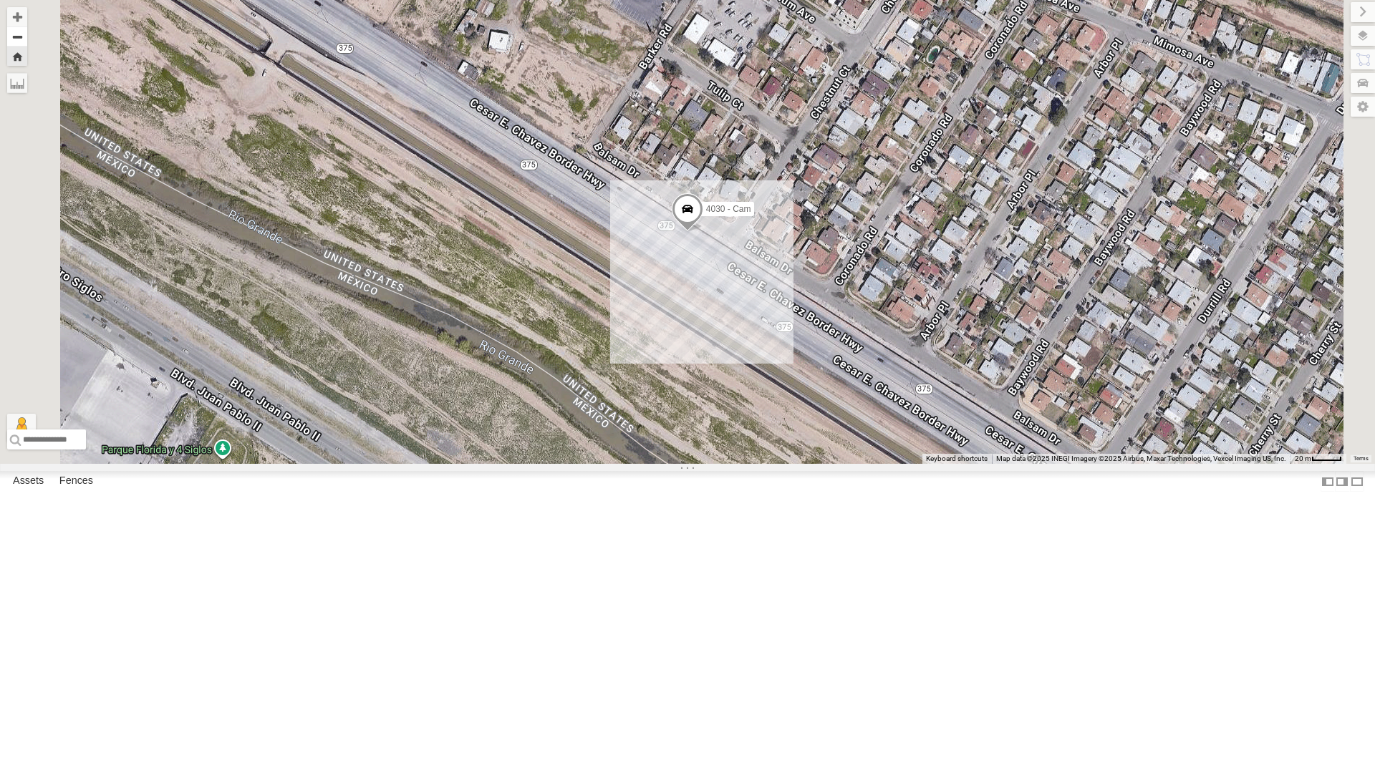
click at [27, 40] on button "Zoom out" at bounding box center [17, 36] width 20 height 20
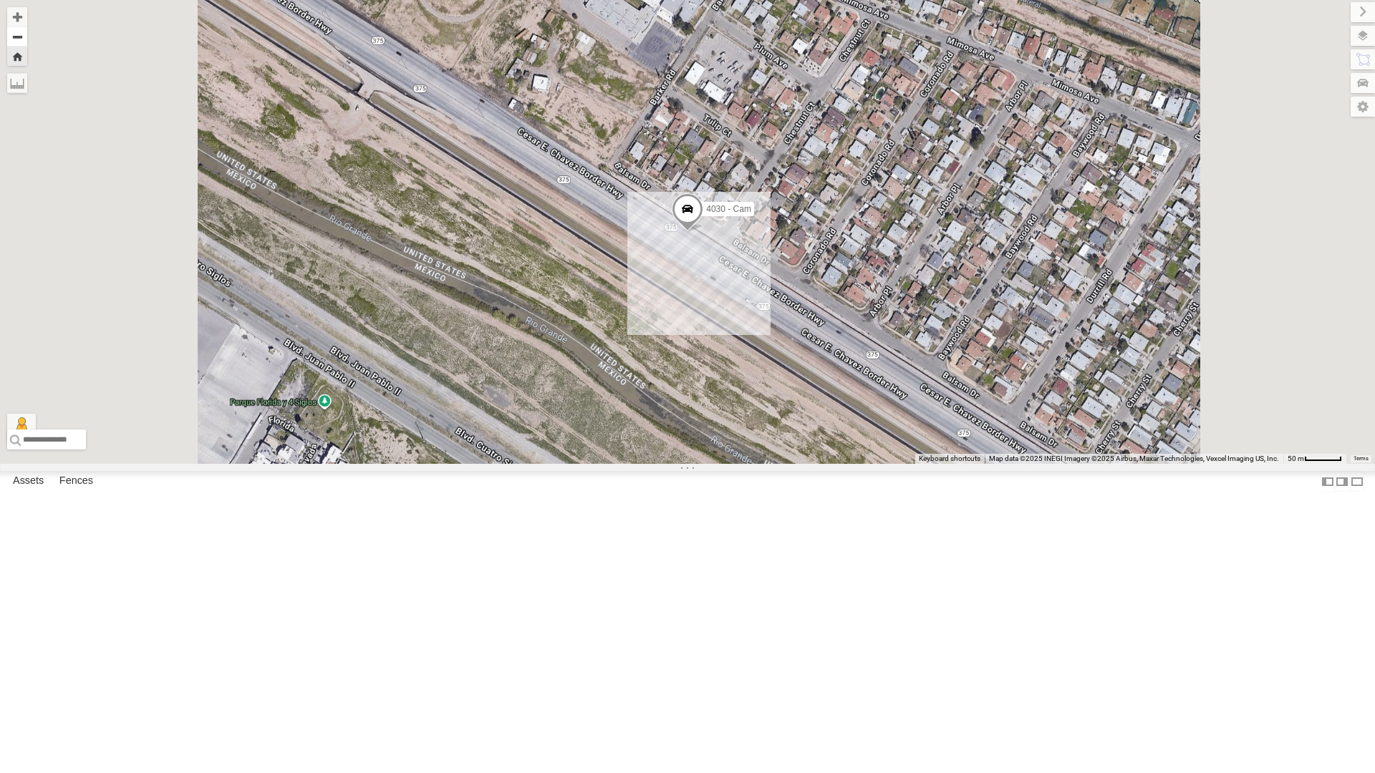
click at [27, 40] on button "Zoom out" at bounding box center [17, 36] width 20 height 20
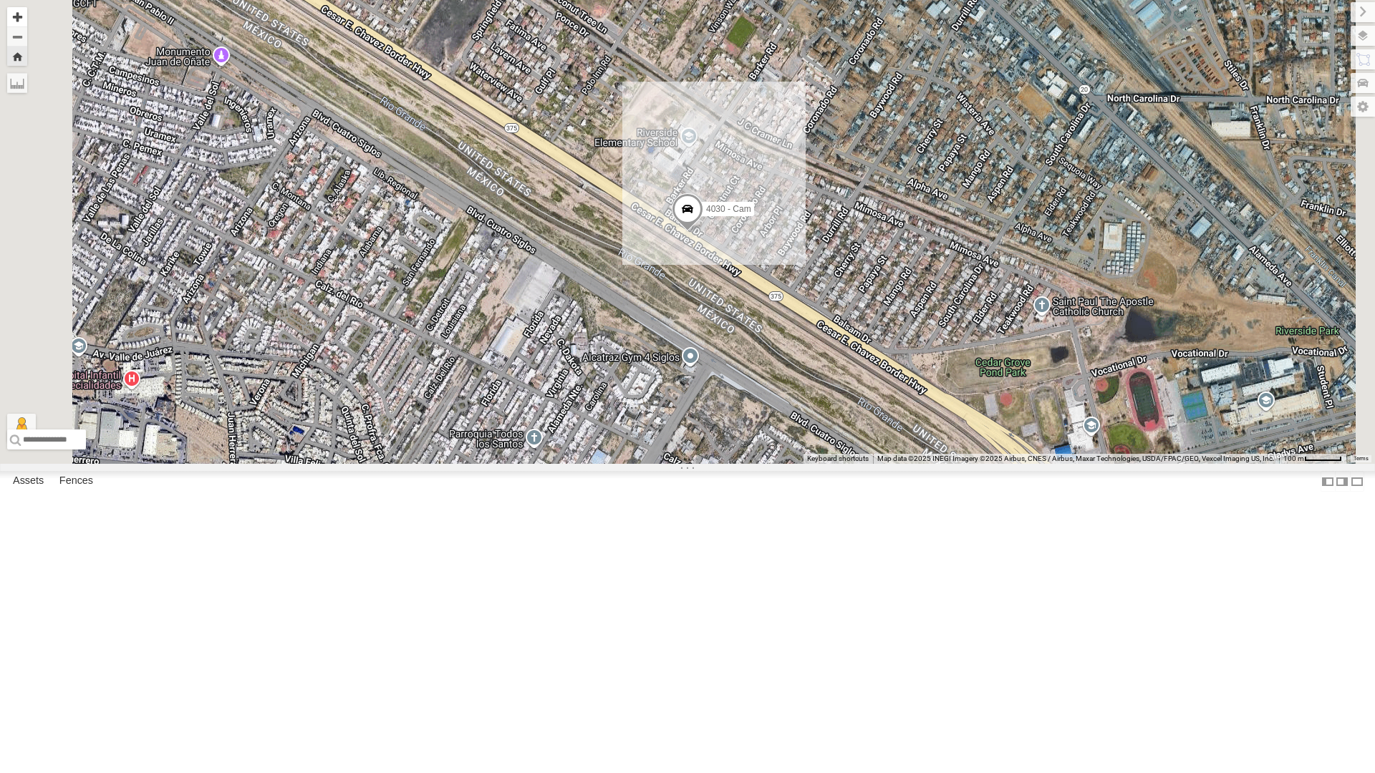
click at [27, 17] on button "Zoom in" at bounding box center [17, 16] width 20 height 19
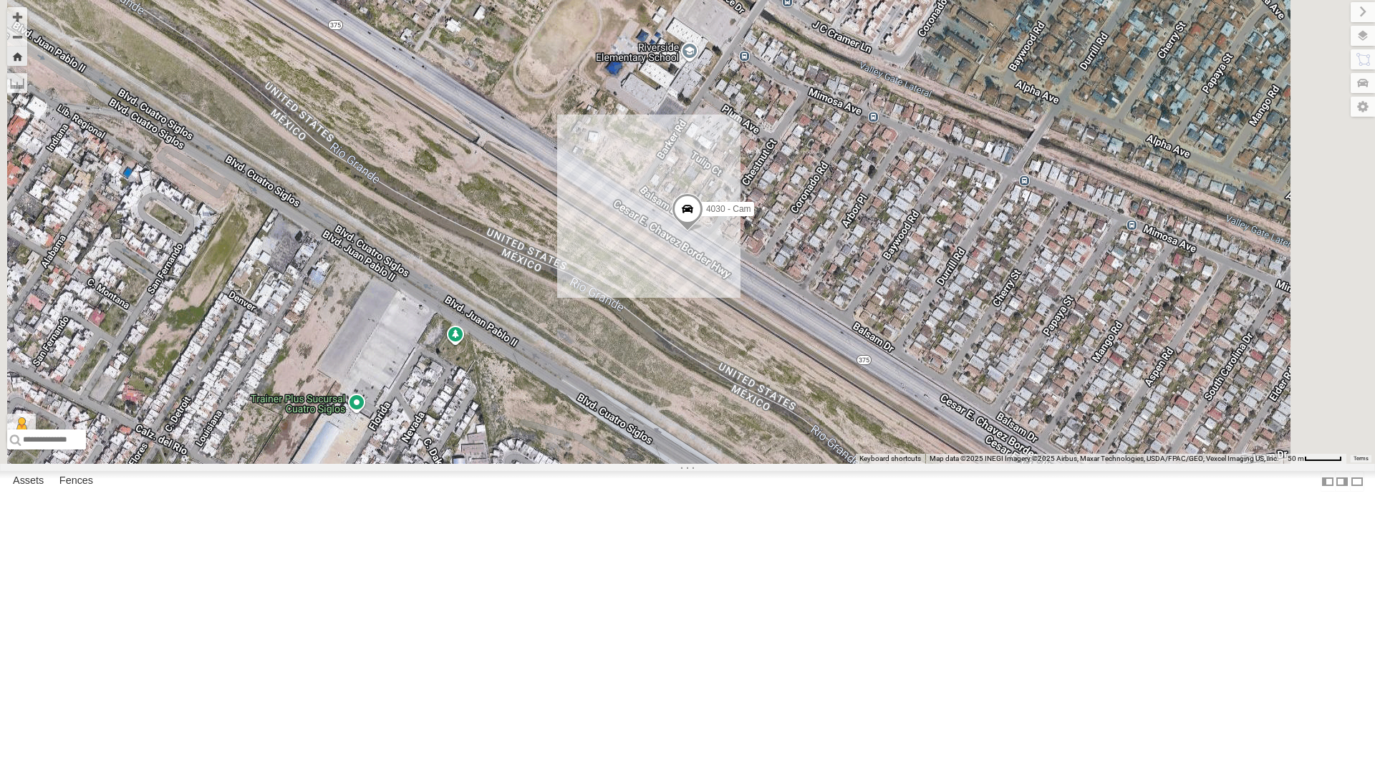
click at [0, 0] on div "All Assets" at bounding box center [0, 0] width 0 height 0
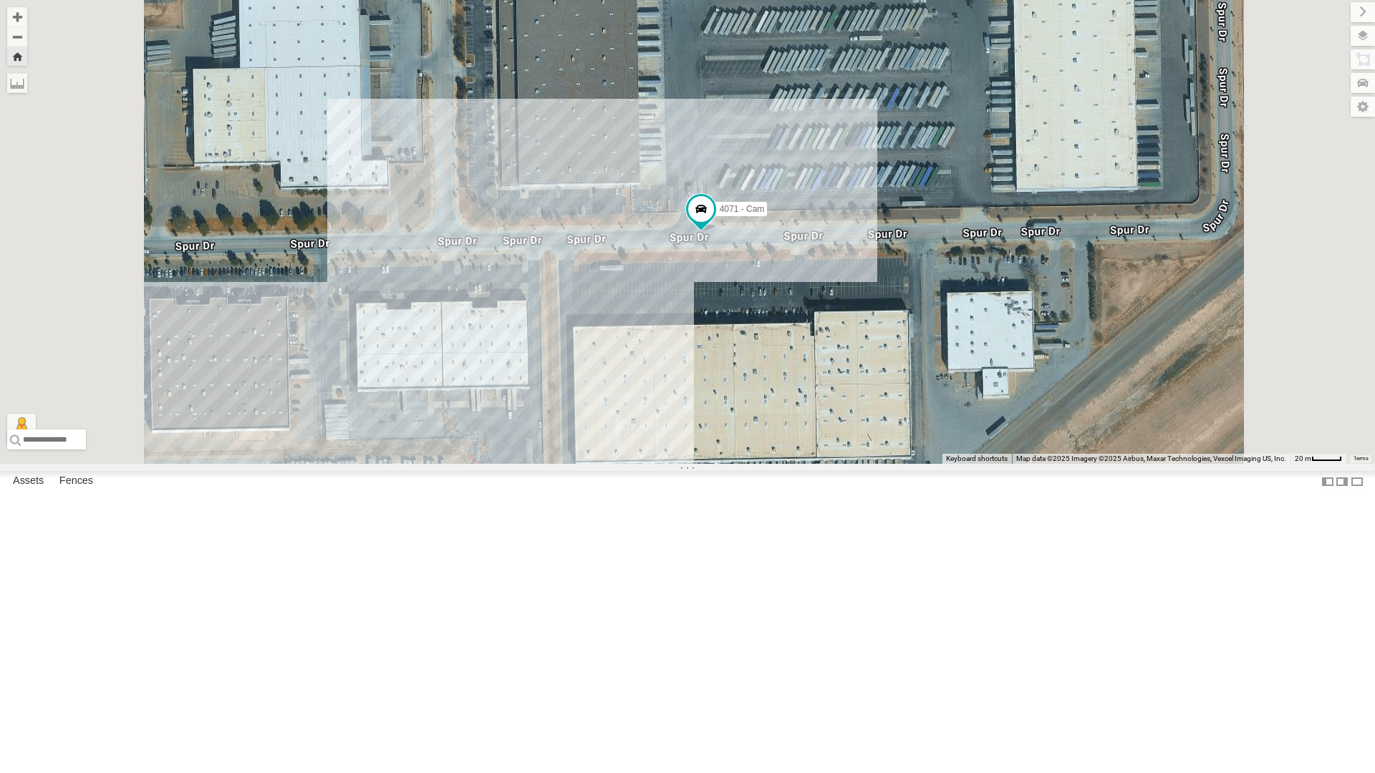
click at [0, 0] on div "4071 - Cam" at bounding box center [0, 0] width 0 height 0
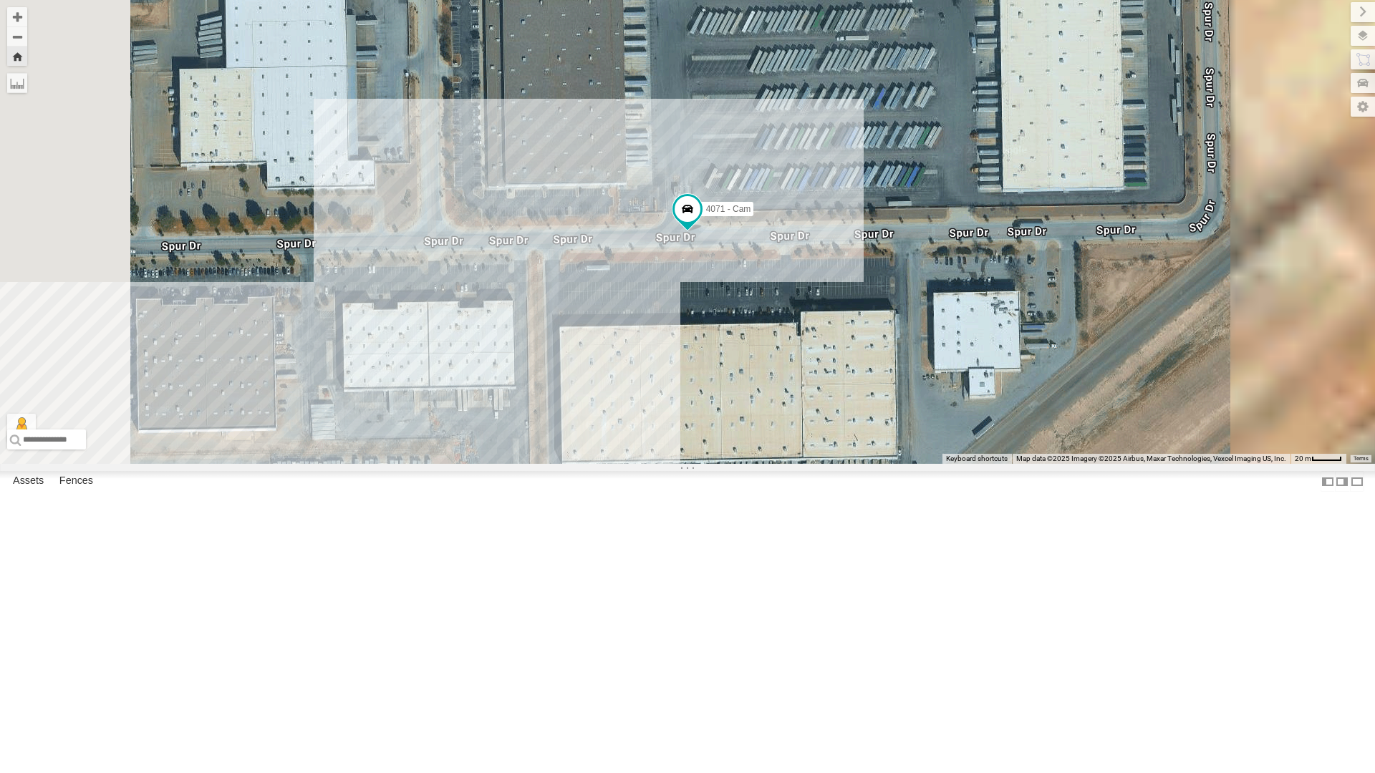
click at [0, 0] on div "All Assets" at bounding box center [0, 0] width 0 height 0
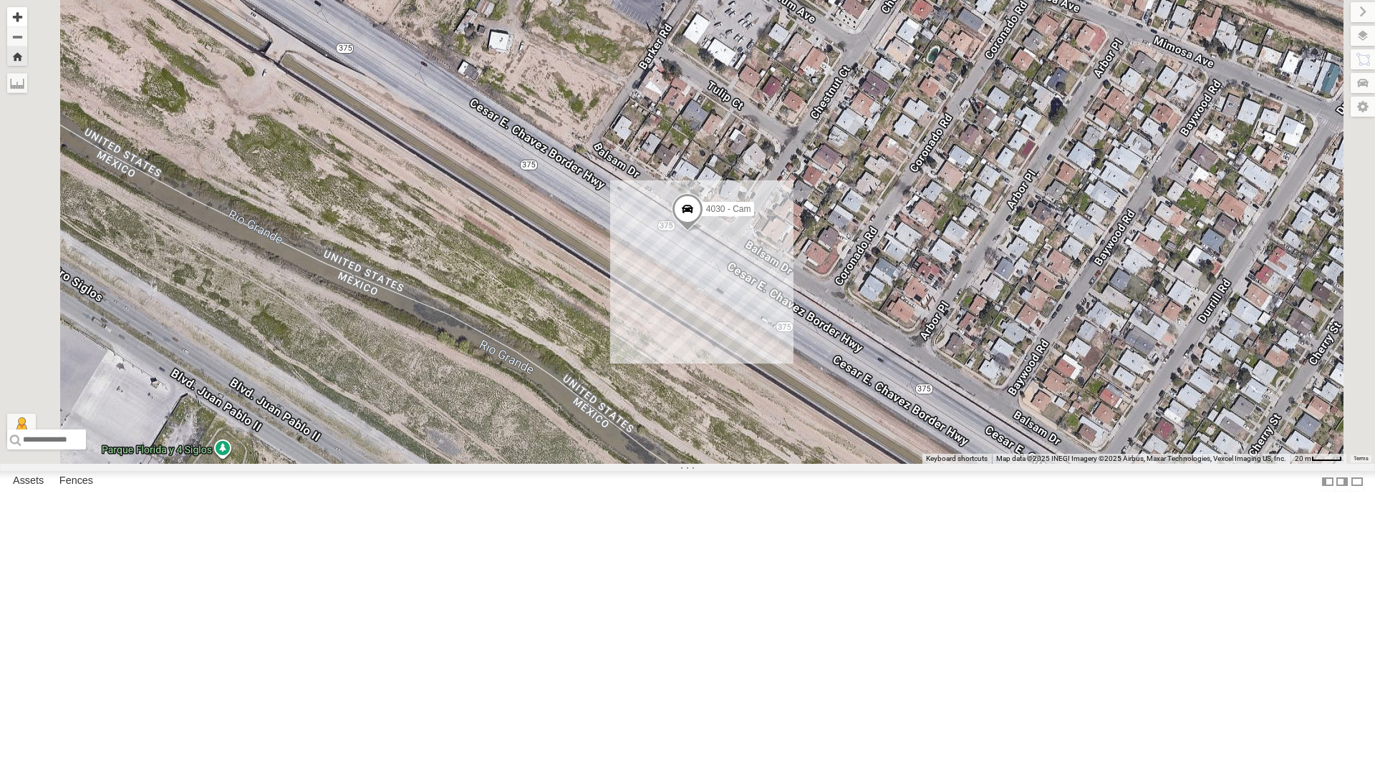
click at [27, 16] on button "Zoom in" at bounding box center [17, 16] width 20 height 19
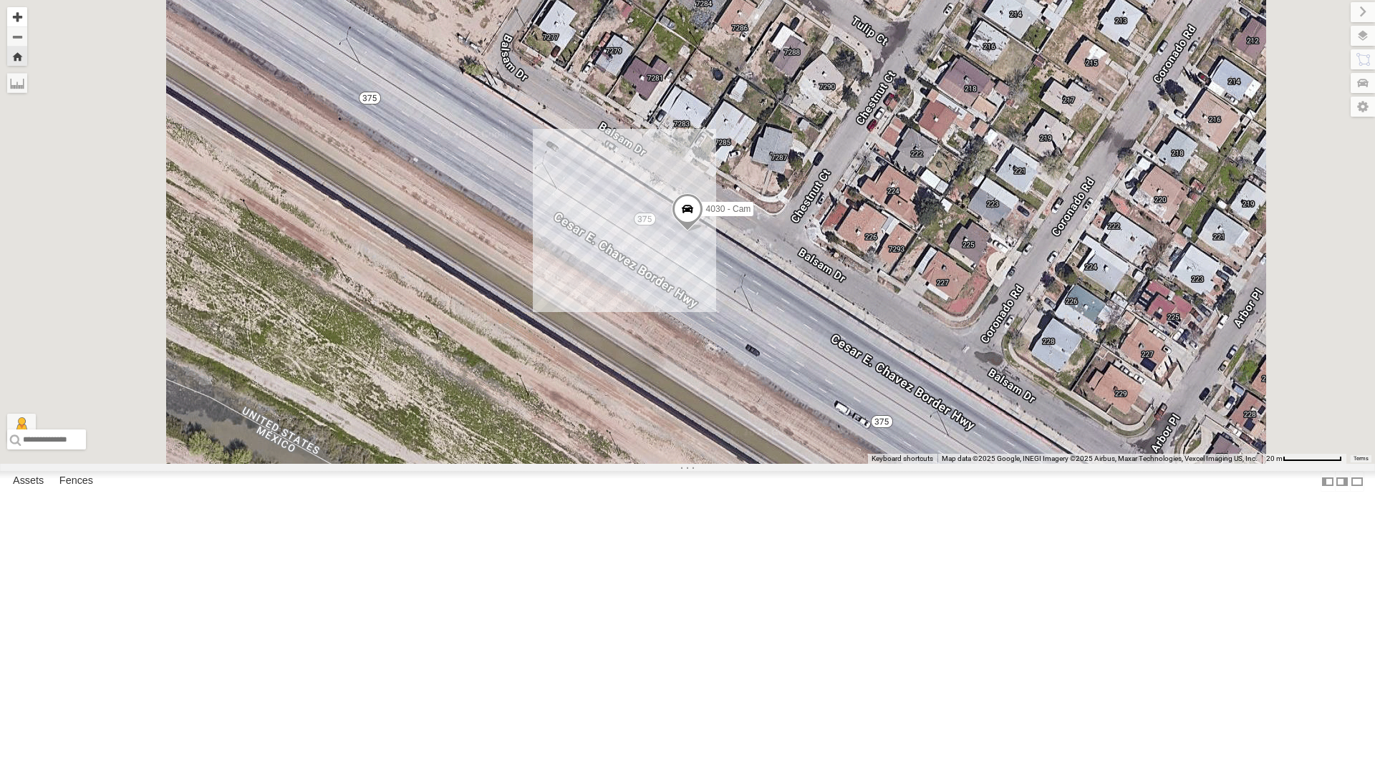
click at [27, 16] on button "Zoom in" at bounding box center [17, 16] width 20 height 19
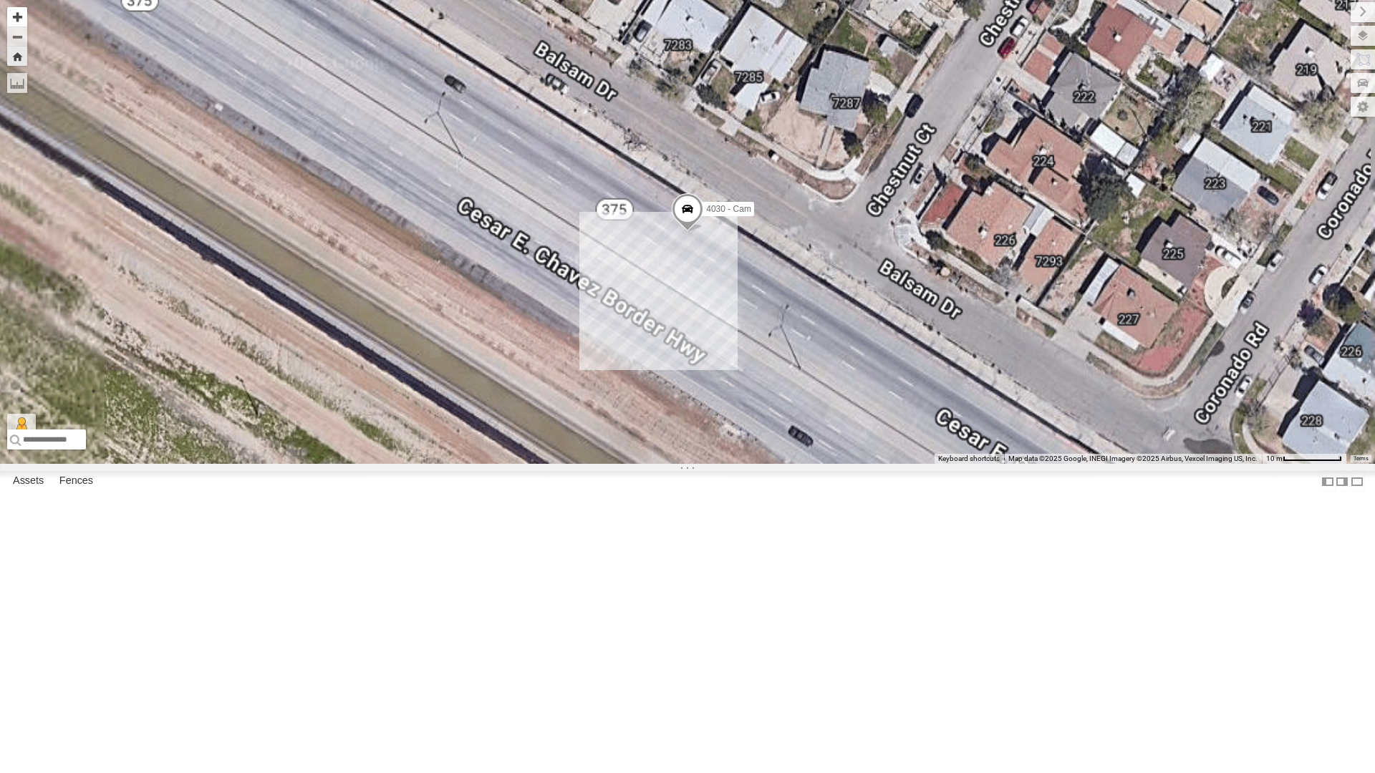
click at [27, 16] on button "Zoom in" at bounding box center [17, 16] width 20 height 19
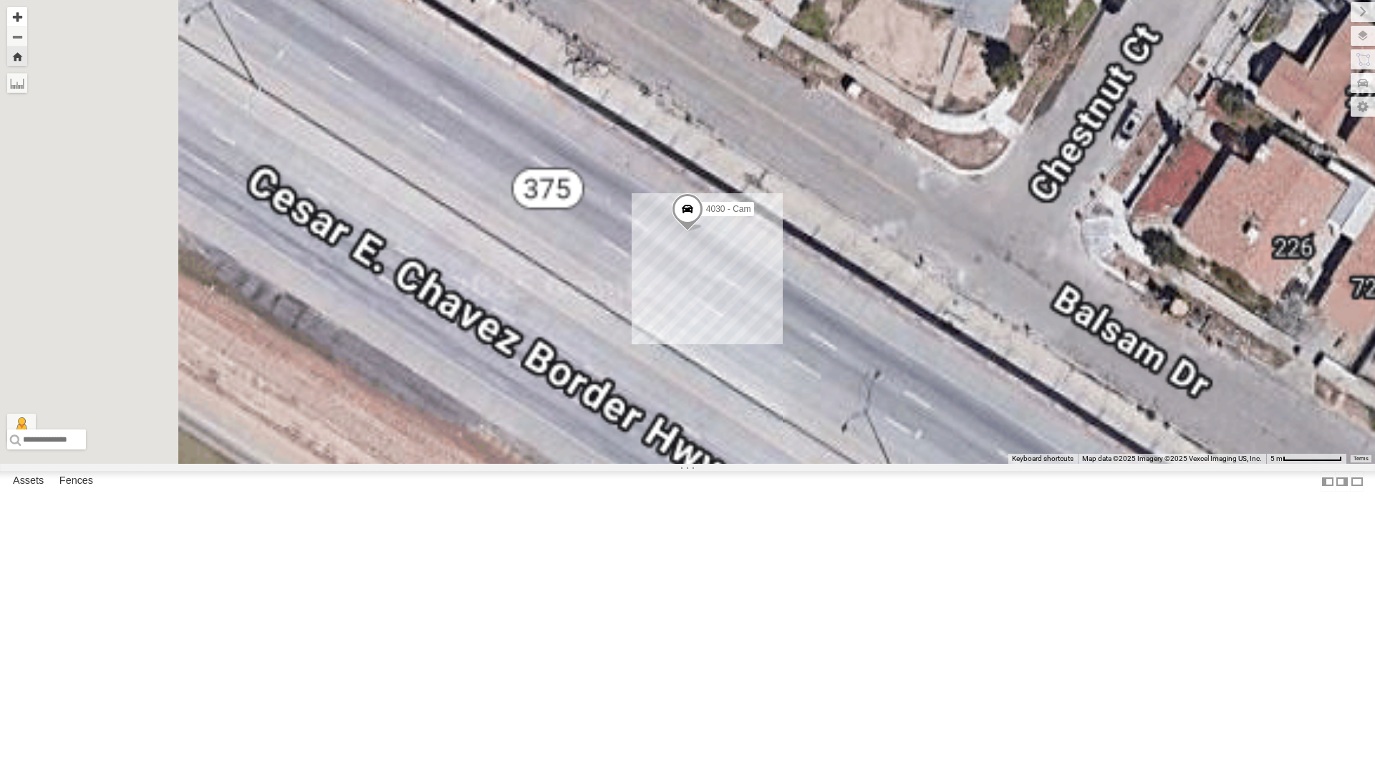
click at [27, 16] on button "Zoom in" at bounding box center [17, 16] width 20 height 19
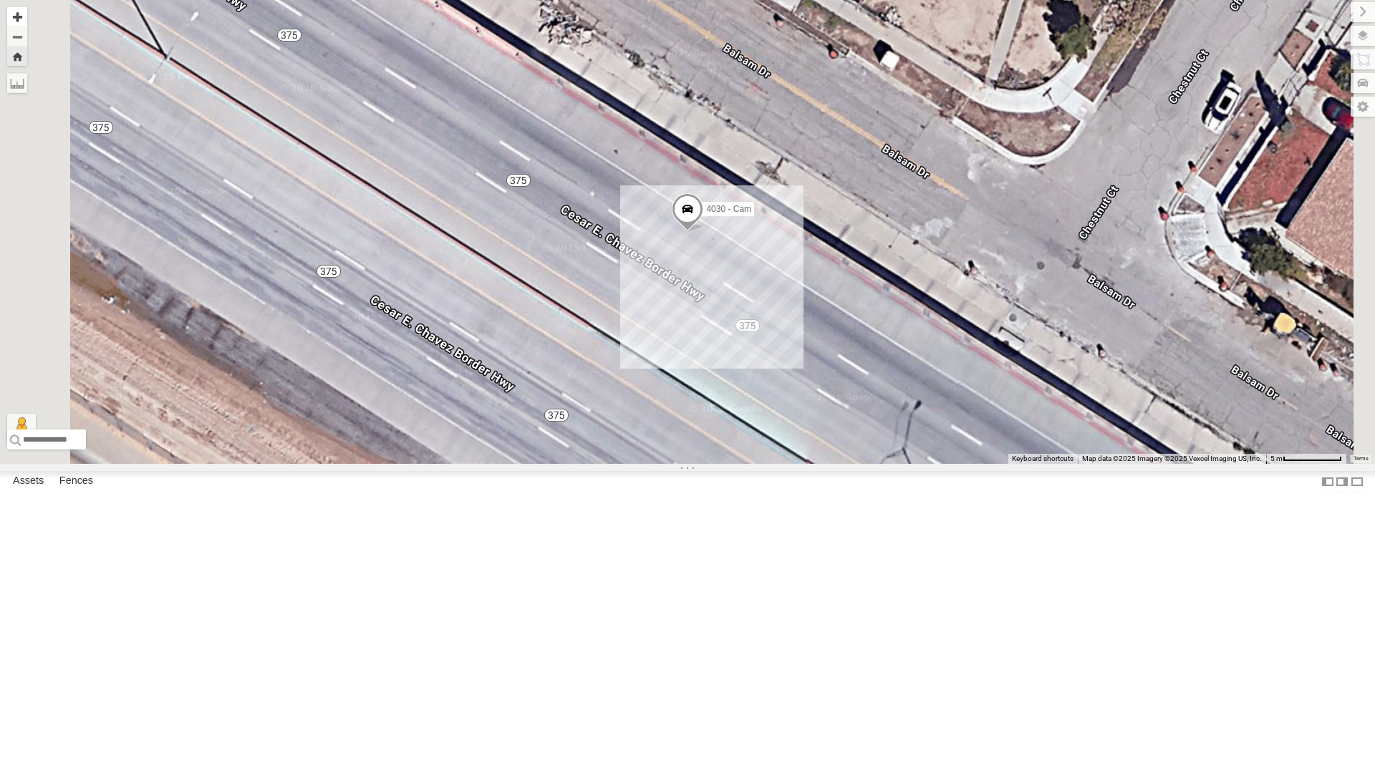
click at [27, 16] on button "Zoom in" at bounding box center [17, 16] width 20 height 19
click at [27, 35] on button "Zoom out" at bounding box center [17, 36] width 20 height 20
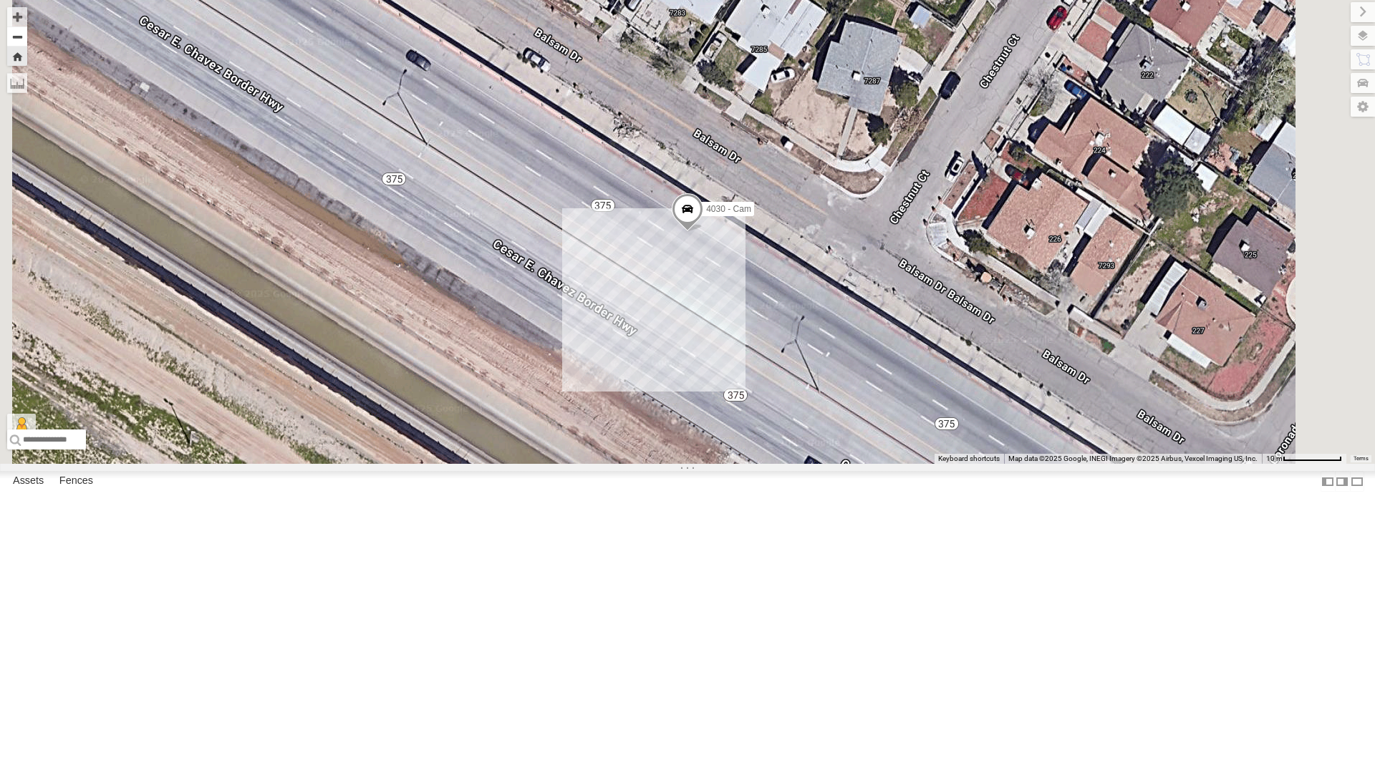
click at [27, 35] on button "Zoom out" at bounding box center [17, 36] width 20 height 20
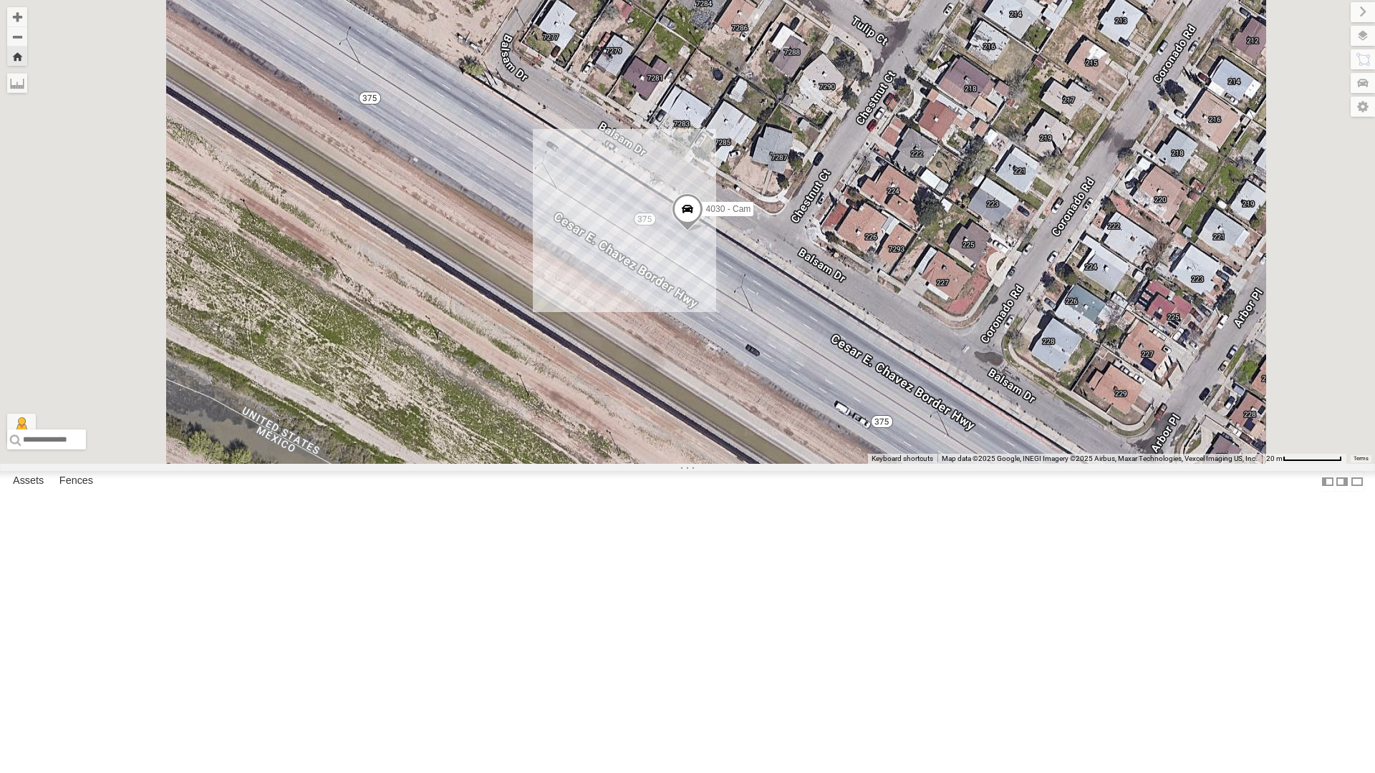
click at [0, 0] on div "4071 - Cam" at bounding box center [0, 0] width 0 height 0
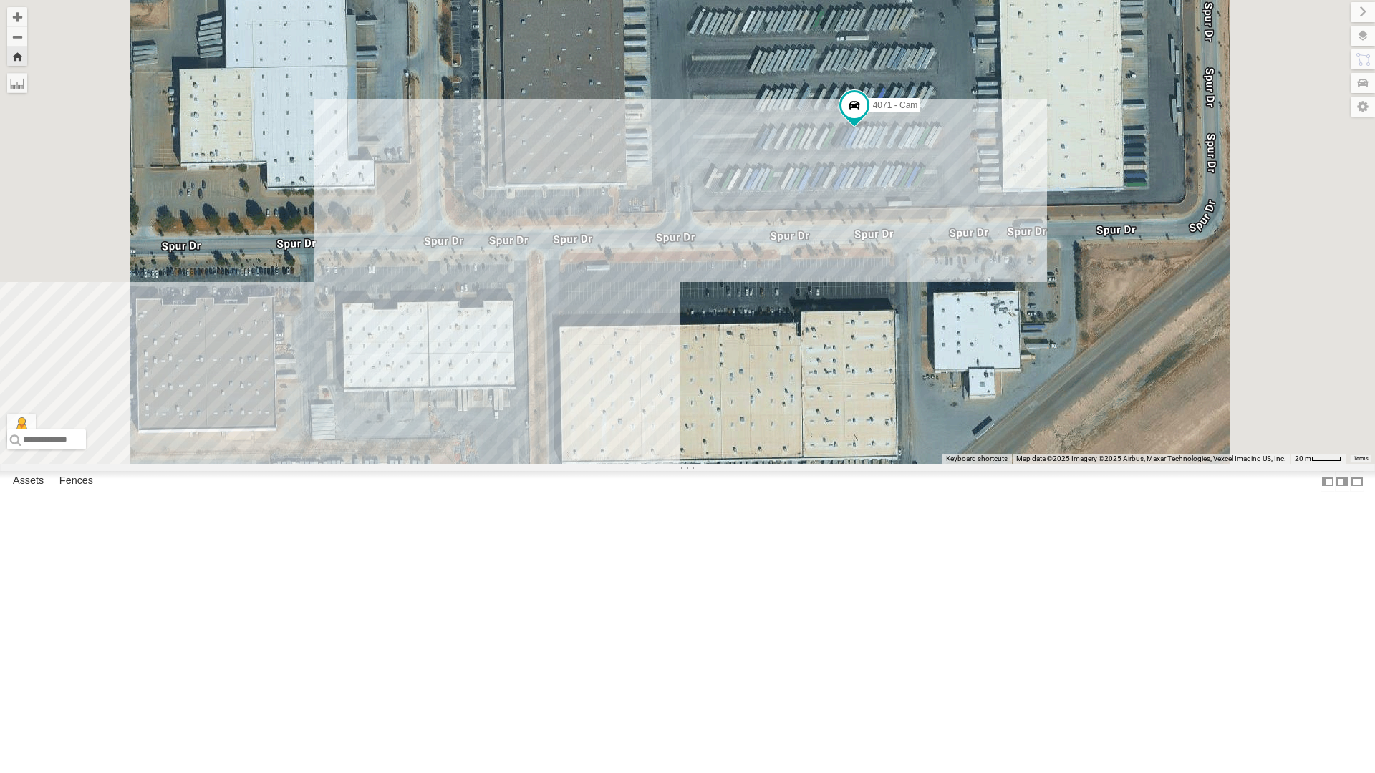
click at [0, 0] on div "442 - Cam" at bounding box center [0, 0] width 0 height 0
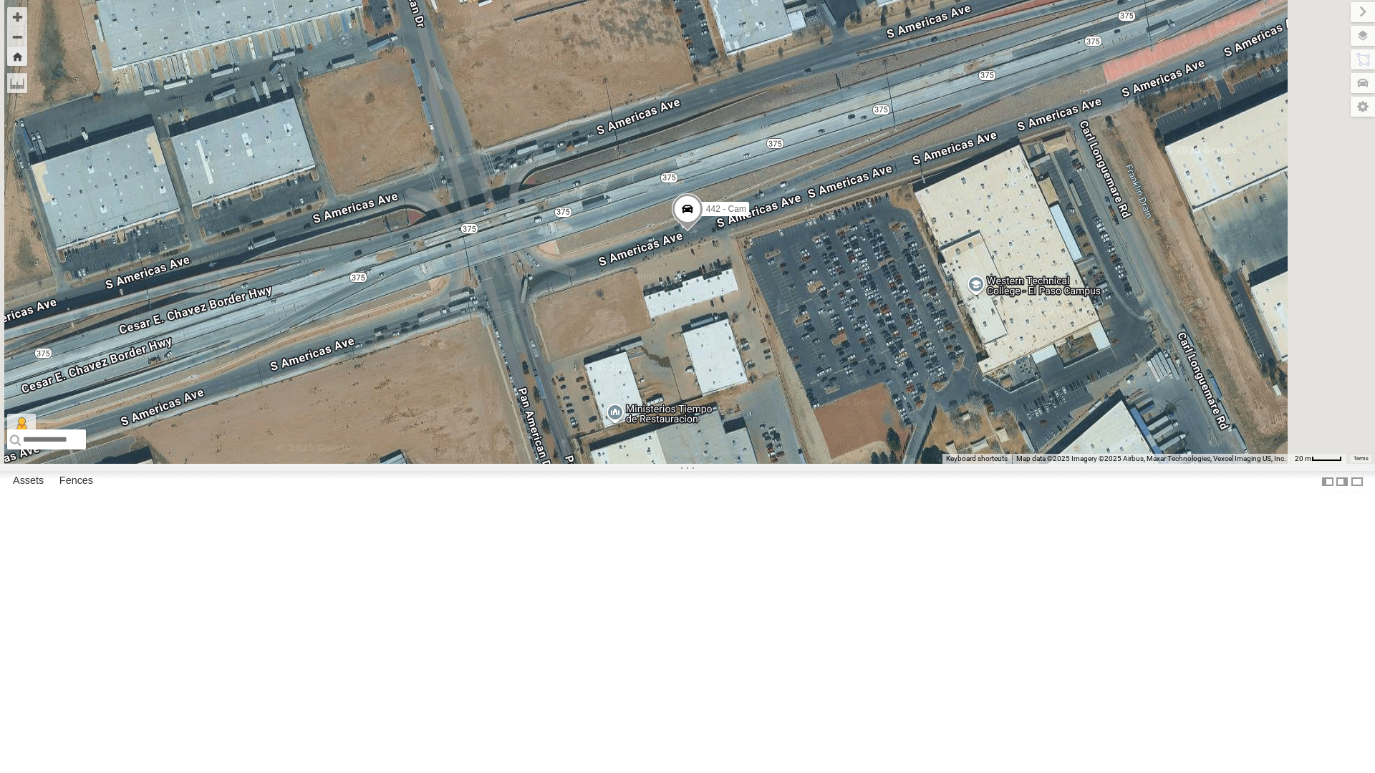
click at [703, 232] on span at bounding box center [688, 212] width 32 height 39
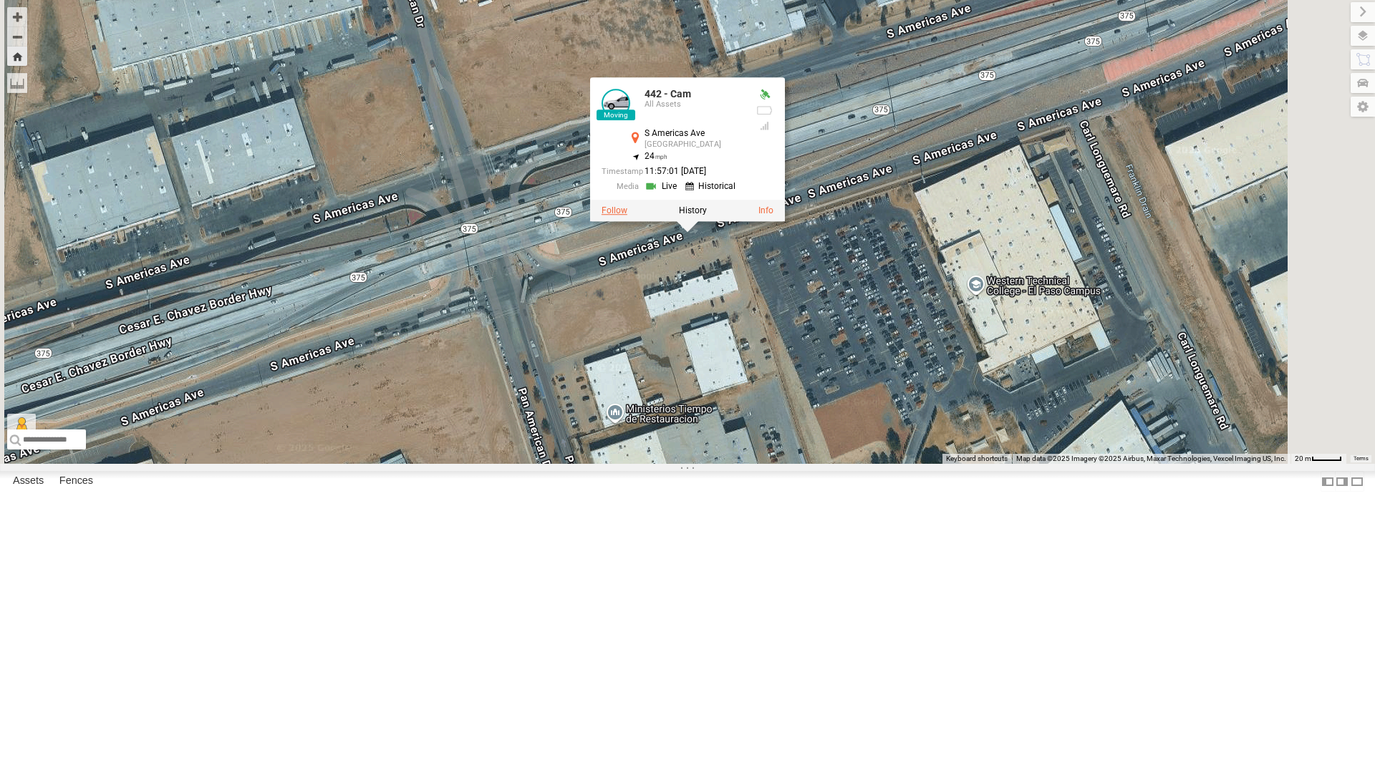
click at [627, 215] on label at bounding box center [614, 210] width 26 height 10
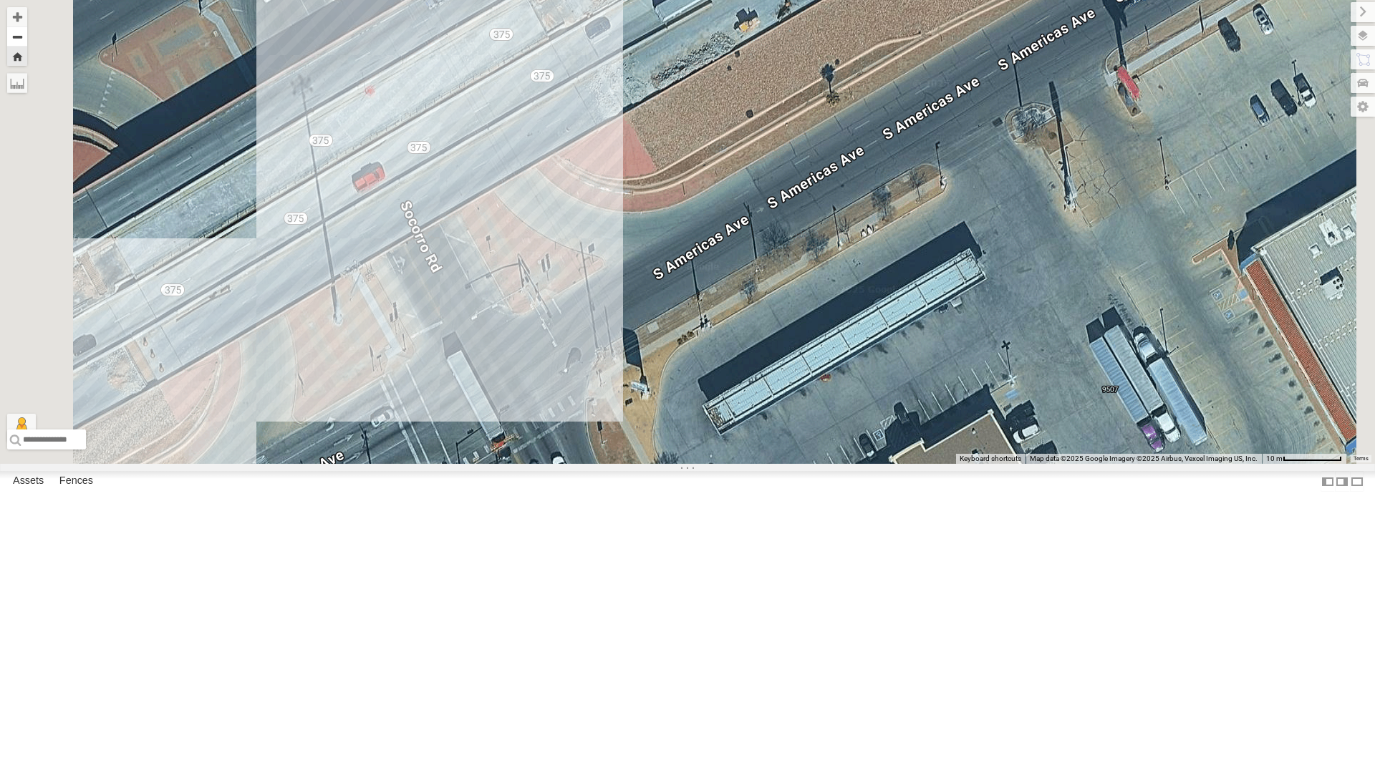
click at [27, 38] on button "Zoom out" at bounding box center [17, 36] width 20 height 20
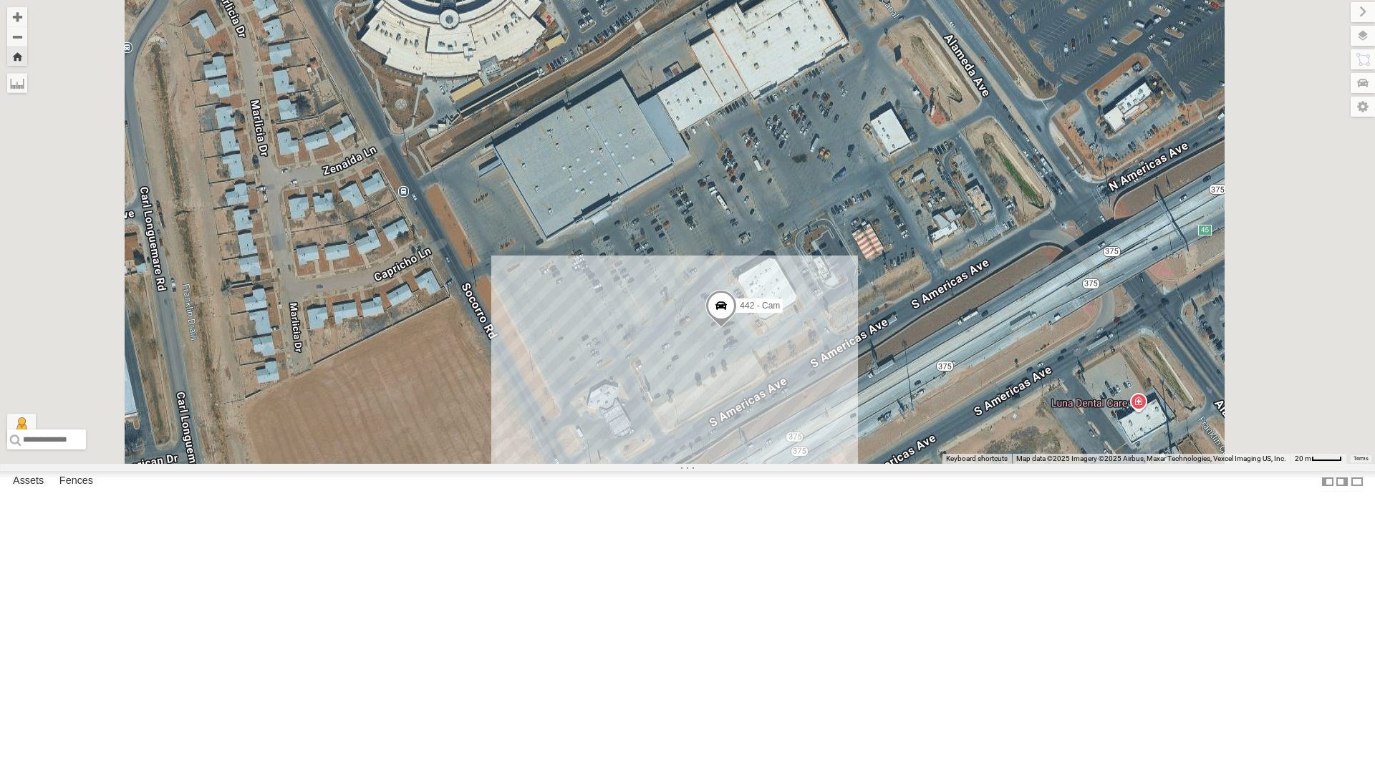
drag, startPoint x: 692, startPoint y: 170, endPoint x: 697, endPoint y: 515, distance: 345.8
click at [697, 464] on div "442 - Cam Loading..." at bounding box center [687, 232] width 1375 height 464
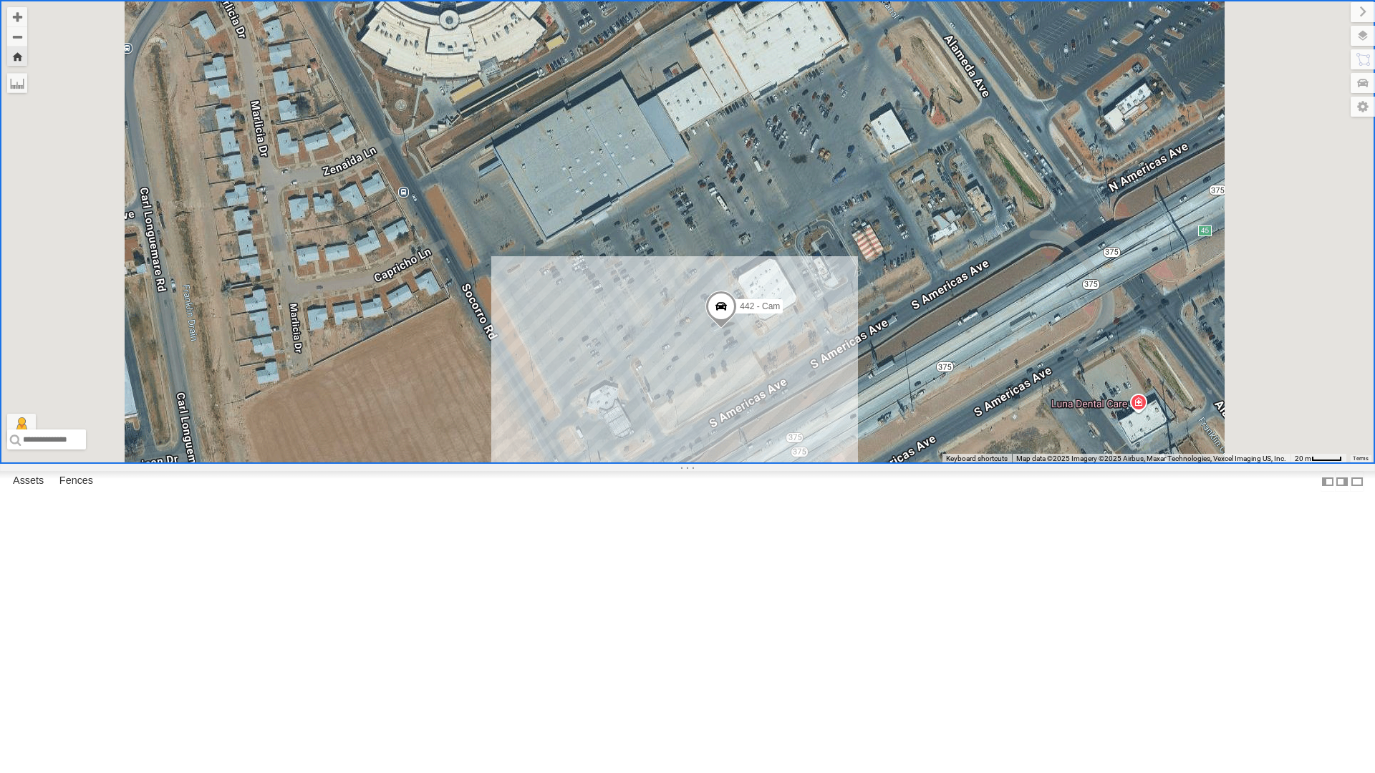
click at [0, 0] on div "4030 - Cam" at bounding box center [0, 0] width 0 height 0
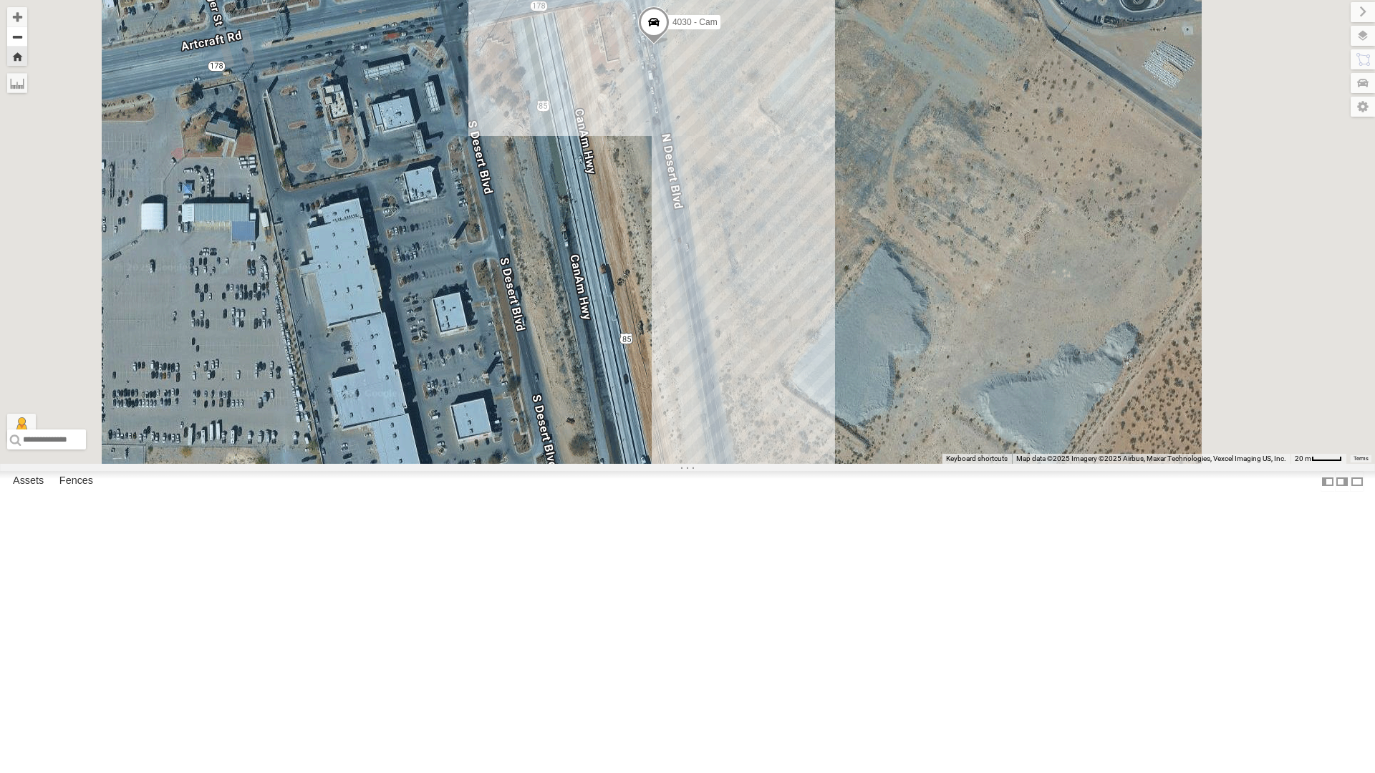
click at [27, 40] on button "Zoom out" at bounding box center [17, 36] width 20 height 20
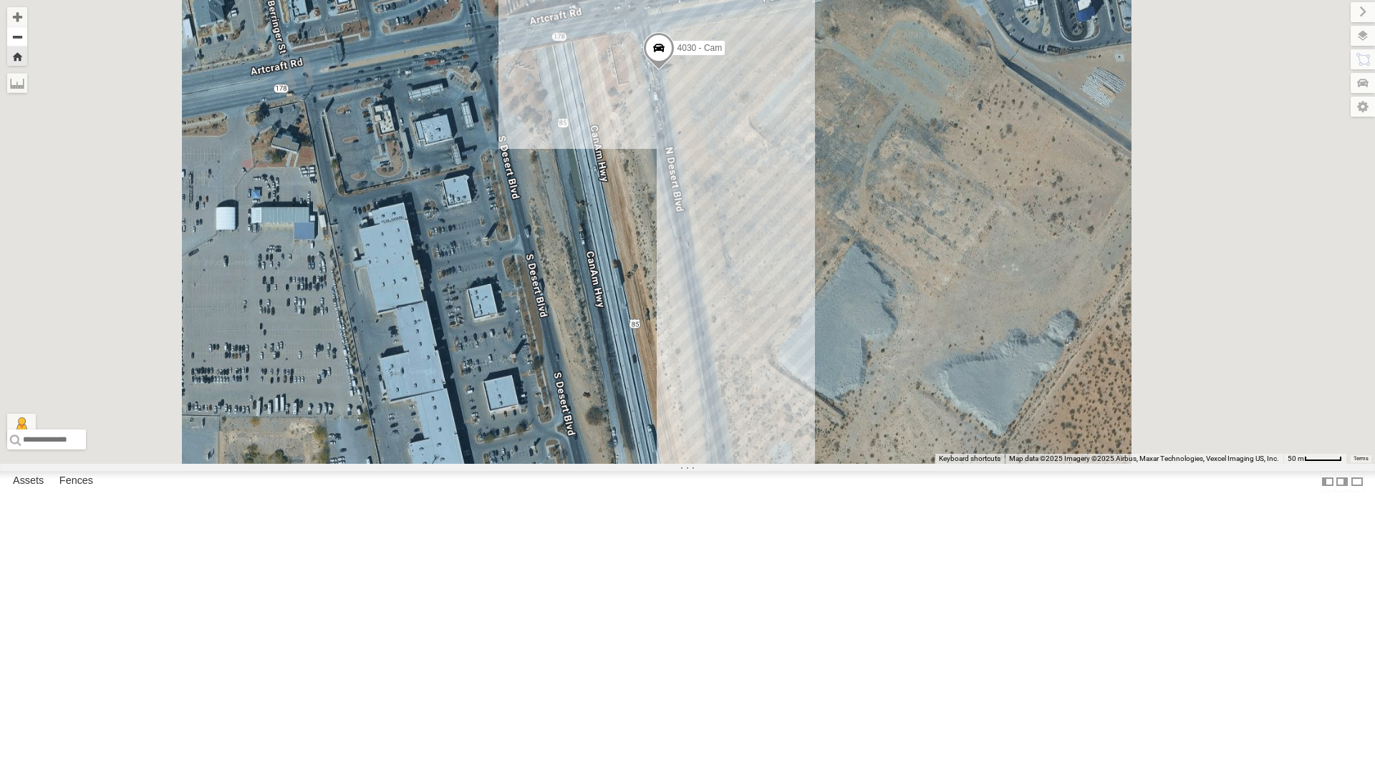
click at [27, 40] on button "Zoom out" at bounding box center [17, 36] width 20 height 20
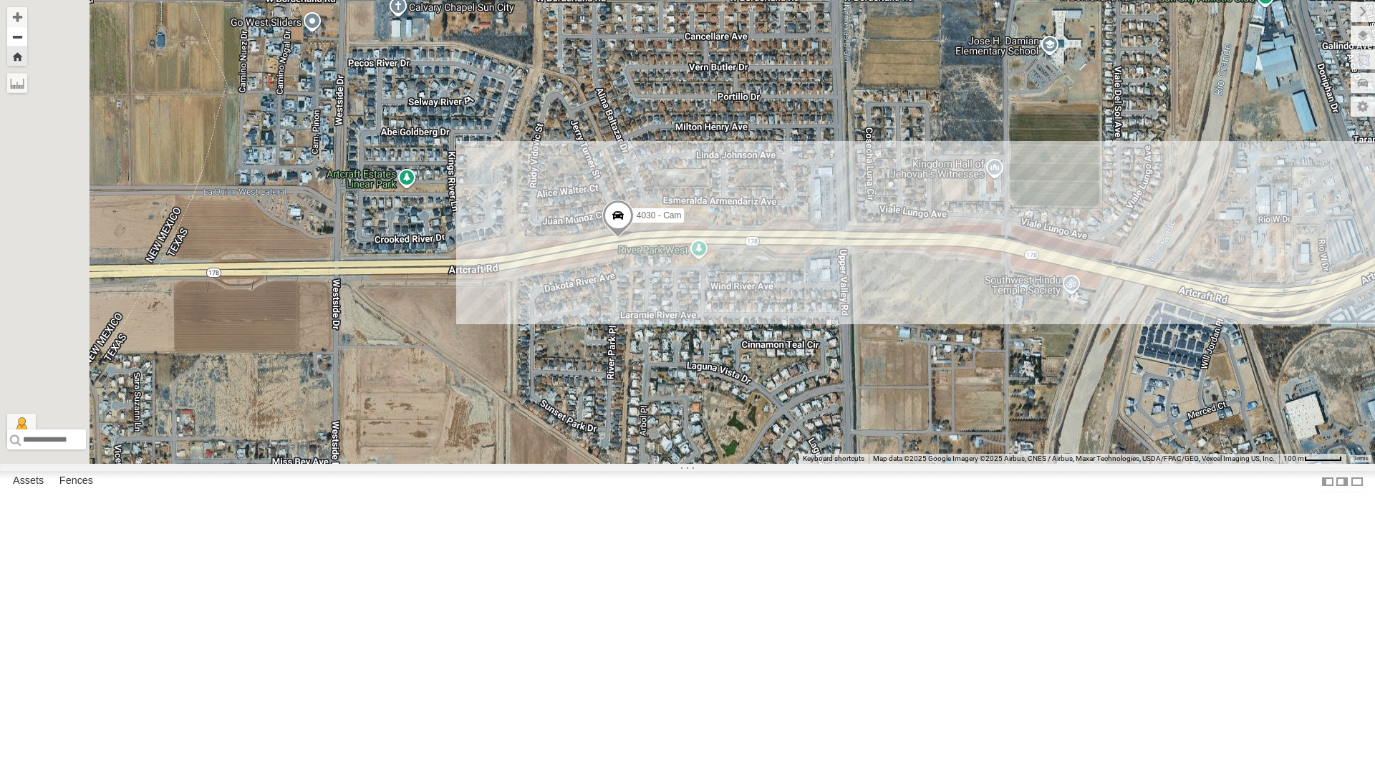
click at [27, 40] on button "Zoom out" at bounding box center [17, 36] width 20 height 20
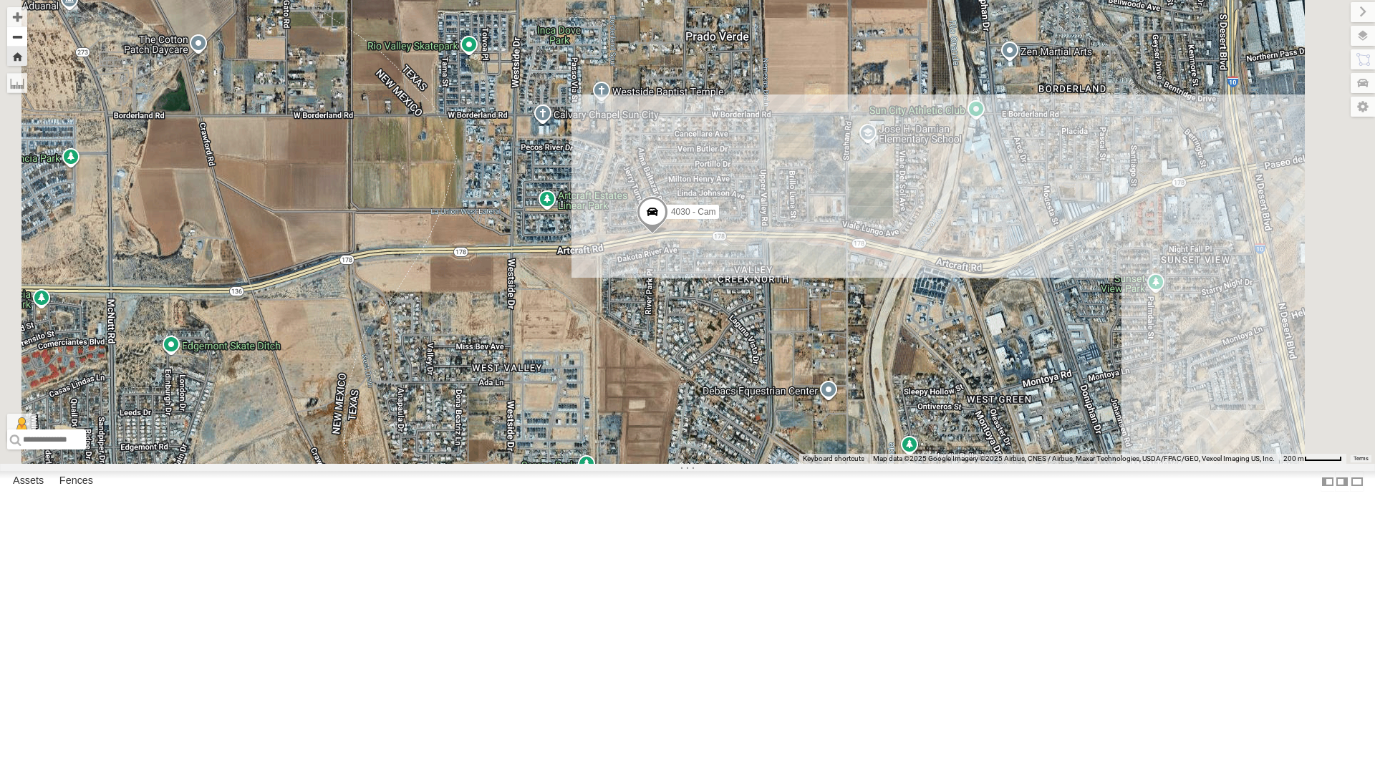
click at [27, 42] on button "Zoom out" at bounding box center [17, 36] width 20 height 20
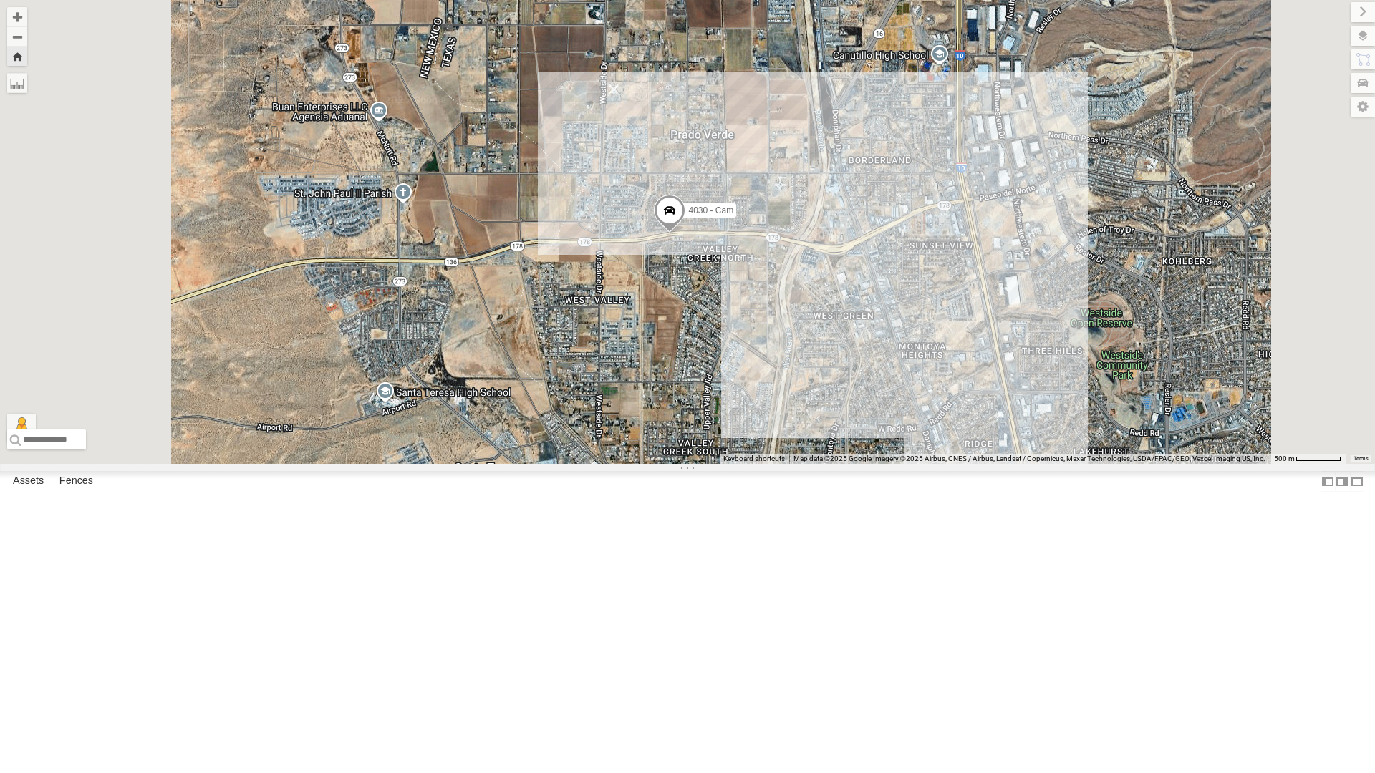
click at [0, 0] on div "4071 - Cam" at bounding box center [0, 0] width 0 height 0
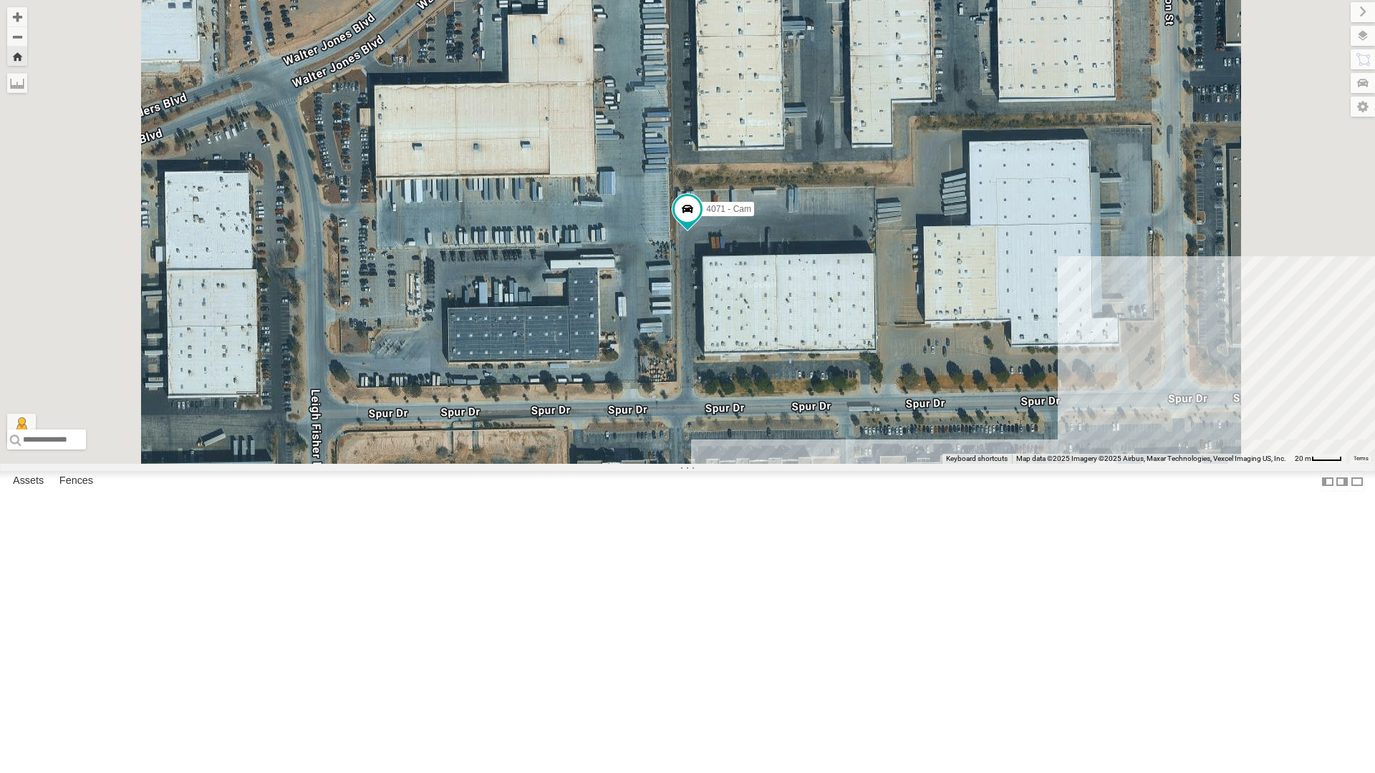
click at [0, 0] on div "442 - Cam" at bounding box center [0, 0] width 0 height 0
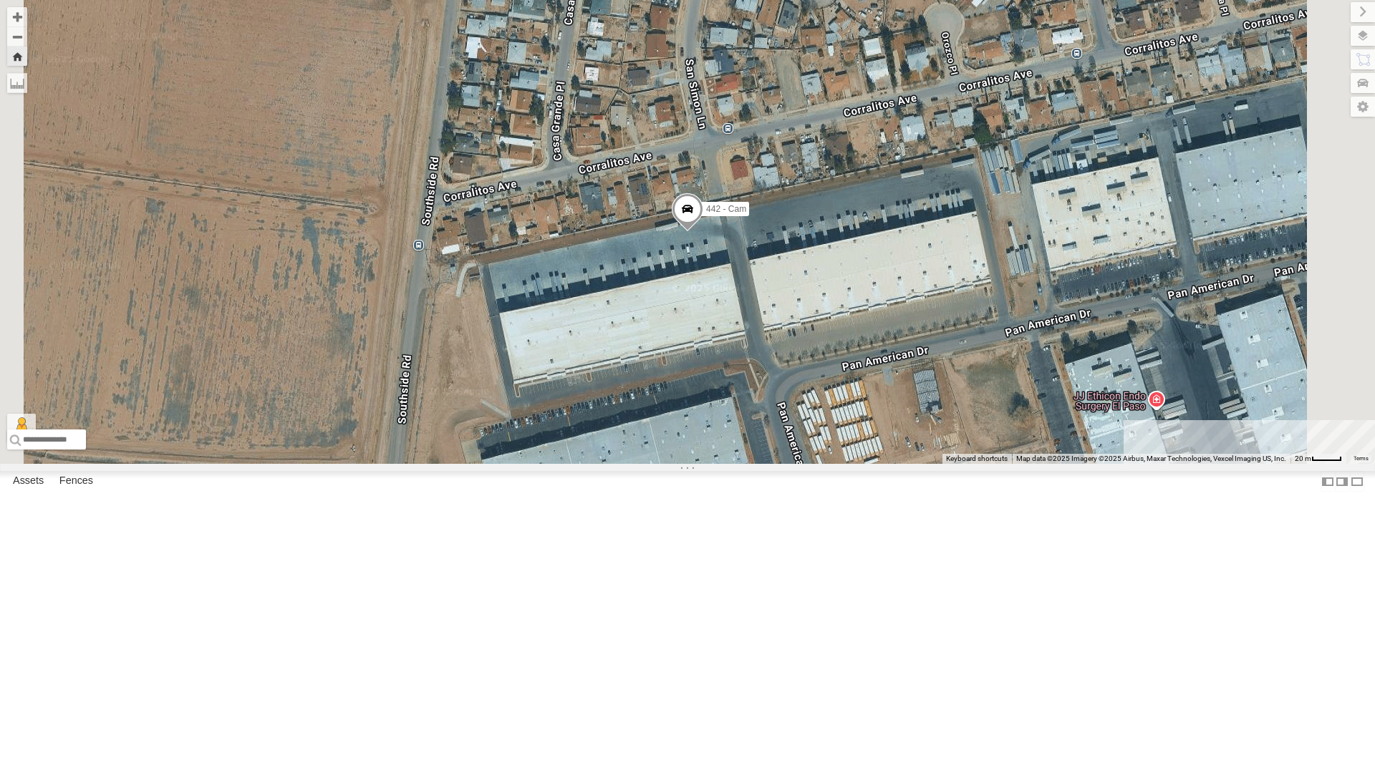
click at [0, 0] on div "All Assets" at bounding box center [0, 0] width 0 height 0
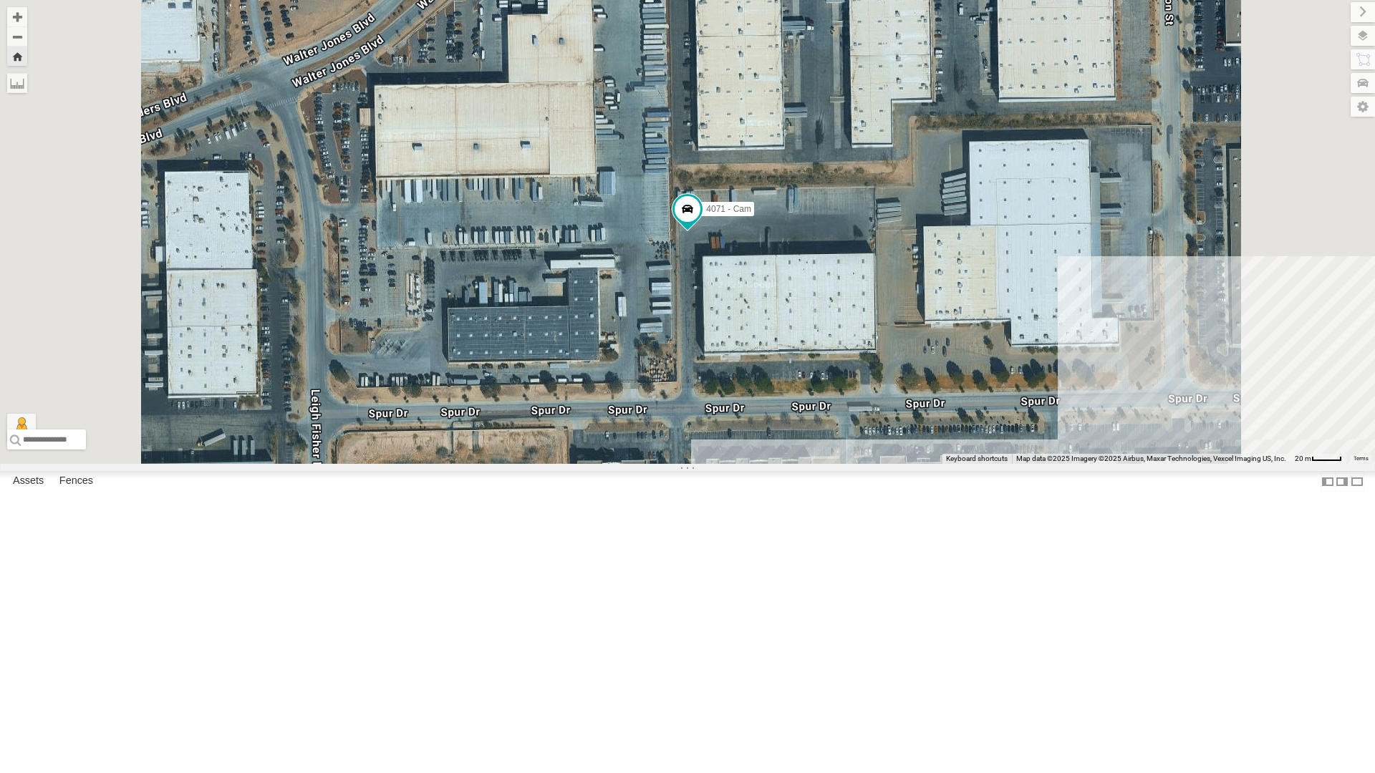
click at [0, 0] on div "4030 - Cam" at bounding box center [0, 0] width 0 height 0
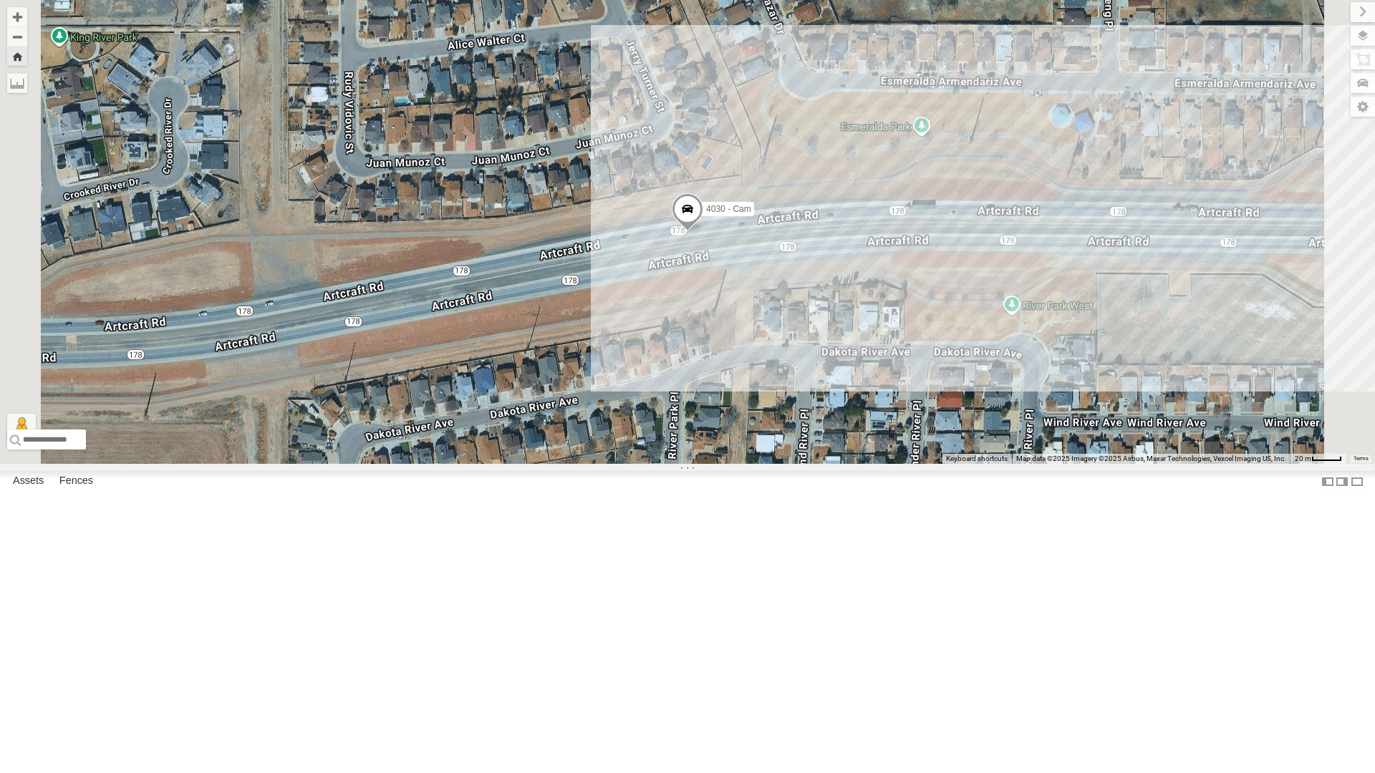
click at [0, 0] on div "4071 - Cam" at bounding box center [0, 0] width 0 height 0
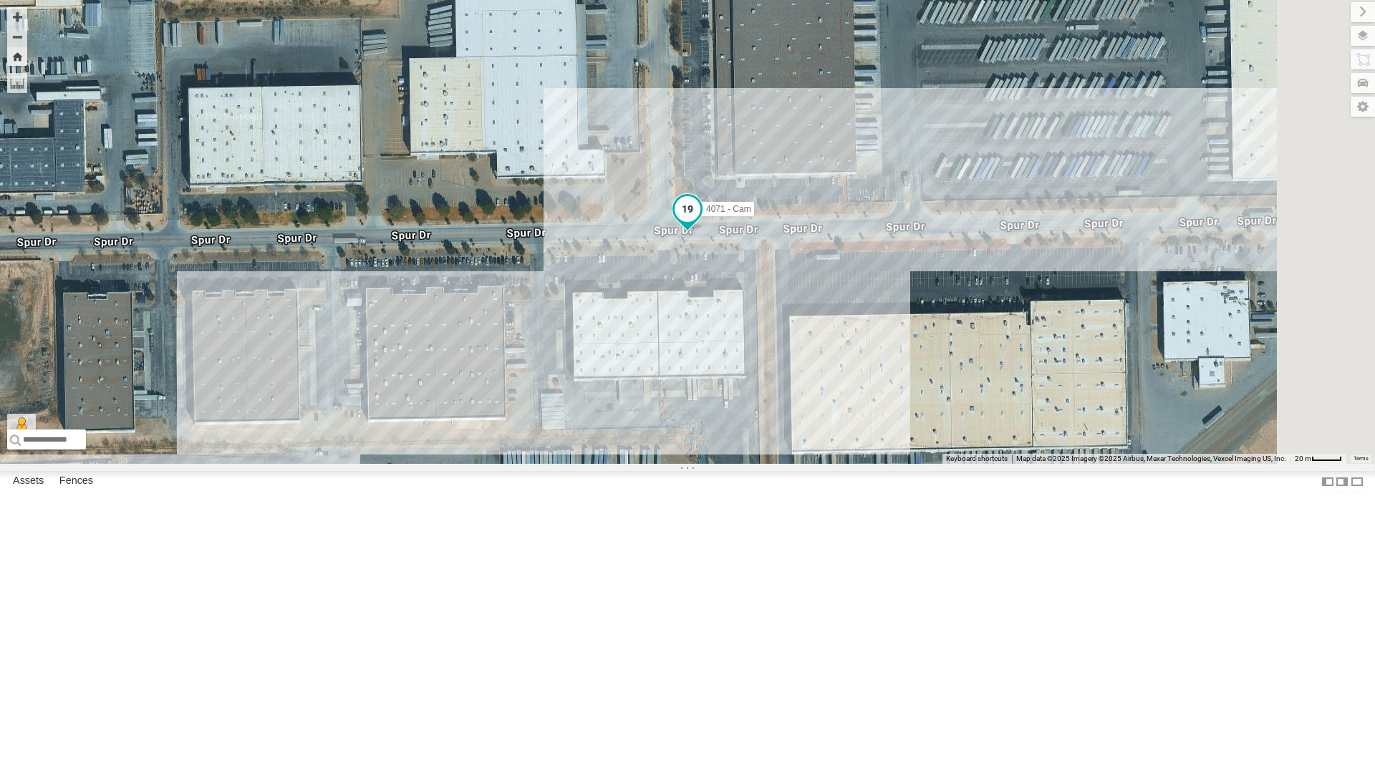
click at [700, 222] on span at bounding box center [687, 209] width 26 height 26
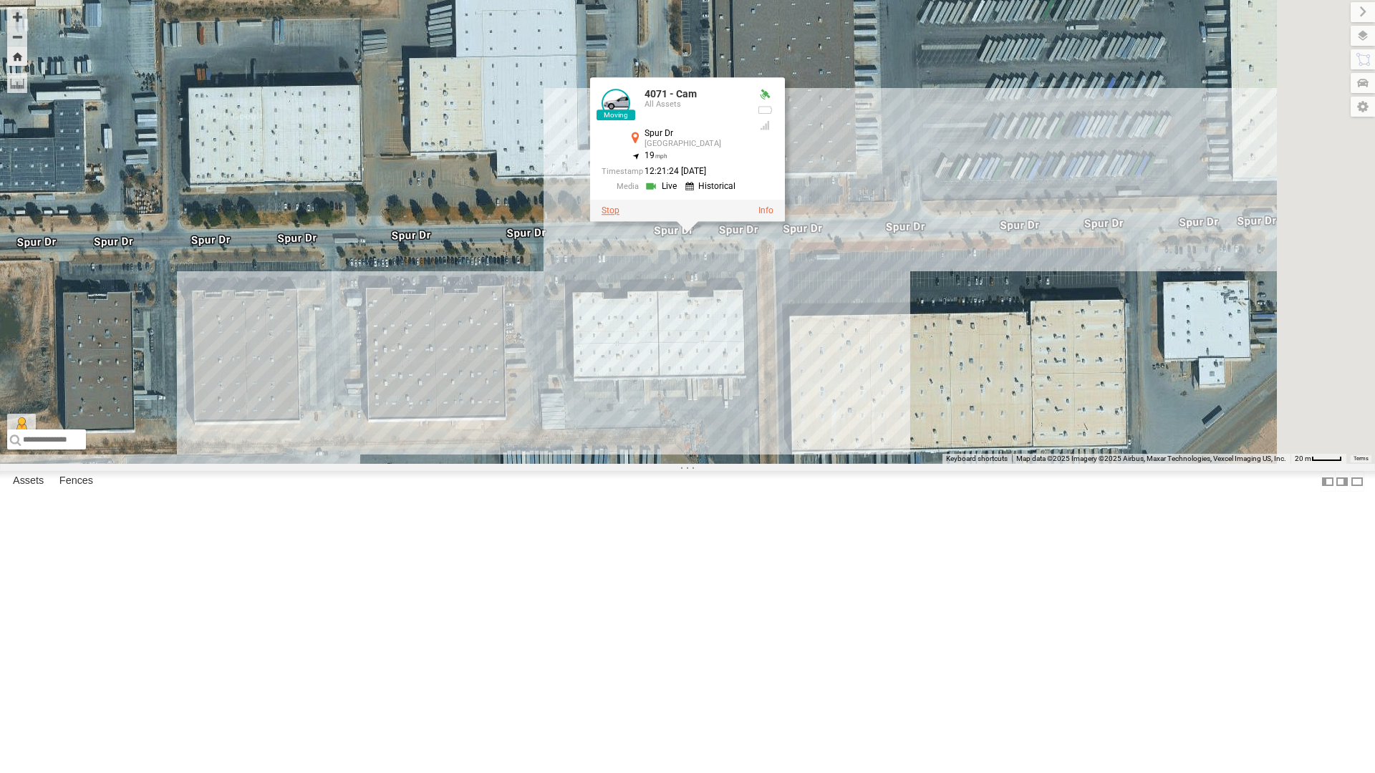
click at [619, 215] on label at bounding box center [610, 210] width 18 height 10
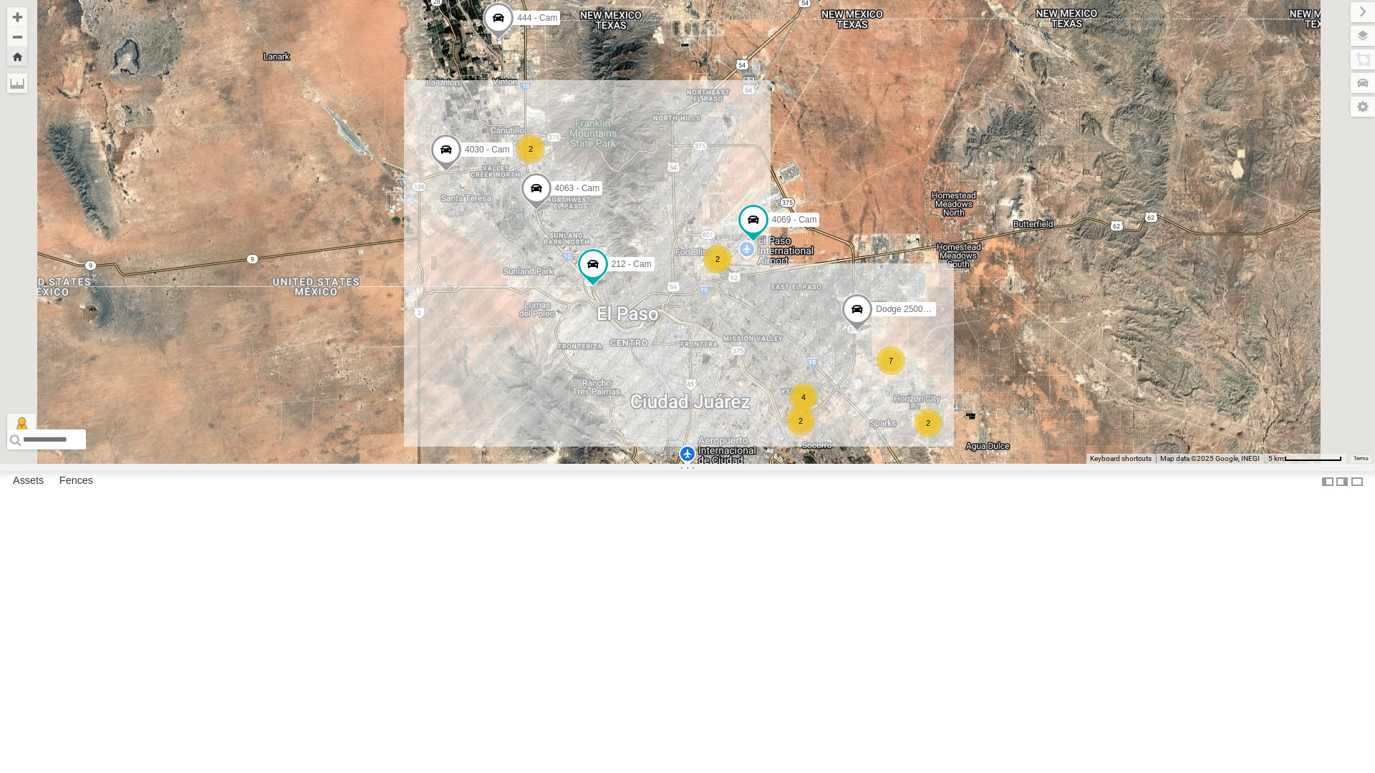
click at [0, 0] on div "4071 - Cam" at bounding box center [0, 0] width 0 height 0
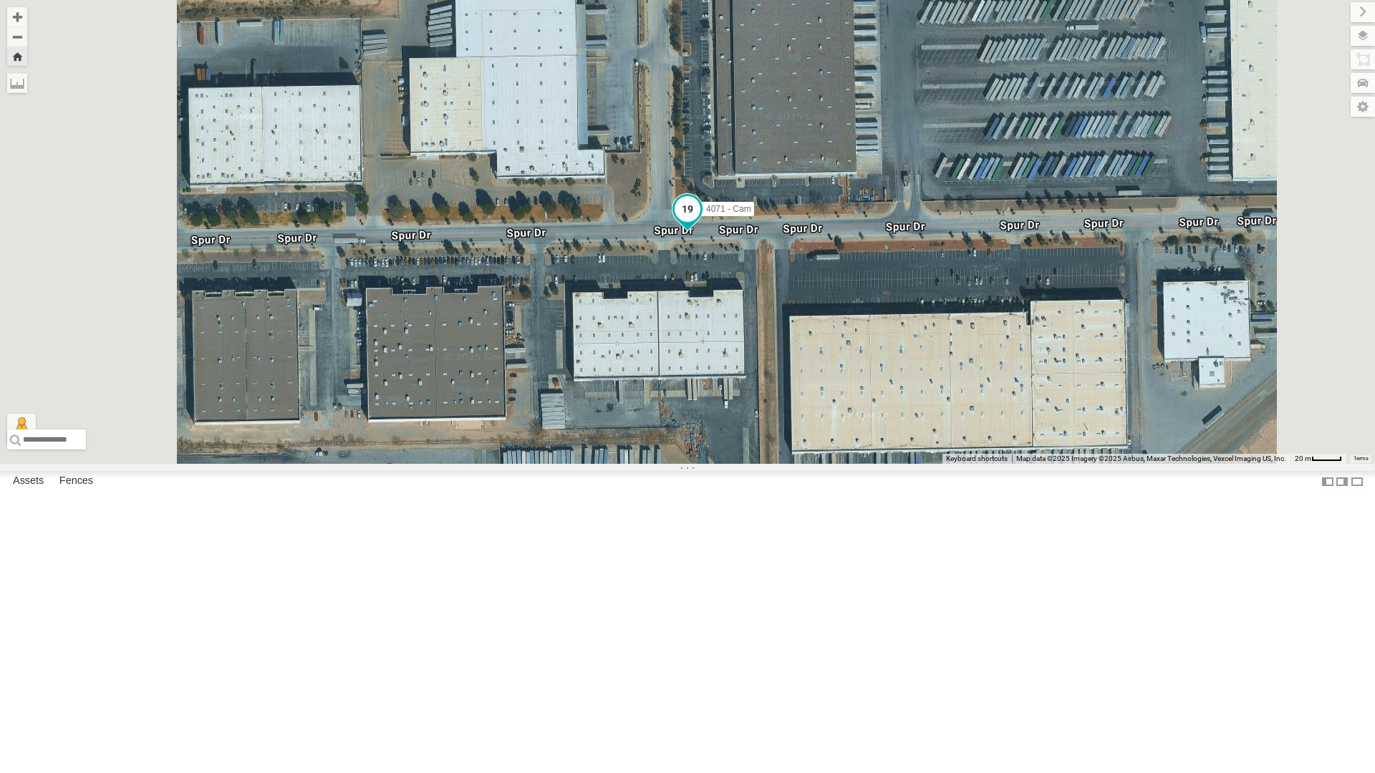
click at [700, 222] on span at bounding box center [687, 209] width 26 height 26
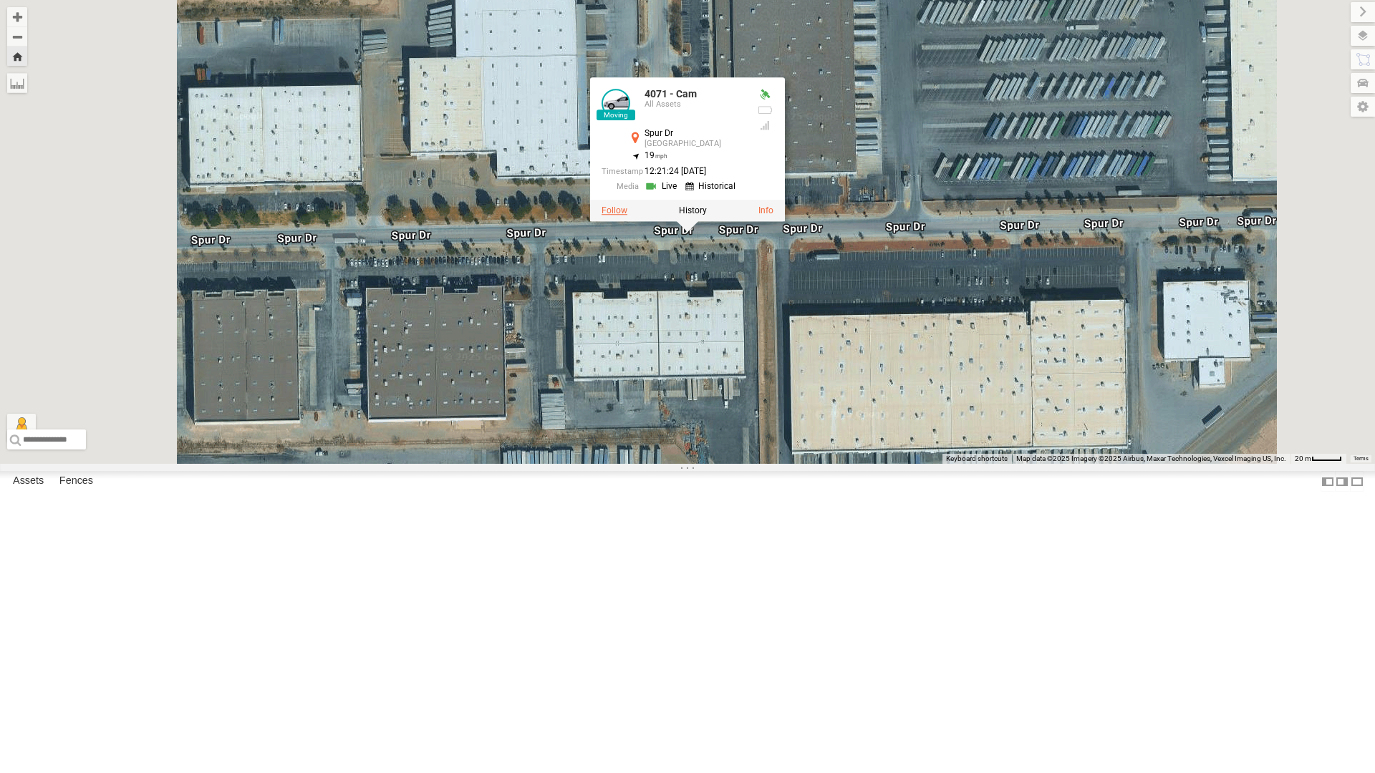
click at [627, 215] on label at bounding box center [614, 210] width 26 height 10
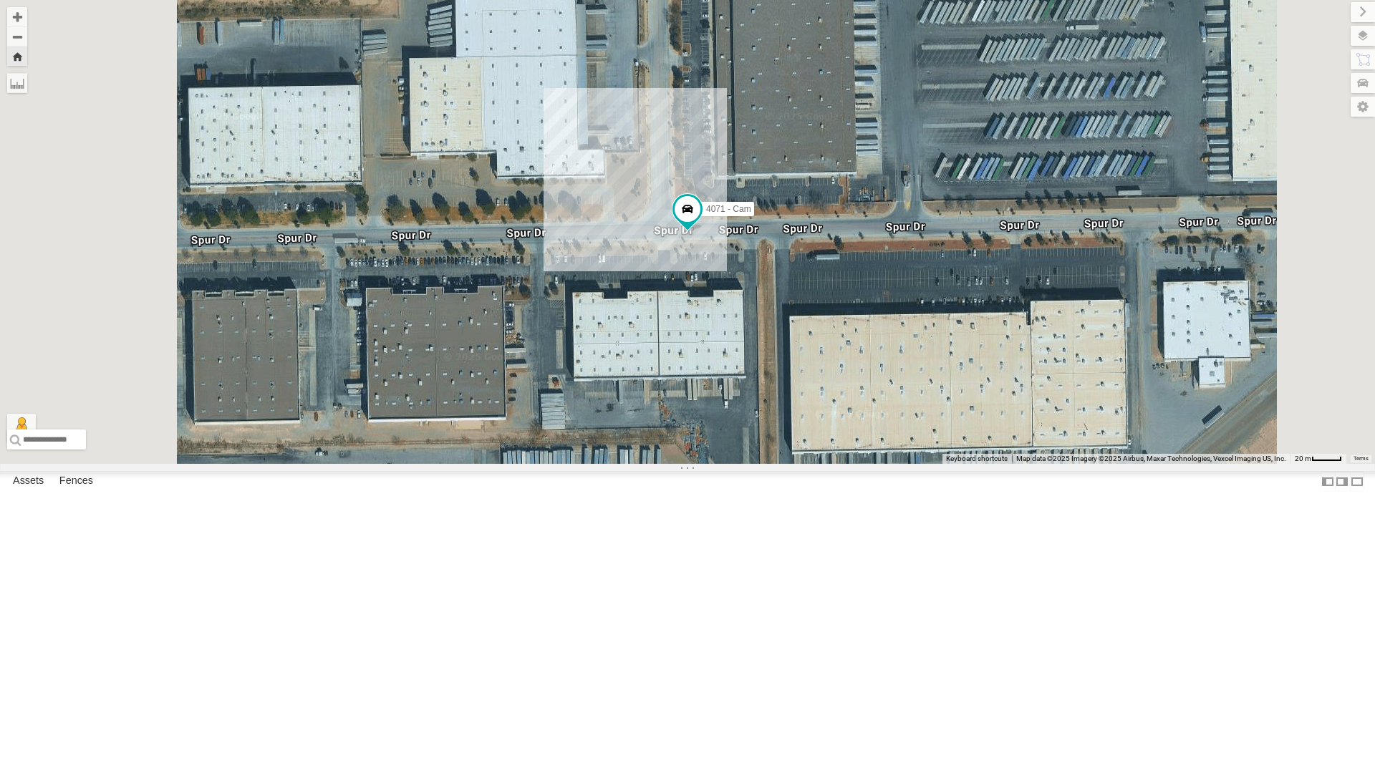
click at [0, 0] on div "4030 - Cam" at bounding box center [0, 0] width 0 height 0
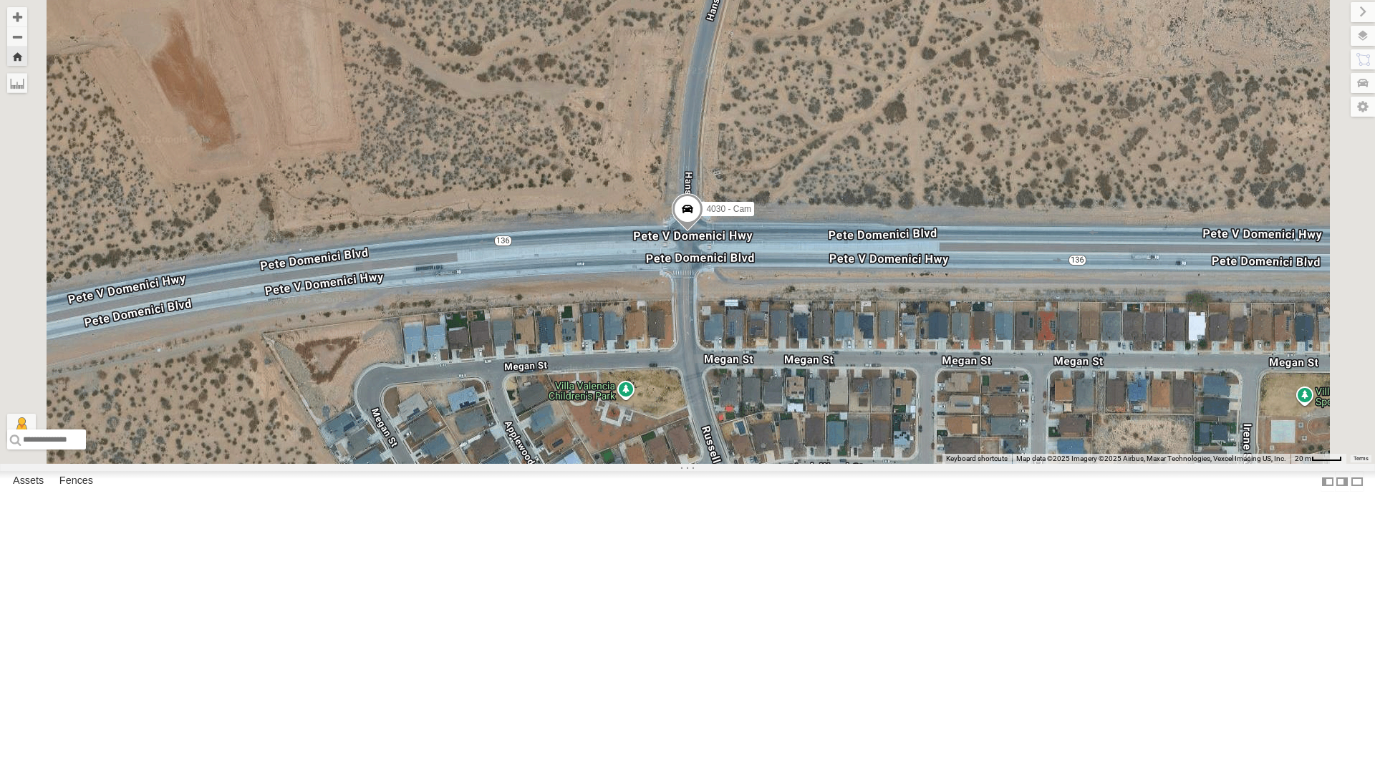
click at [891, 152] on div "4030 - Cam Loading..." at bounding box center [687, 232] width 1375 height 464
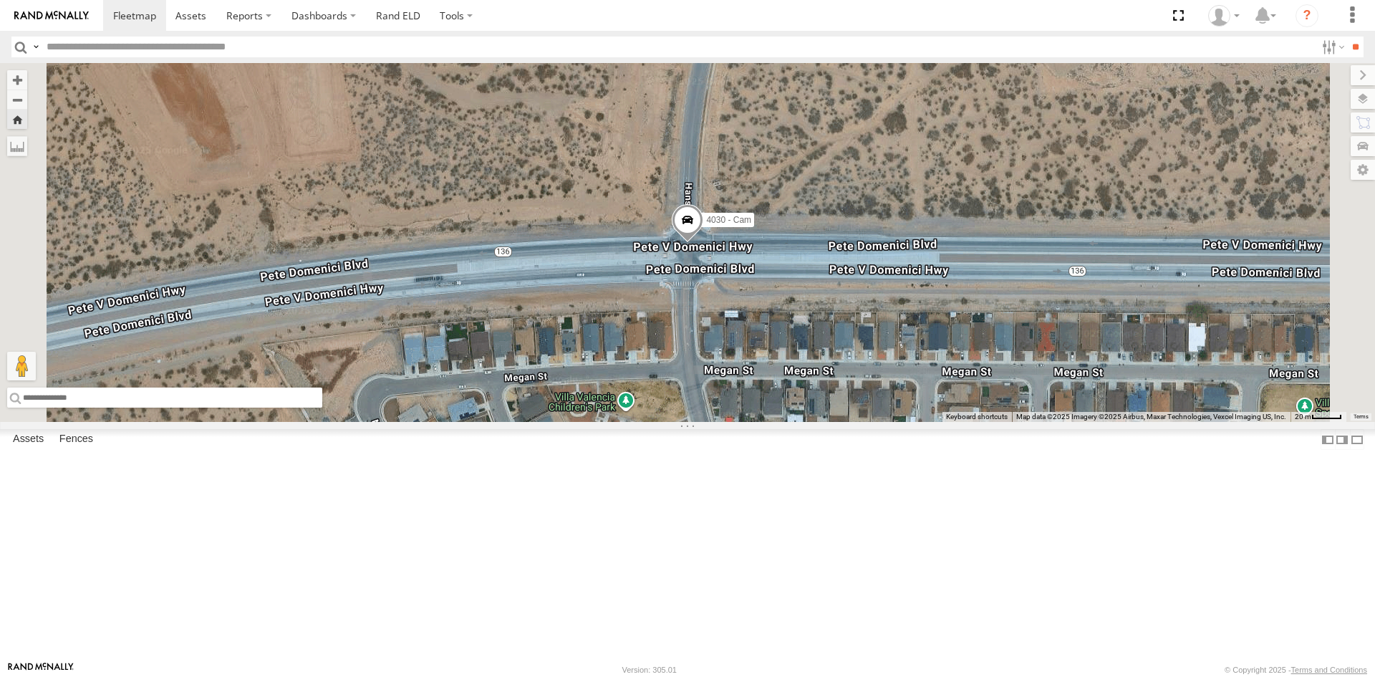
click at [322, 407] on input "text" at bounding box center [164, 397] width 315 height 20
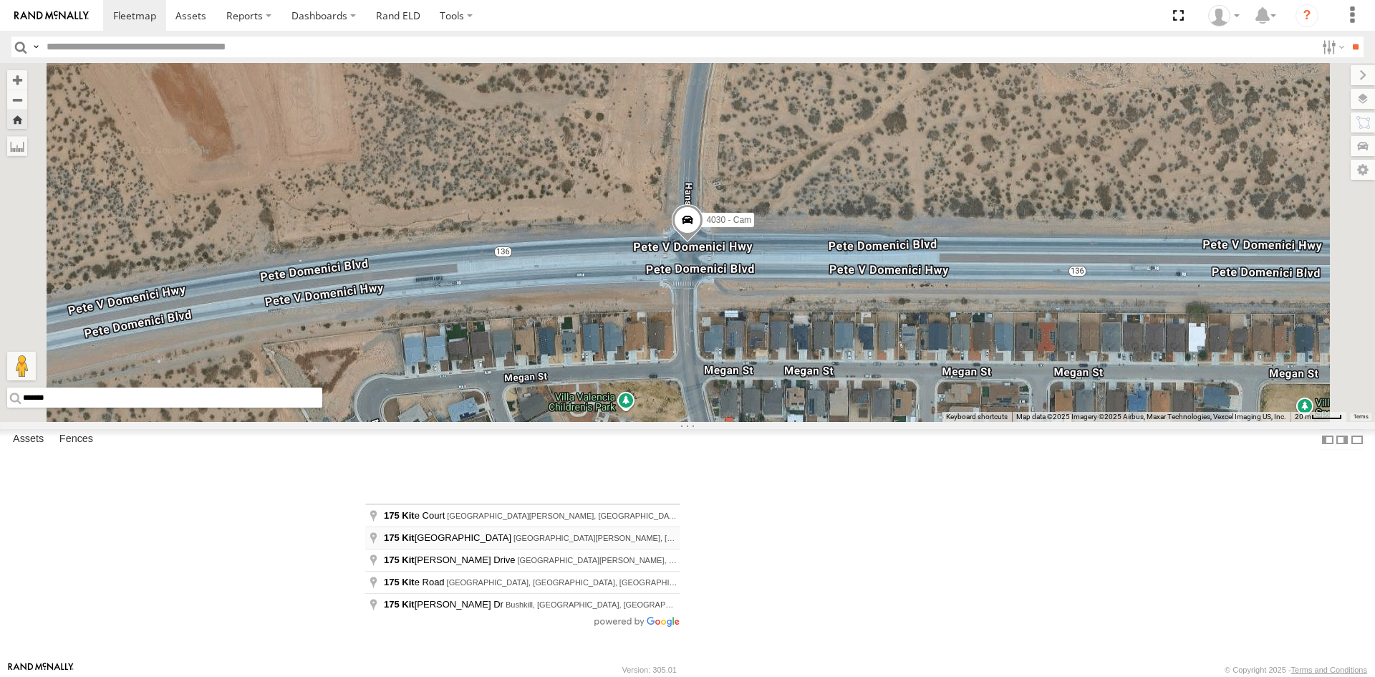
type input "**********"
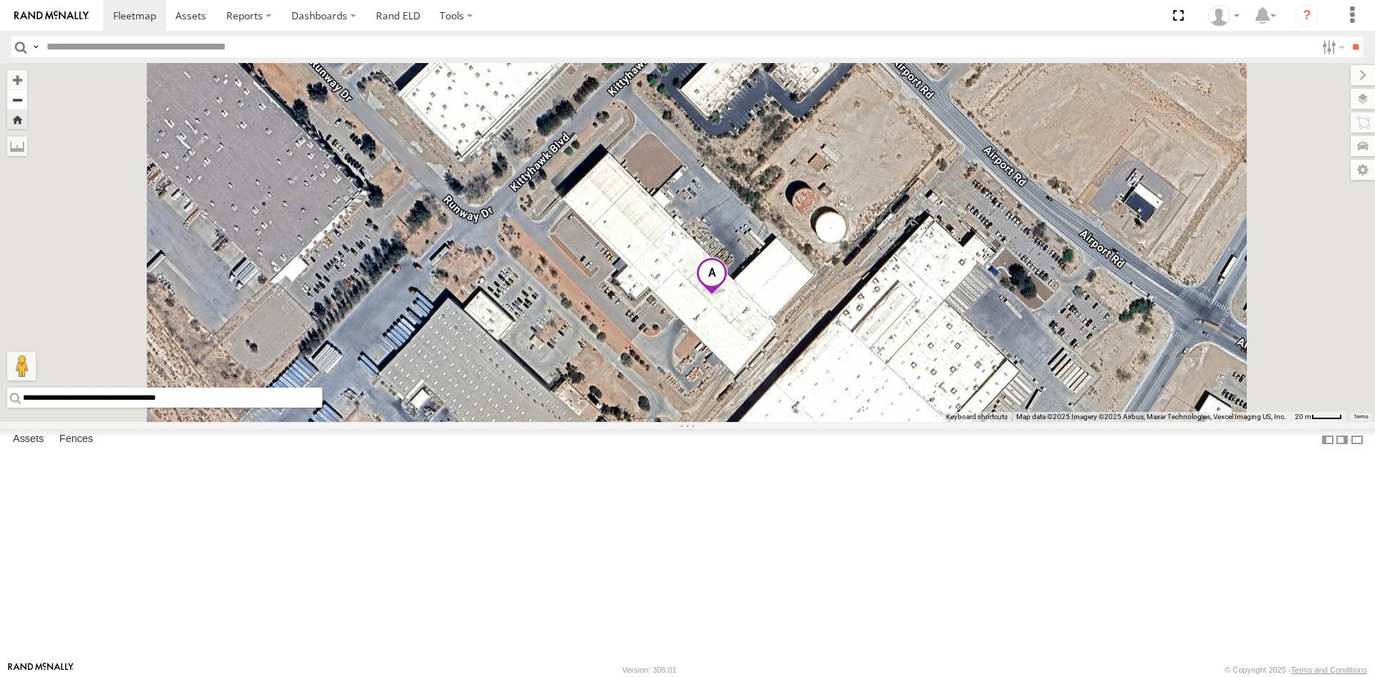
click at [27, 103] on button "Zoom out" at bounding box center [17, 99] width 20 height 20
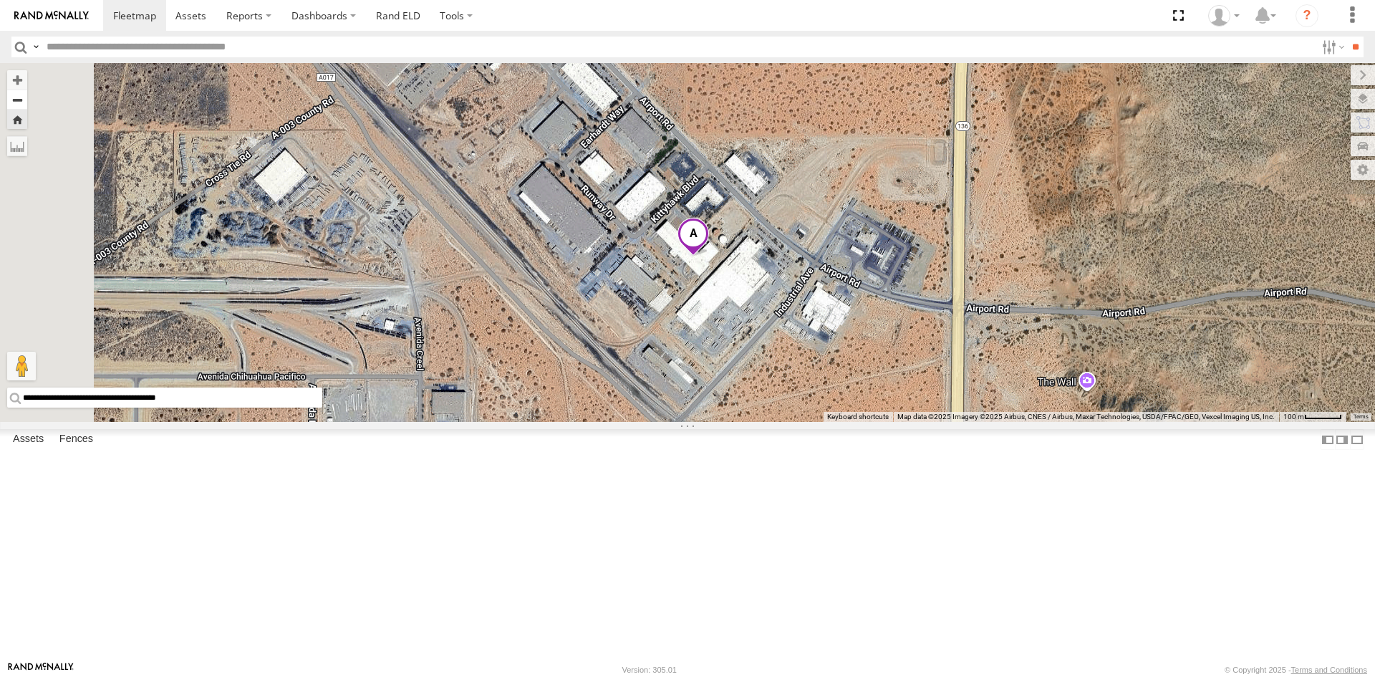
click at [27, 103] on button "Zoom out" at bounding box center [17, 99] width 20 height 20
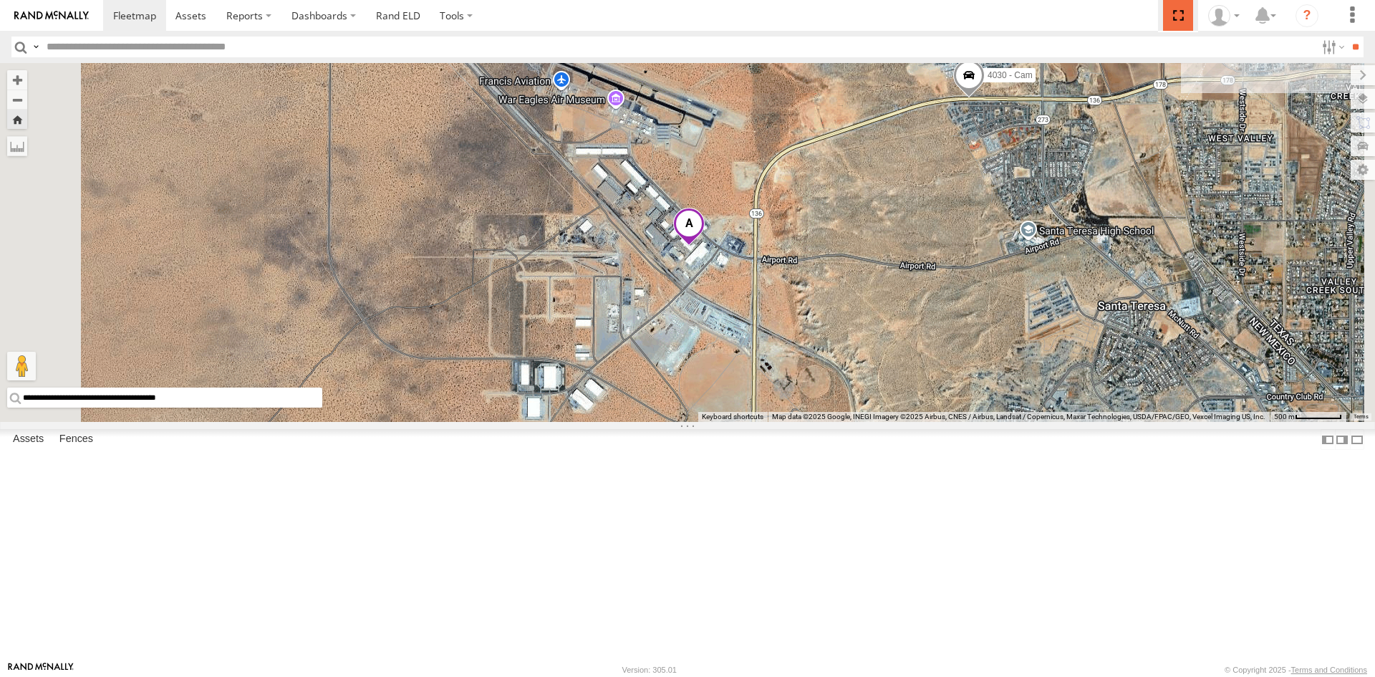
click at [1183, 15] on span at bounding box center [1177, 15] width 29 height 31
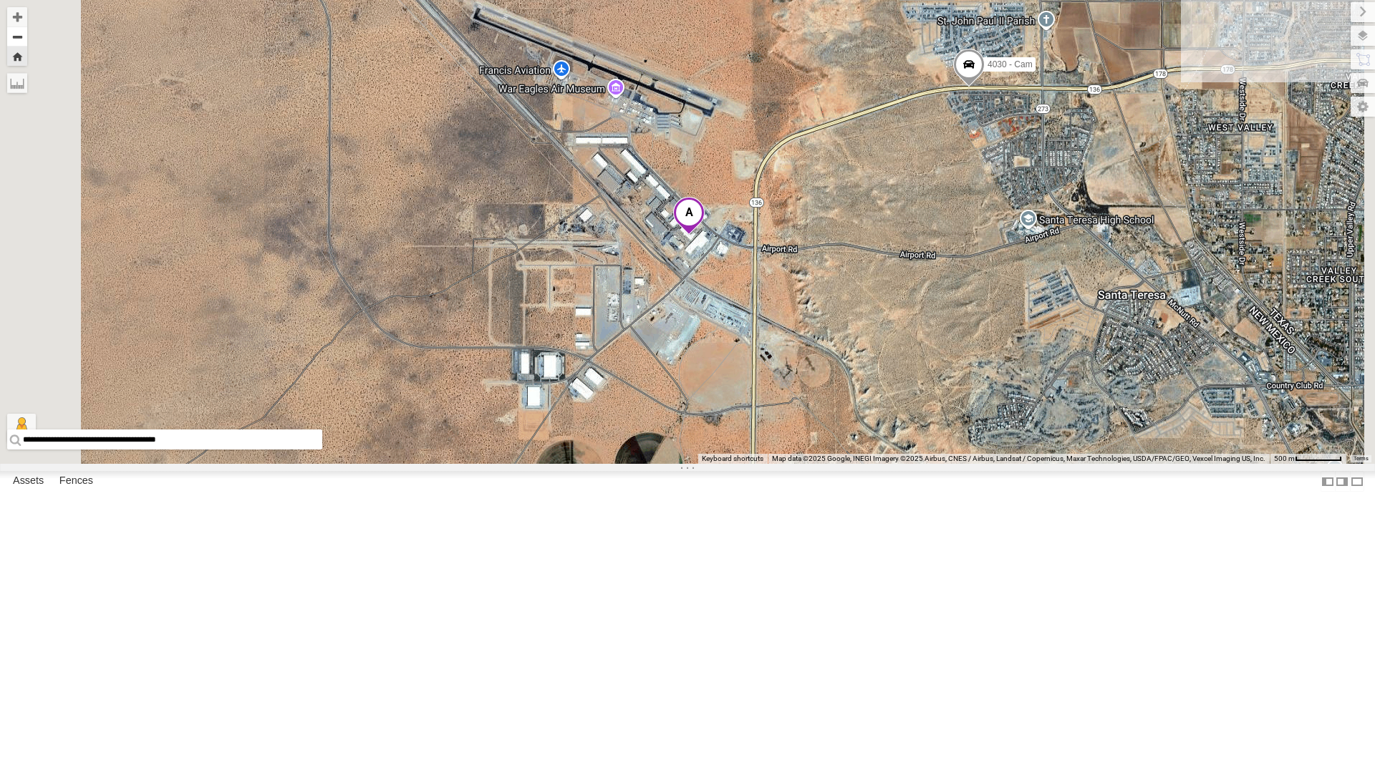
click at [27, 33] on button "Zoom out" at bounding box center [17, 36] width 20 height 20
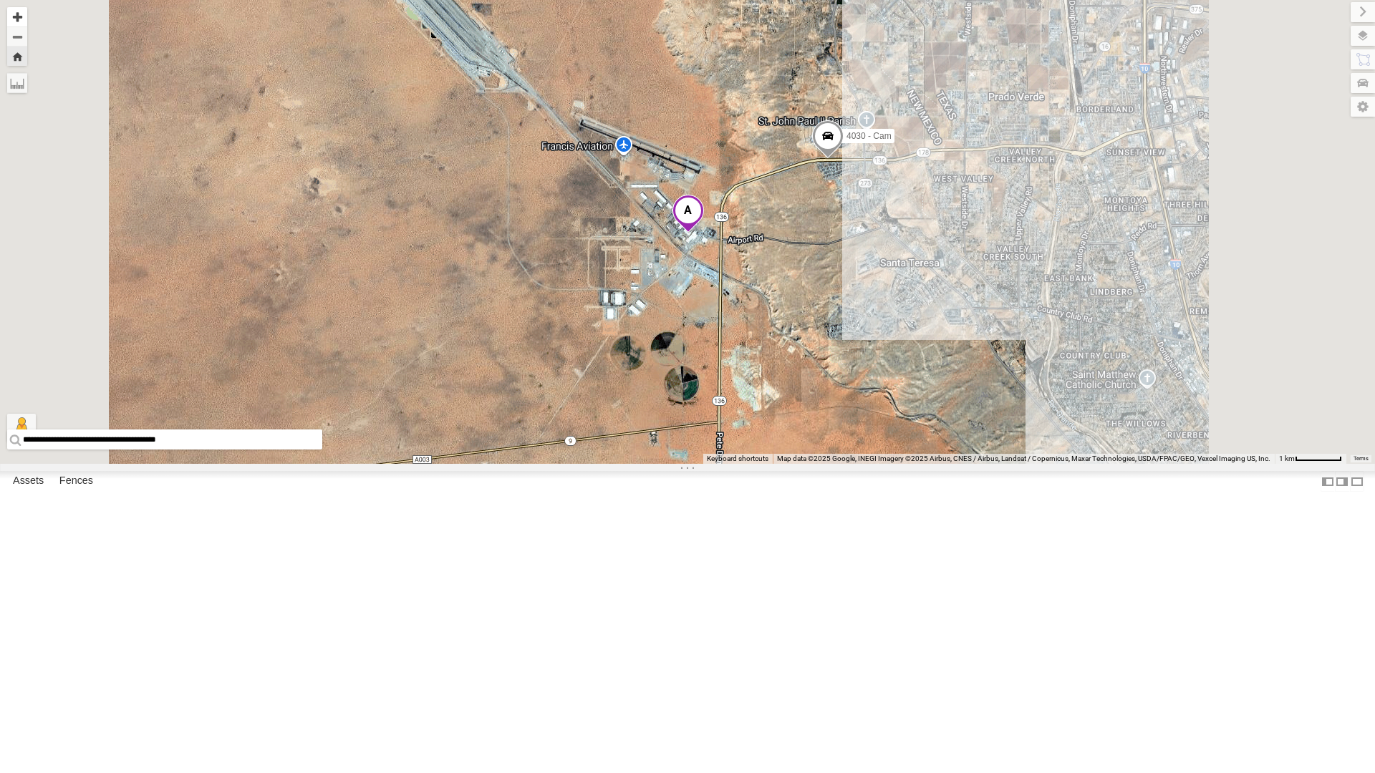
click at [27, 16] on button "Zoom in" at bounding box center [17, 16] width 20 height 19
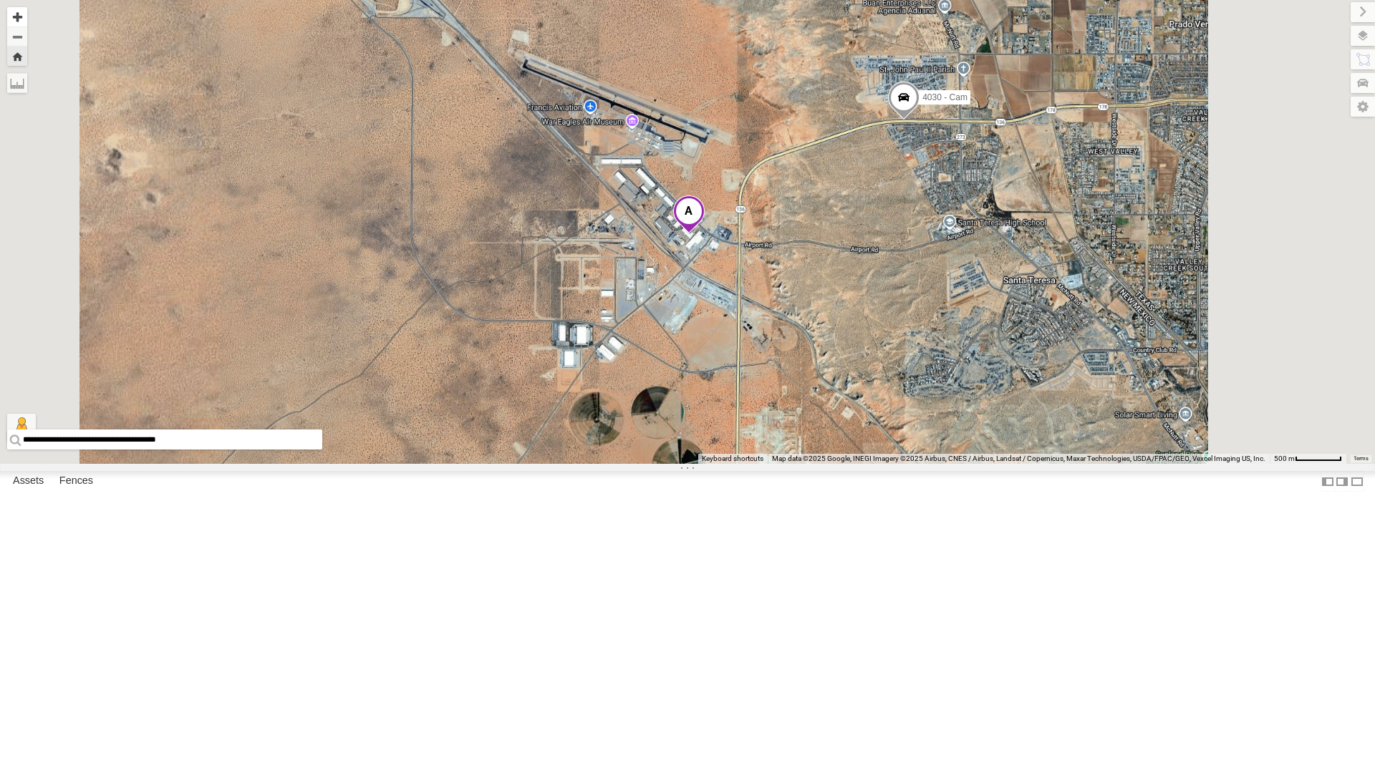
click at [27, 16] on button "Zoom in" at bounding box center [17, 16] width 20 height 19
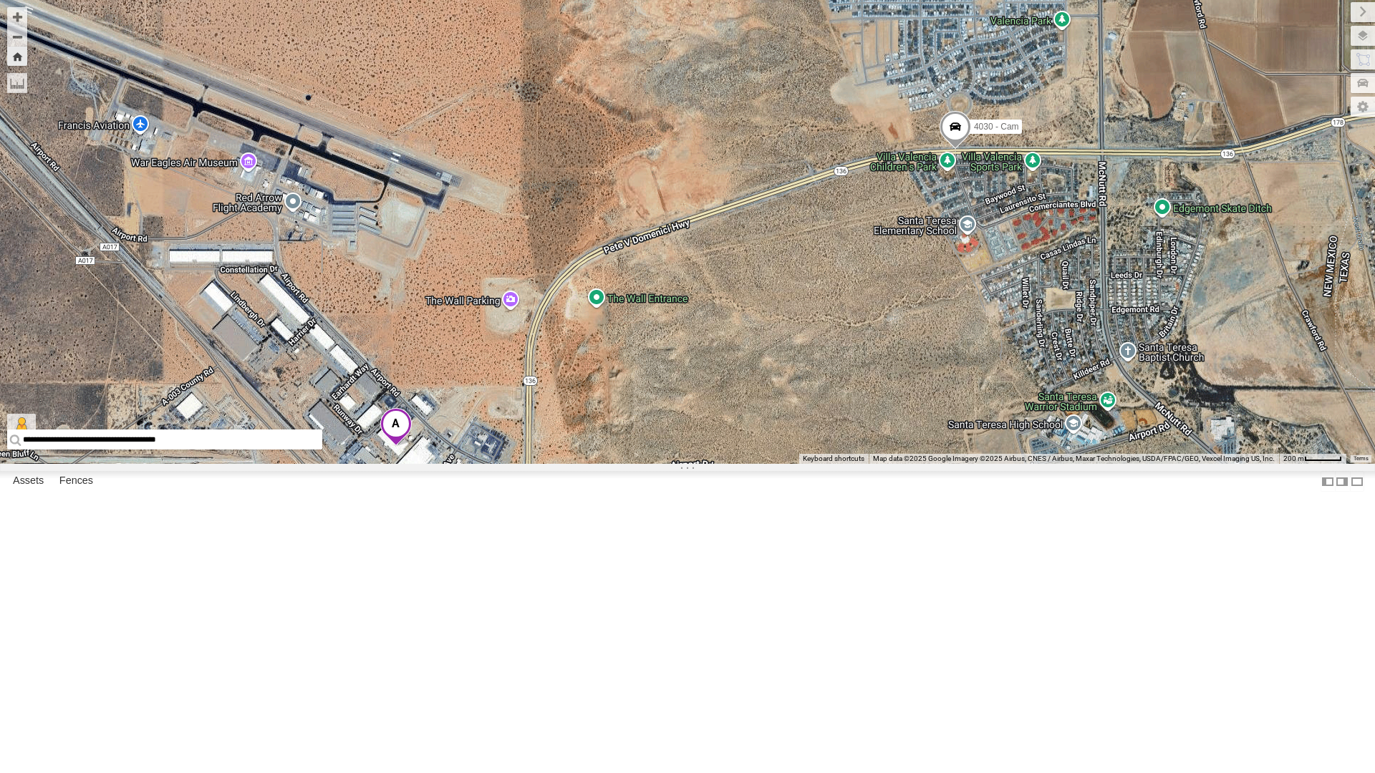
drag, startPoint x: 1094, startPoint y: 287, endPoint x: 794, endPoint y: 498, distance: 366.5
click at [794, 464] on div "4030 - Cam Loading..." at bounding box center [687, 232] width 1375 height 464
click at [0, 0] on div "4071 - Cam" at bounding box center [0, 0] width 0 height 0
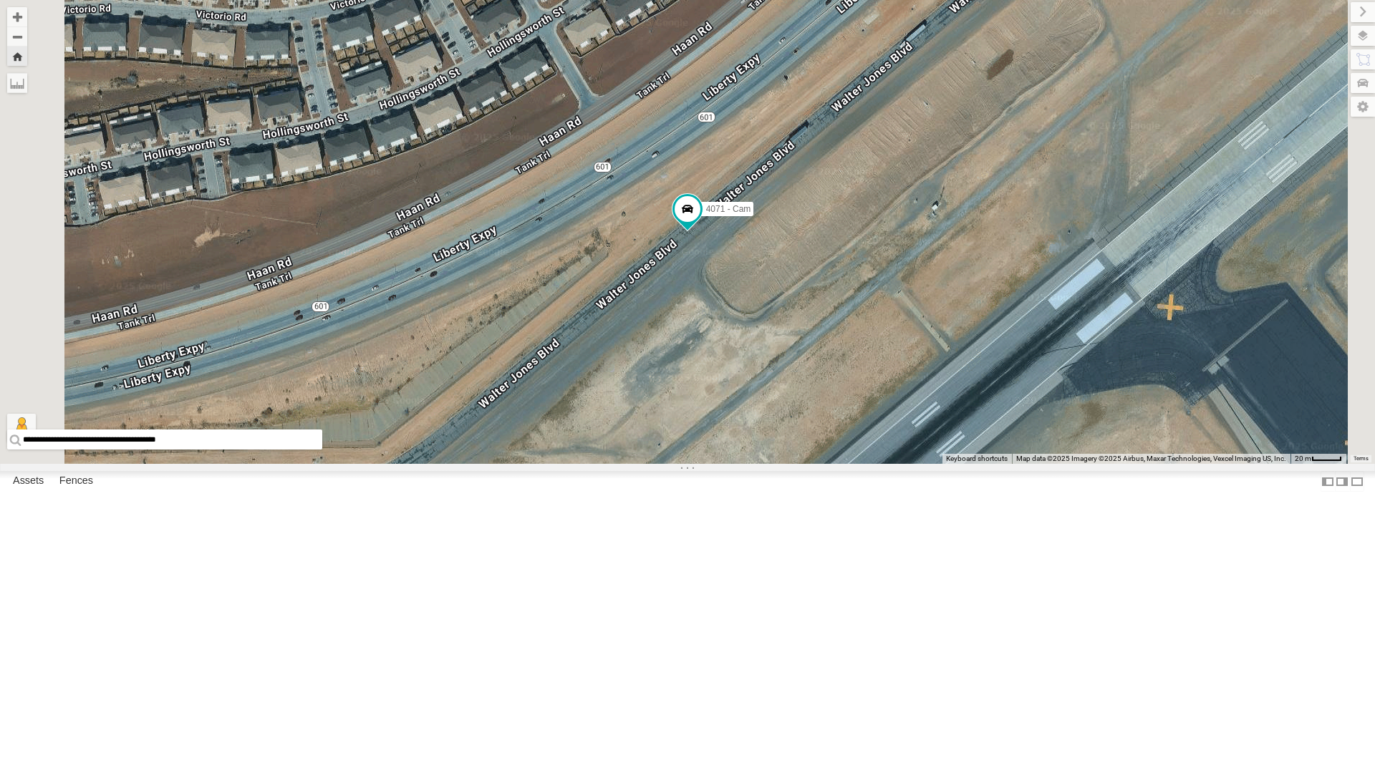
click at [0, 0] on div "4030 - Cam" at bounding box center [0, 0] width 0 height 0
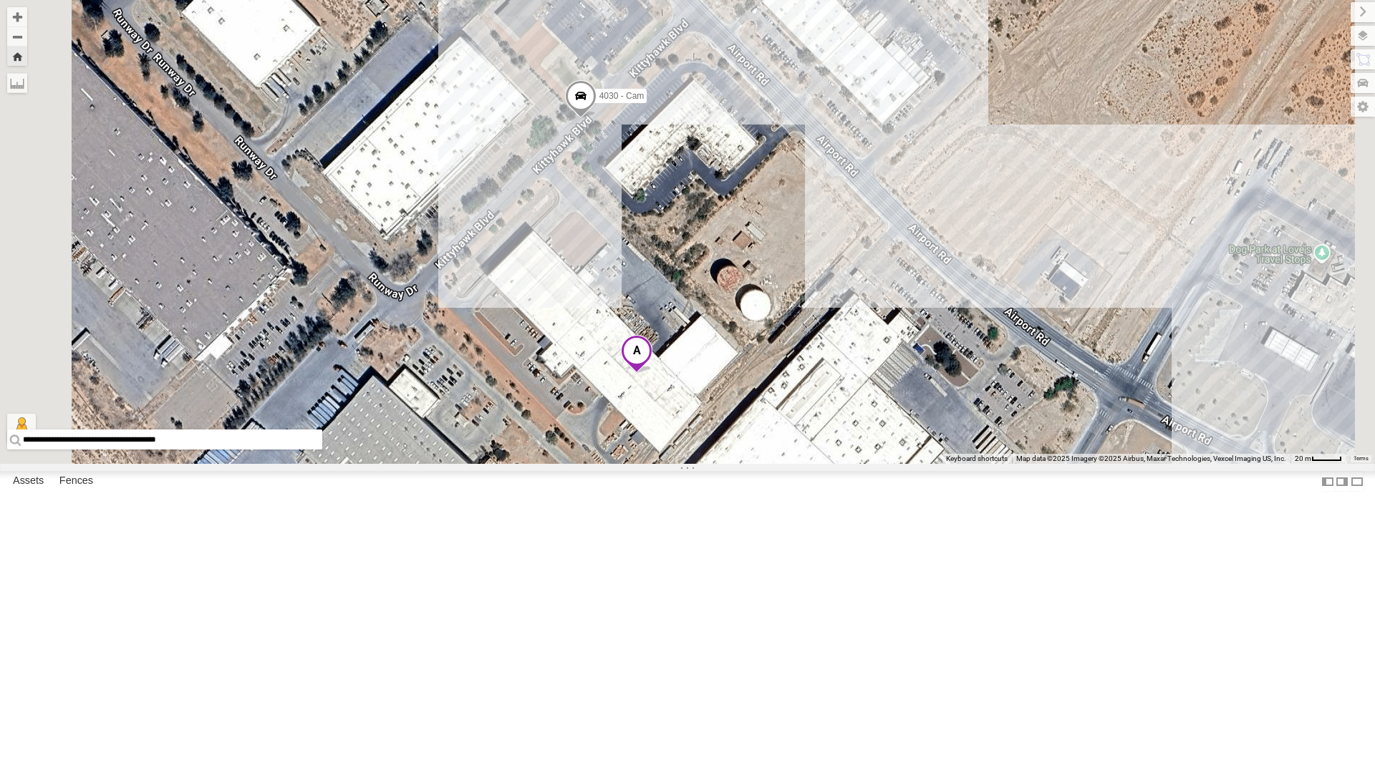
drag, startPoint x: 833, startPoint y: 551, endPoint x: 868, endPoint y: 344, distance: 210.4
click at [868, 344] on div "4030 - Cam Loading..." at bounding box center [687, 232] width 1375 height 464
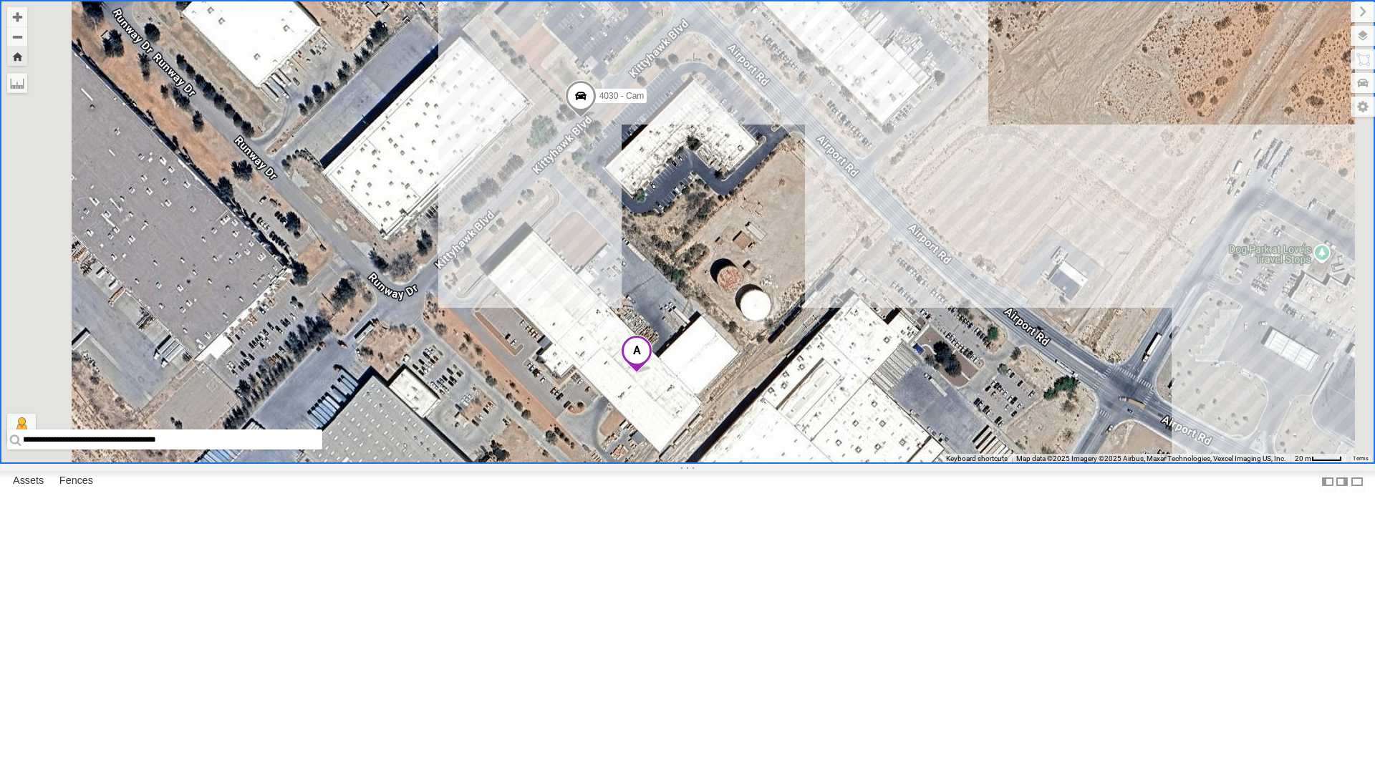
click at [0, 0] on div "4071 - Cam" at bounding box center [0, 0] width 0 height 0
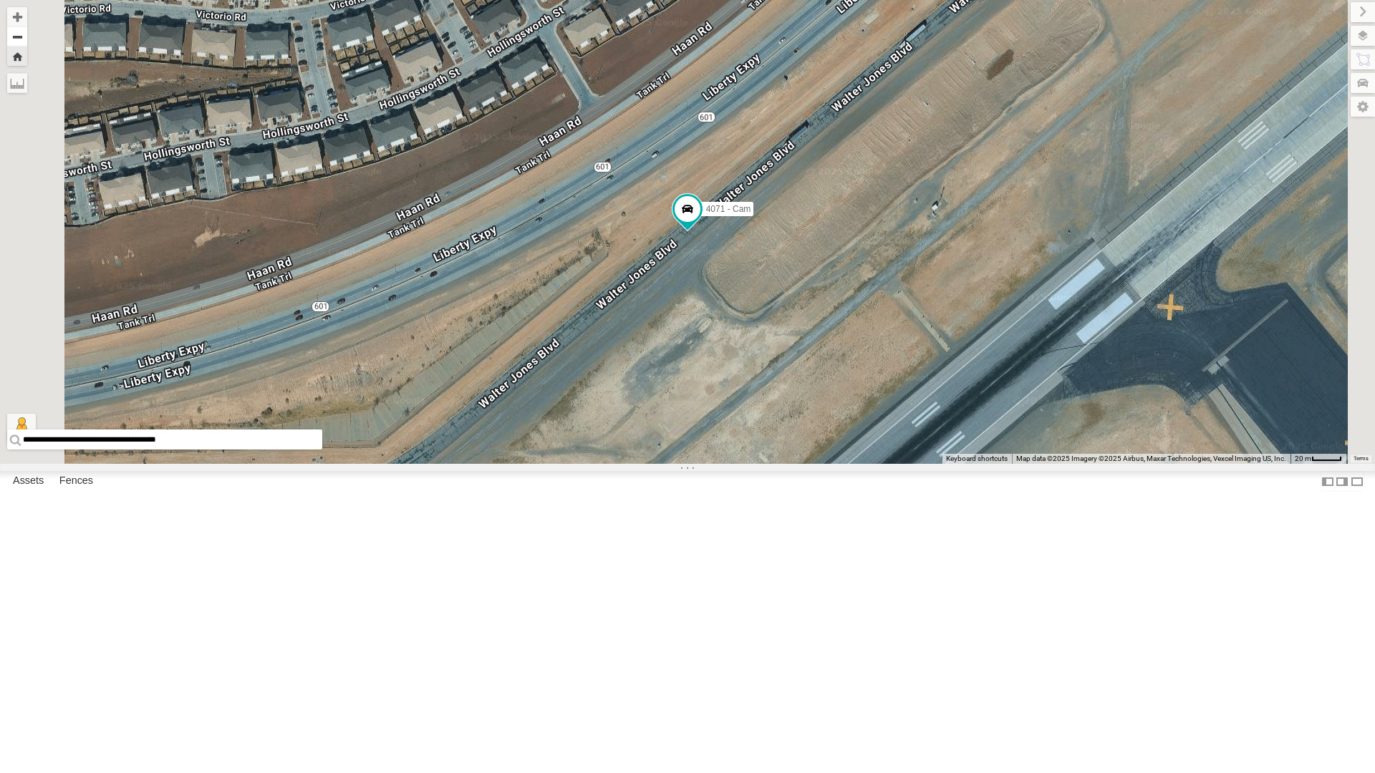
click at [27, 40] on button "Zoom out" at bounding box center [17, 36] width 20 height 20
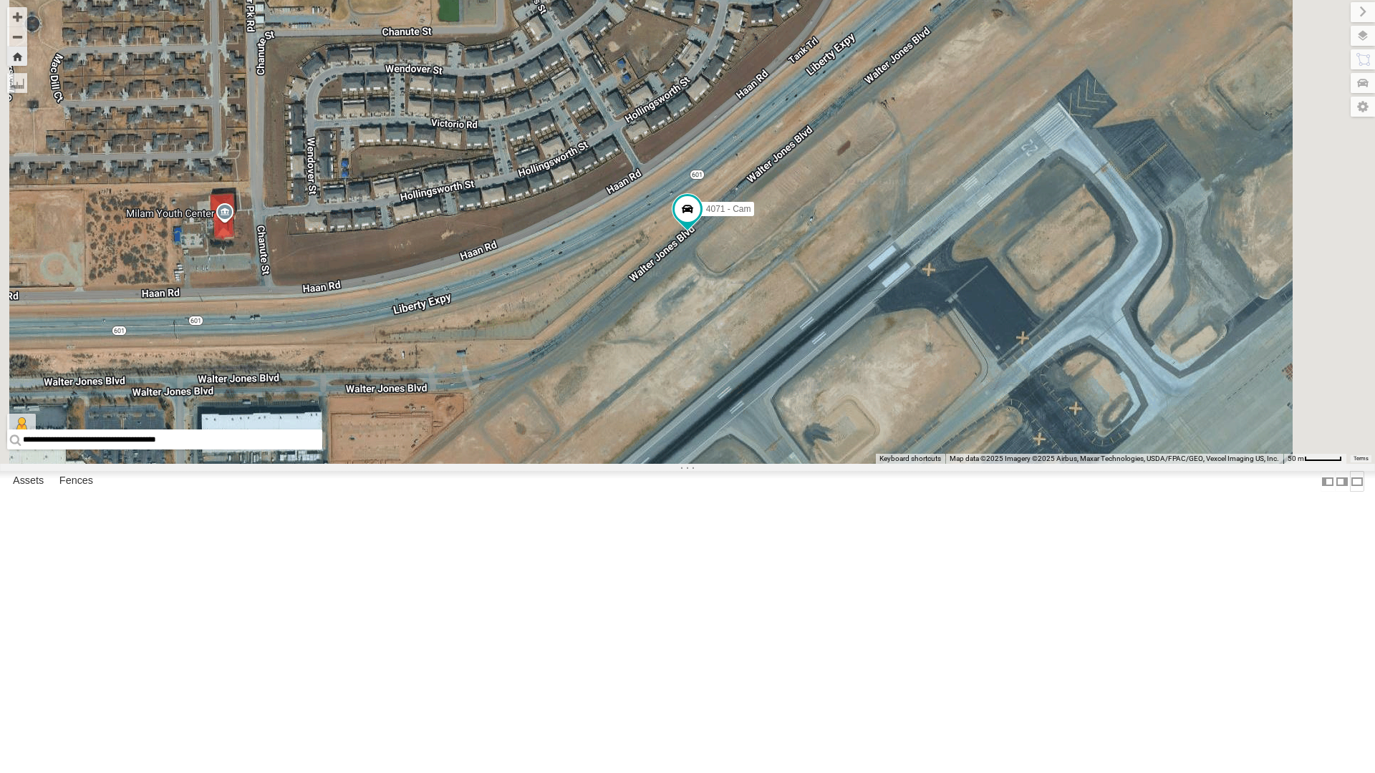
click at [1350, 492] on label at bounding box center [1357, 481] width 14 height 21
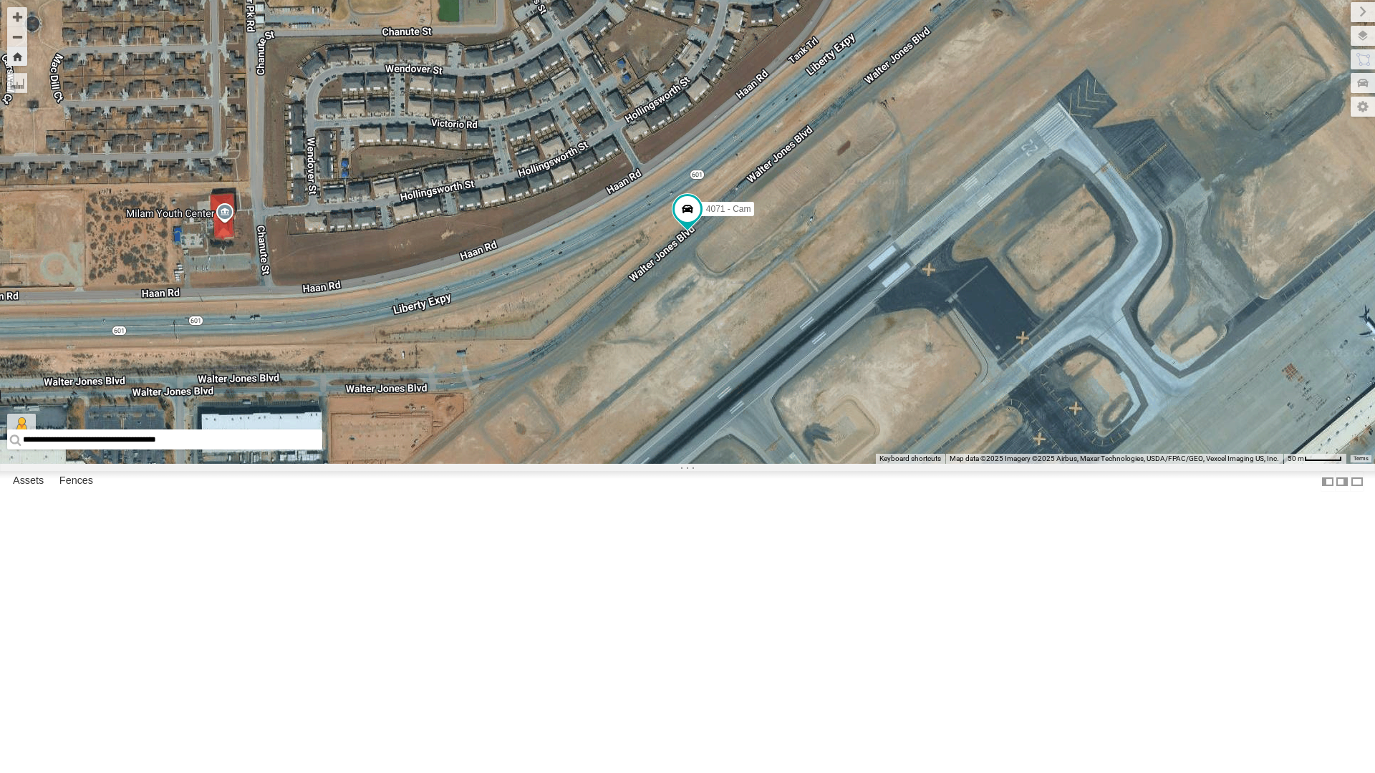
click at [14, 59] on button "Zoom Home" at bounding box center [17, 56] width 20 height 19
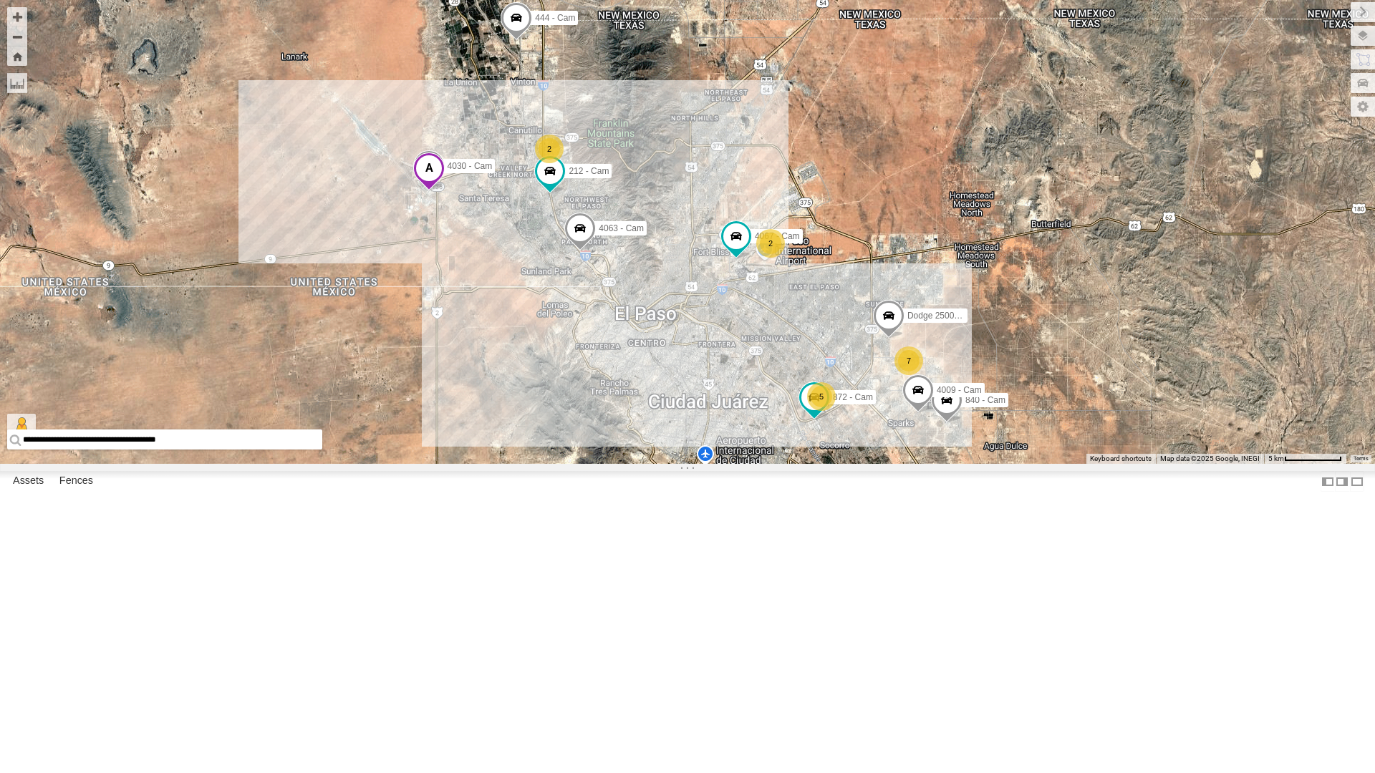
click at [822, 411] on div "5" at bounding box center [821, 396] width 29 height 29
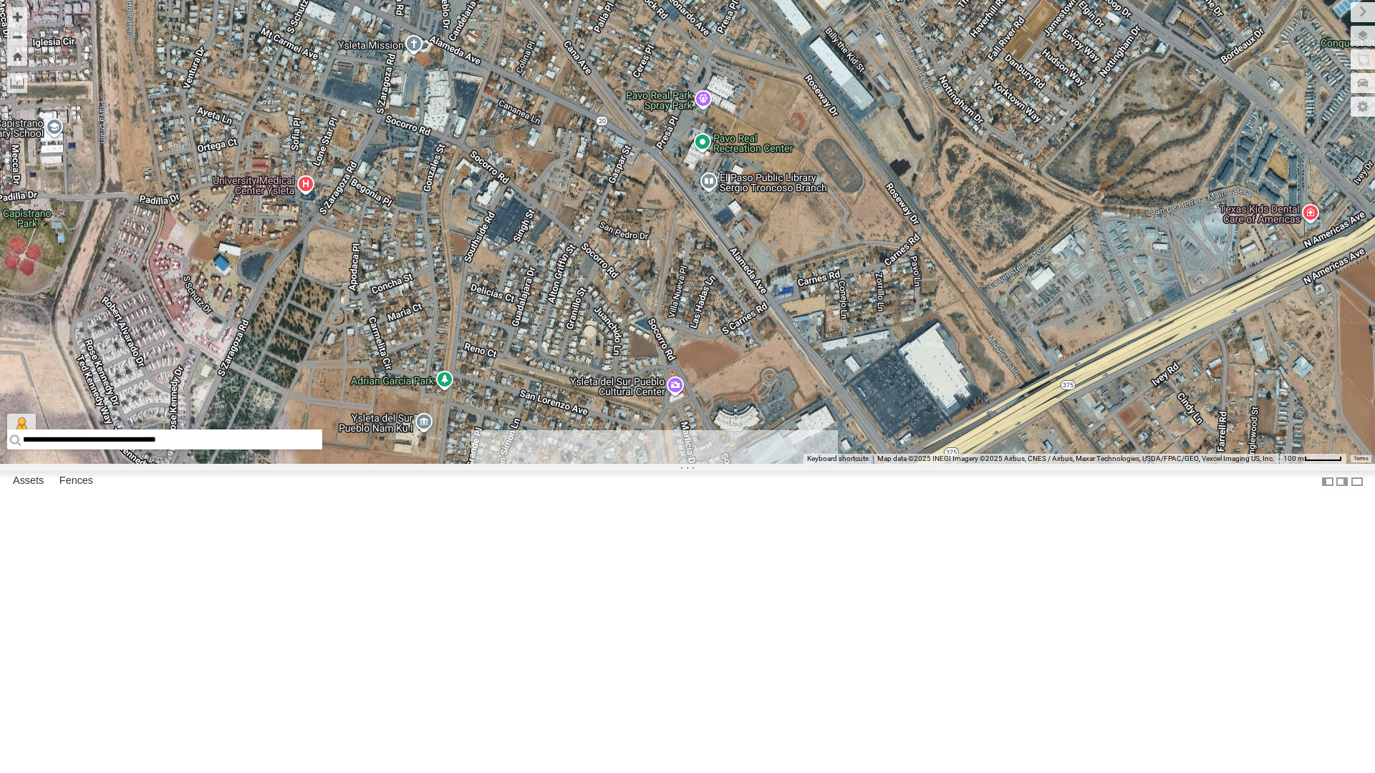
click at [510, 530] on span at bounding box center [514, 510] width 32 height 39
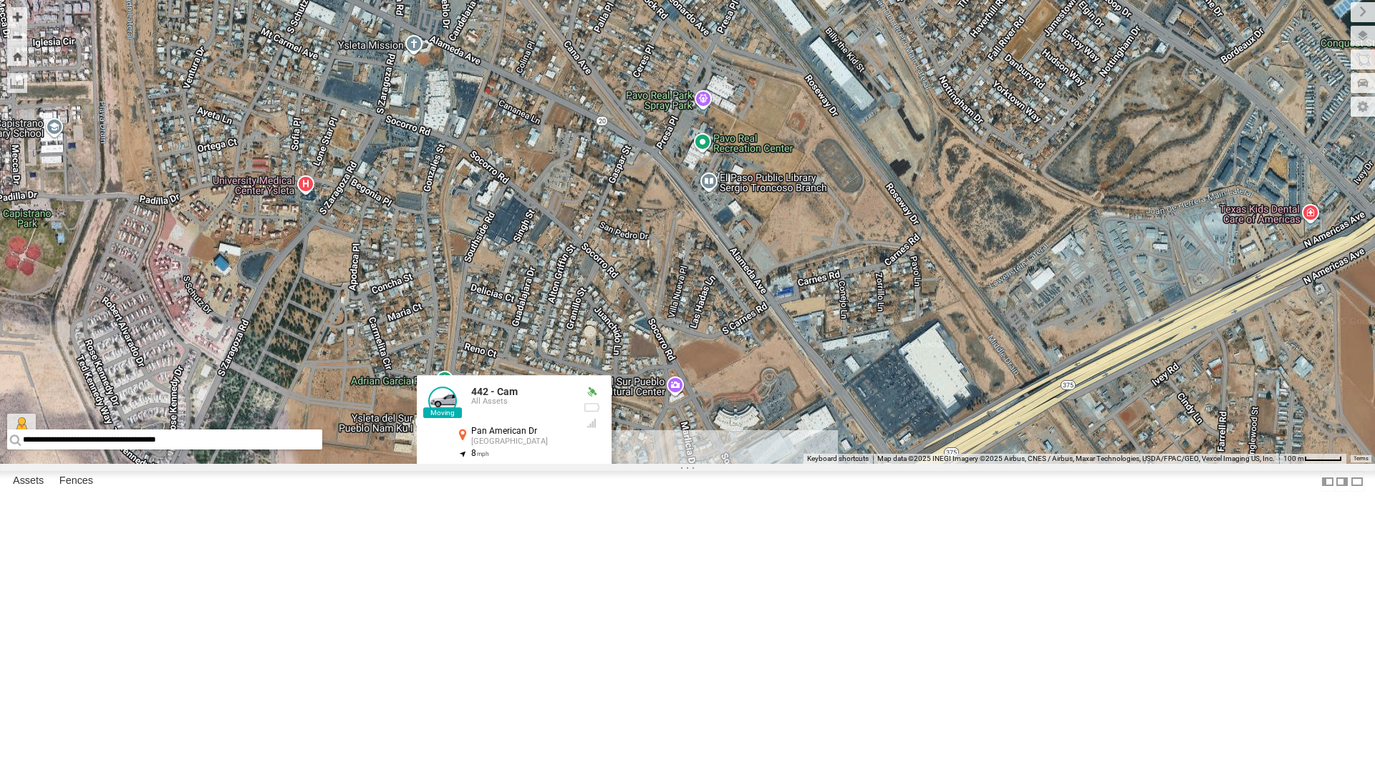
click at [437, 513] on label at bounding box center [437, 508] width 18 height 10
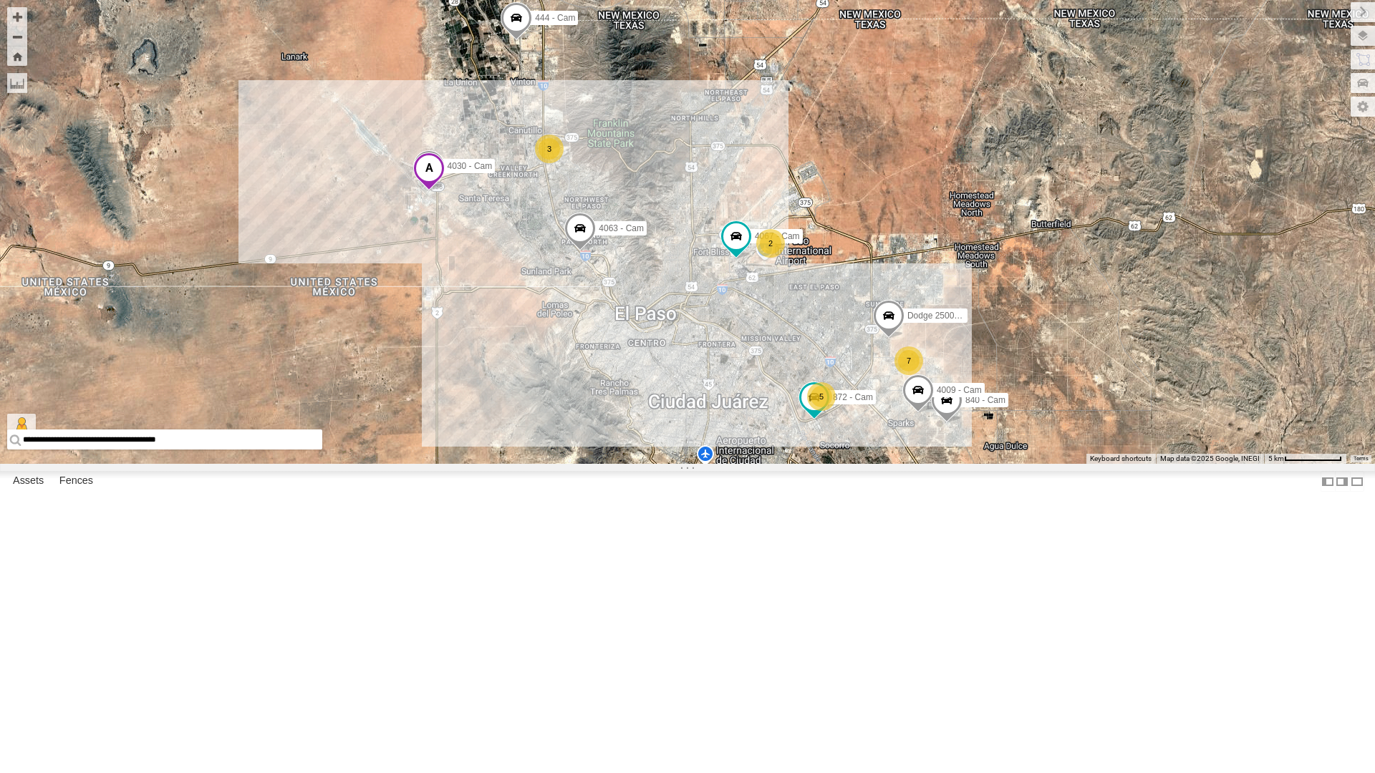
click at [687, 464] on div "2 7 5 Dodge 2500 - Cam 872 - Cam 4030 - Cam 3 4067 - Cam 840 - Cam 4063 - Cam 4…" at bounding box center [687, 232] width 1375 height 464
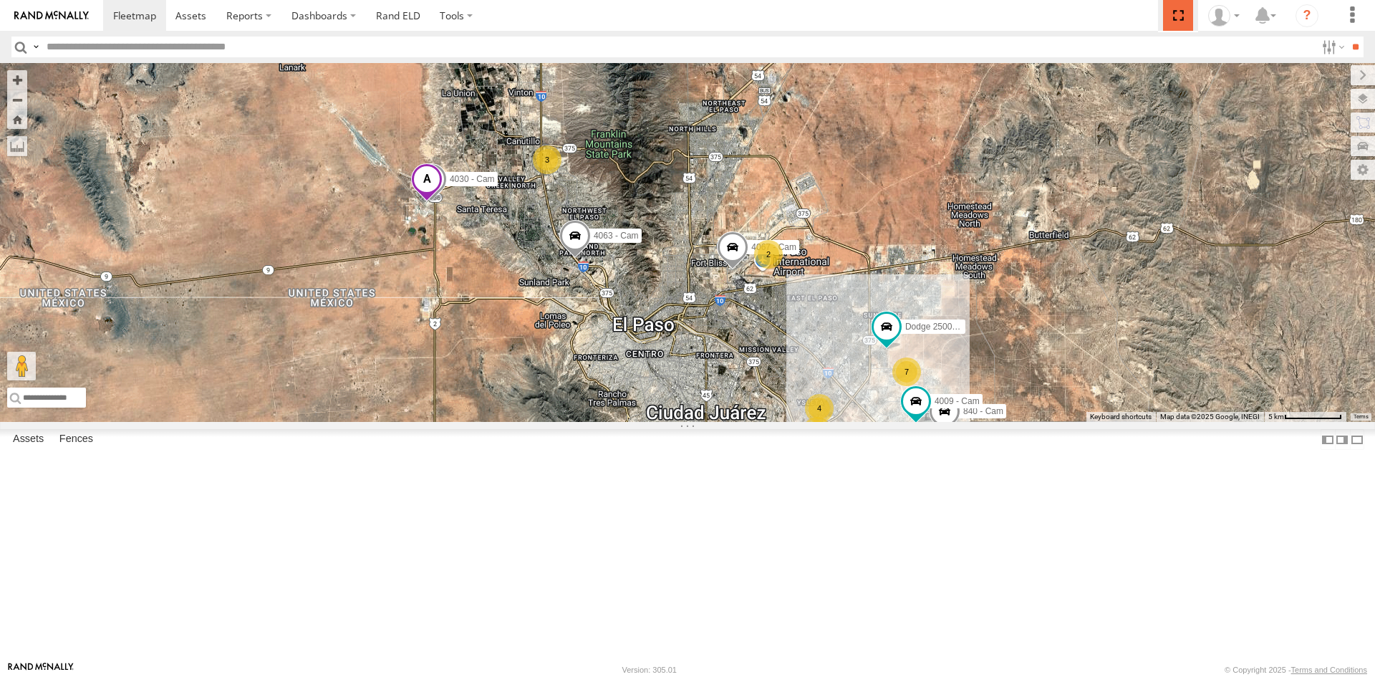
click at [1181, 14] on span at bounding box center [1177, 15] width 29 height 31
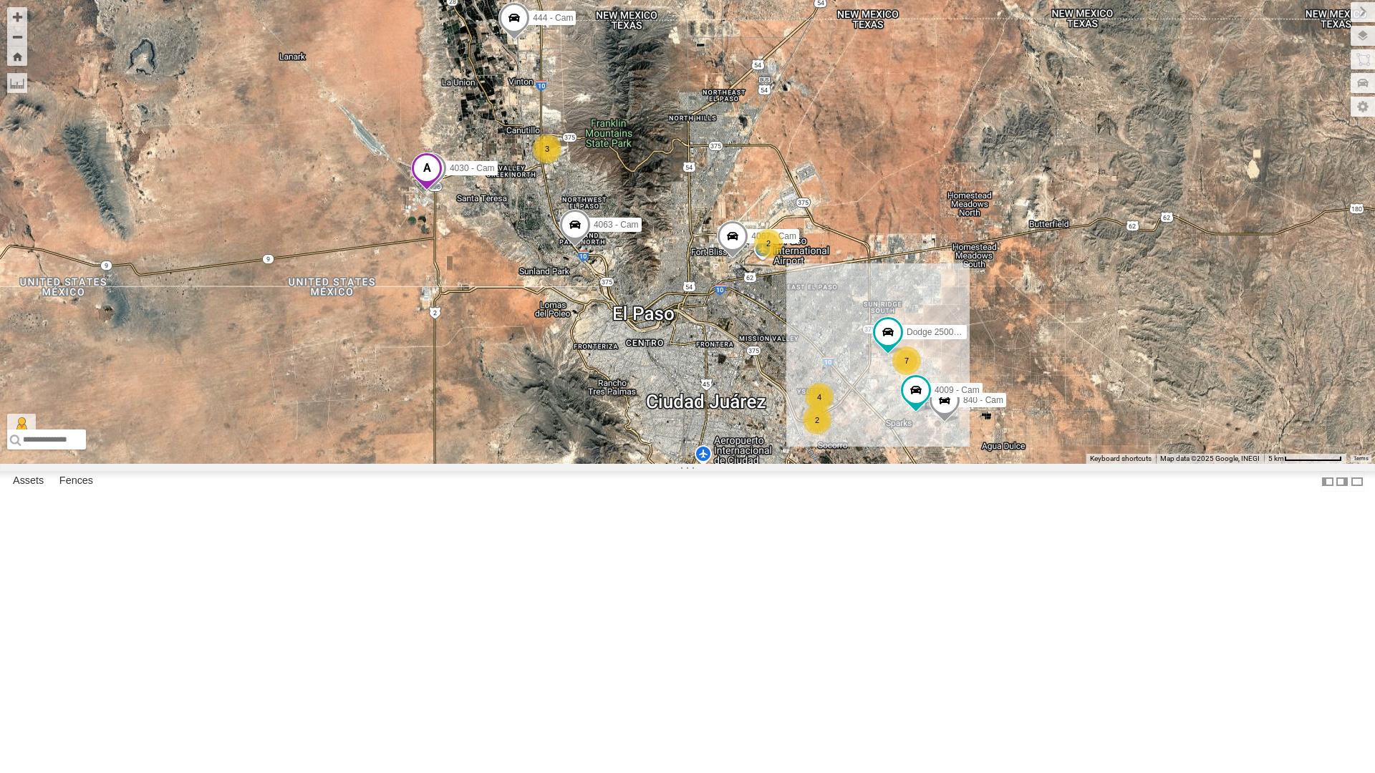
click at [770, 258] on div "2" at bounding box center [768, 243] width 29 height 29
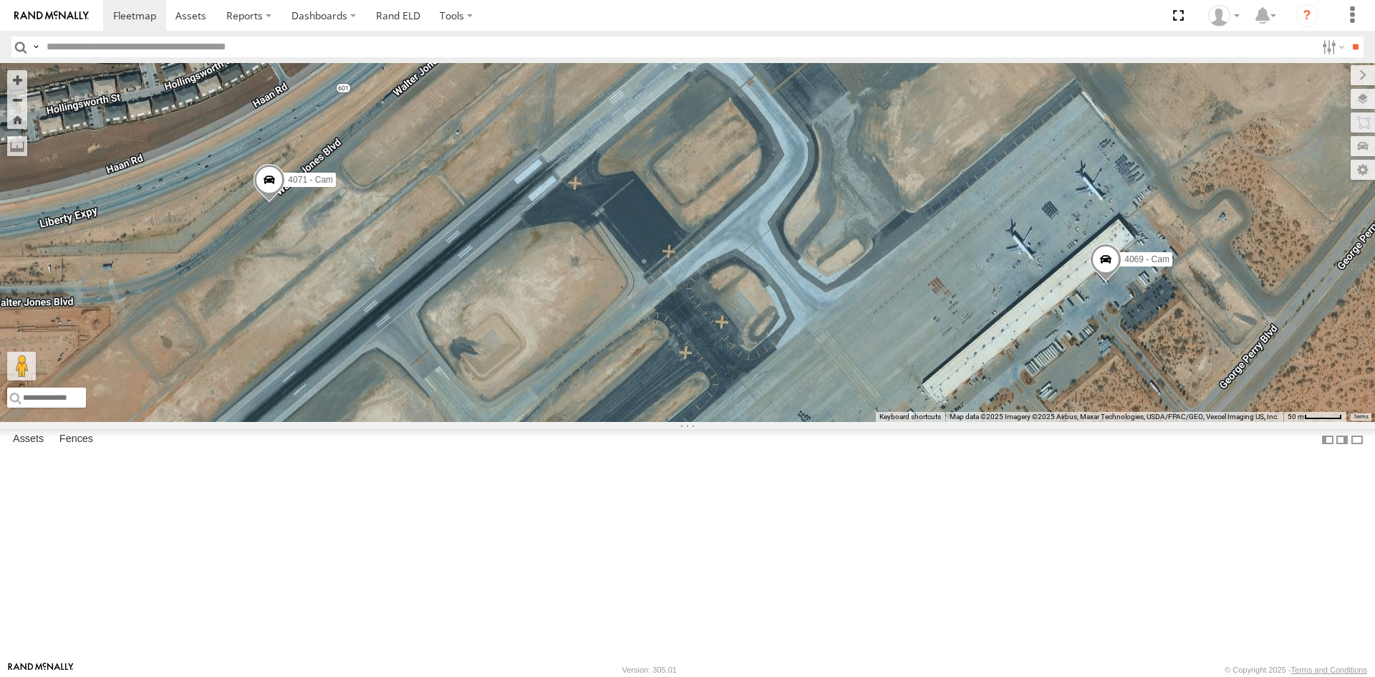
click at [0, 0] on label at bounding box center [0, 0] width 0 height 0
click at [1173, 11] on span at bounding box center [1177, 15] width 29 height 31
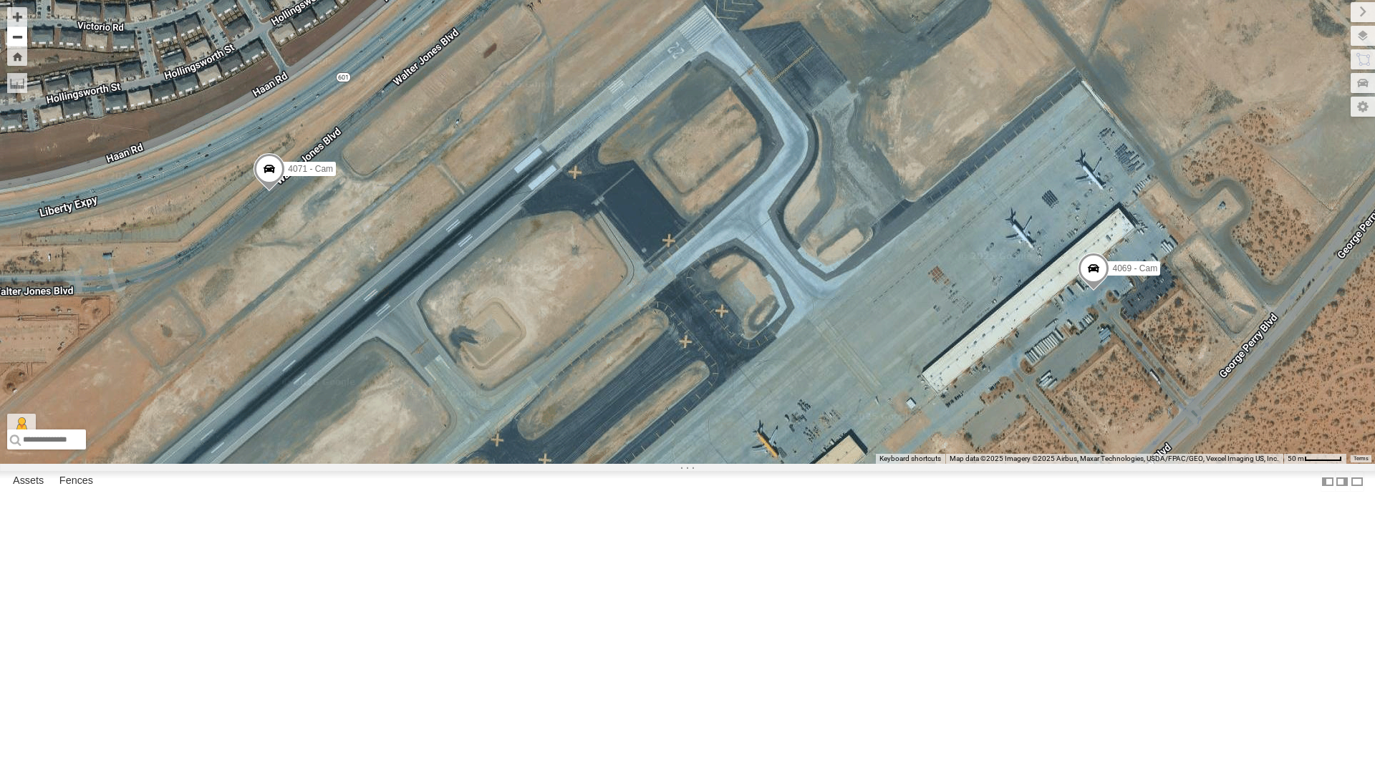
click at [27, 37] on button "Zoom out" at bounding box center [17, 36] width 20 height 20
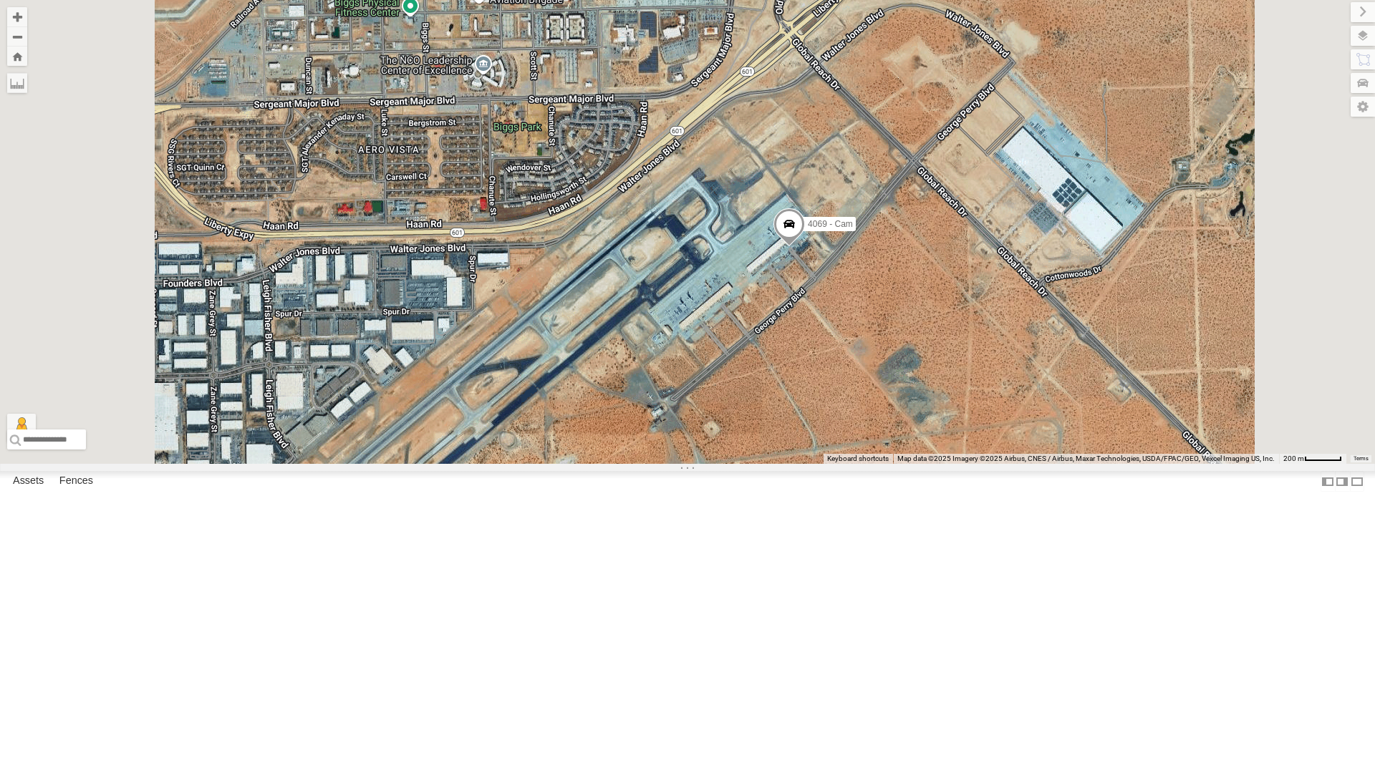
scroll to position [72, 0]
click at [0, 0] on div "4071 - Cam" at bounding box center [0, 0] width 0 height 0
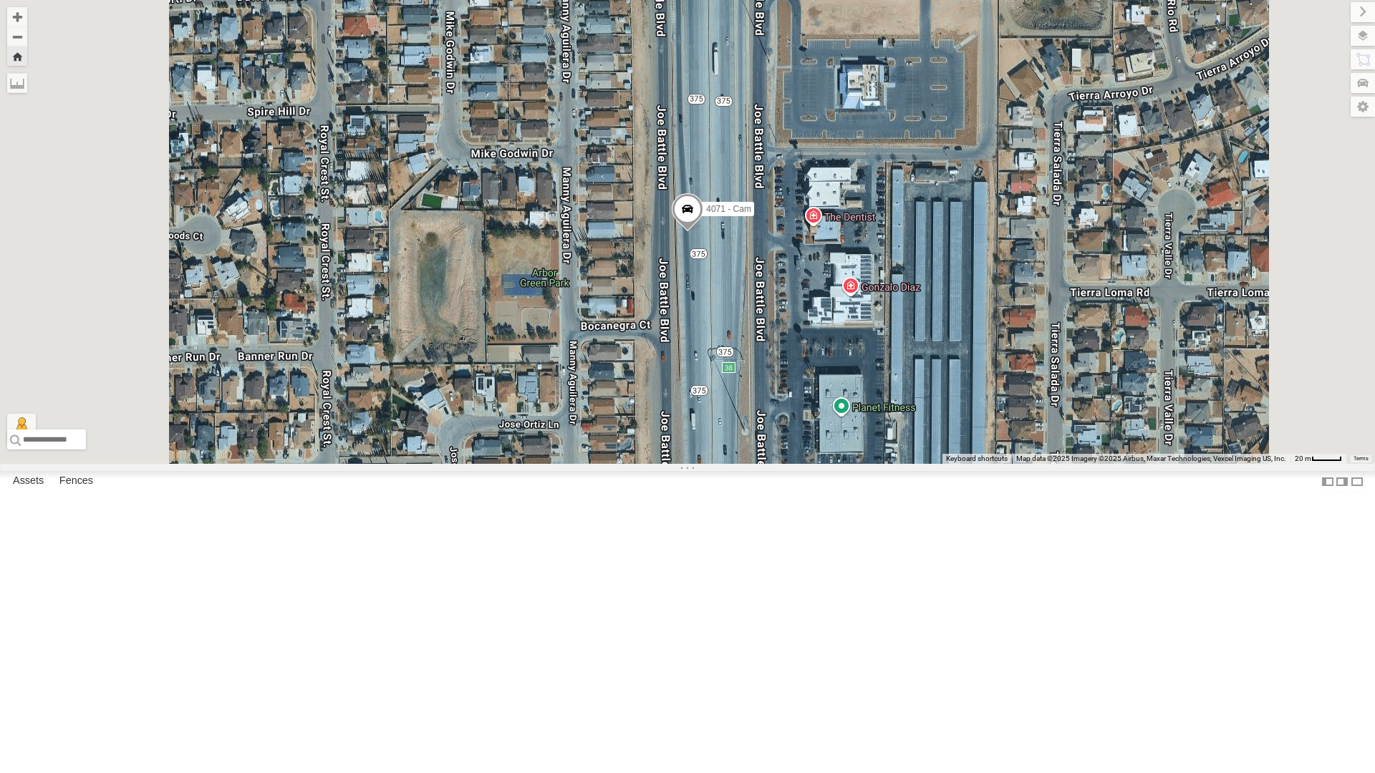
click at [703, 232] on span at bounding box center [688, 212] width 32 height 39
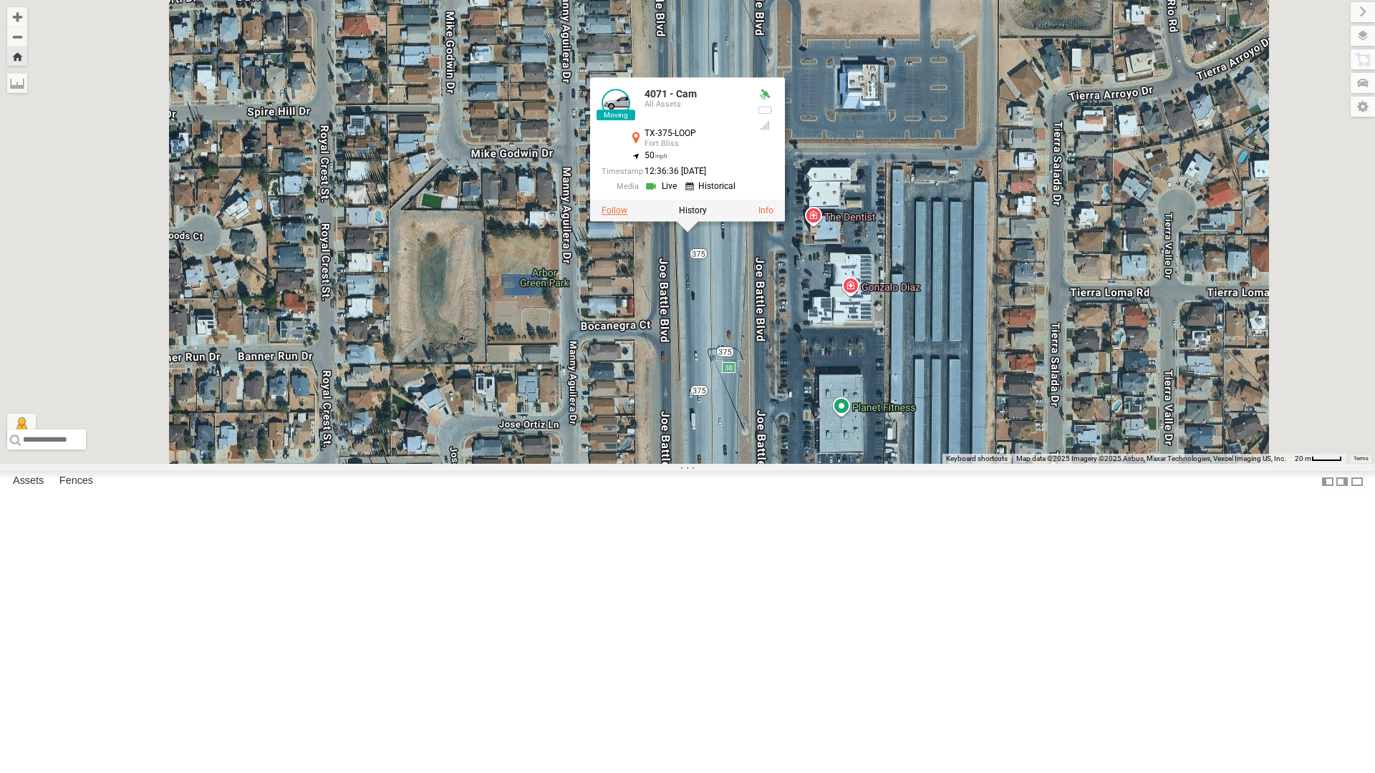
click at [627, 215] on label at bounding box center [614, 210] width 26 height 10
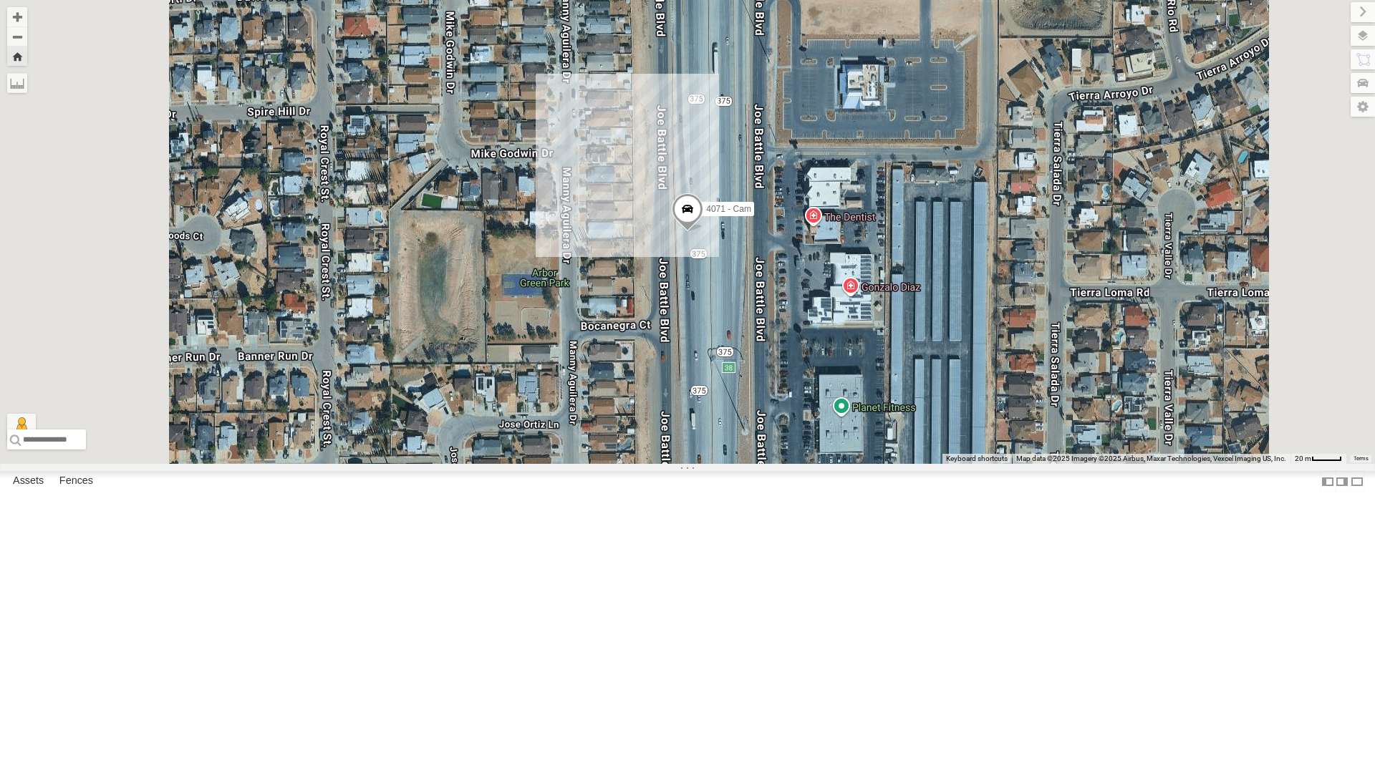
click at [0, 0] on div "442 - Cam" at bounding box center [0, 0] width 0 height 0
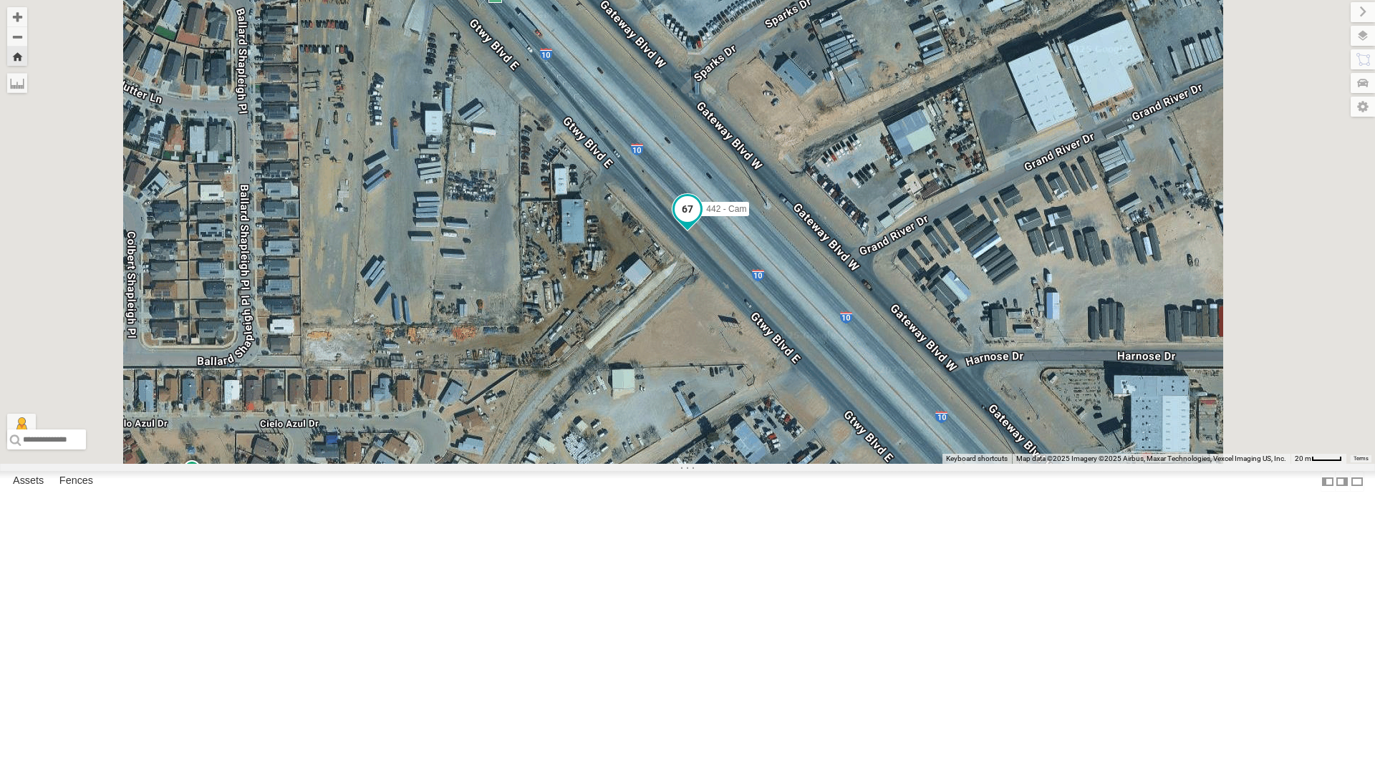
click at [700, 222] on span at bounding box center [687, 209] width 26 height 26
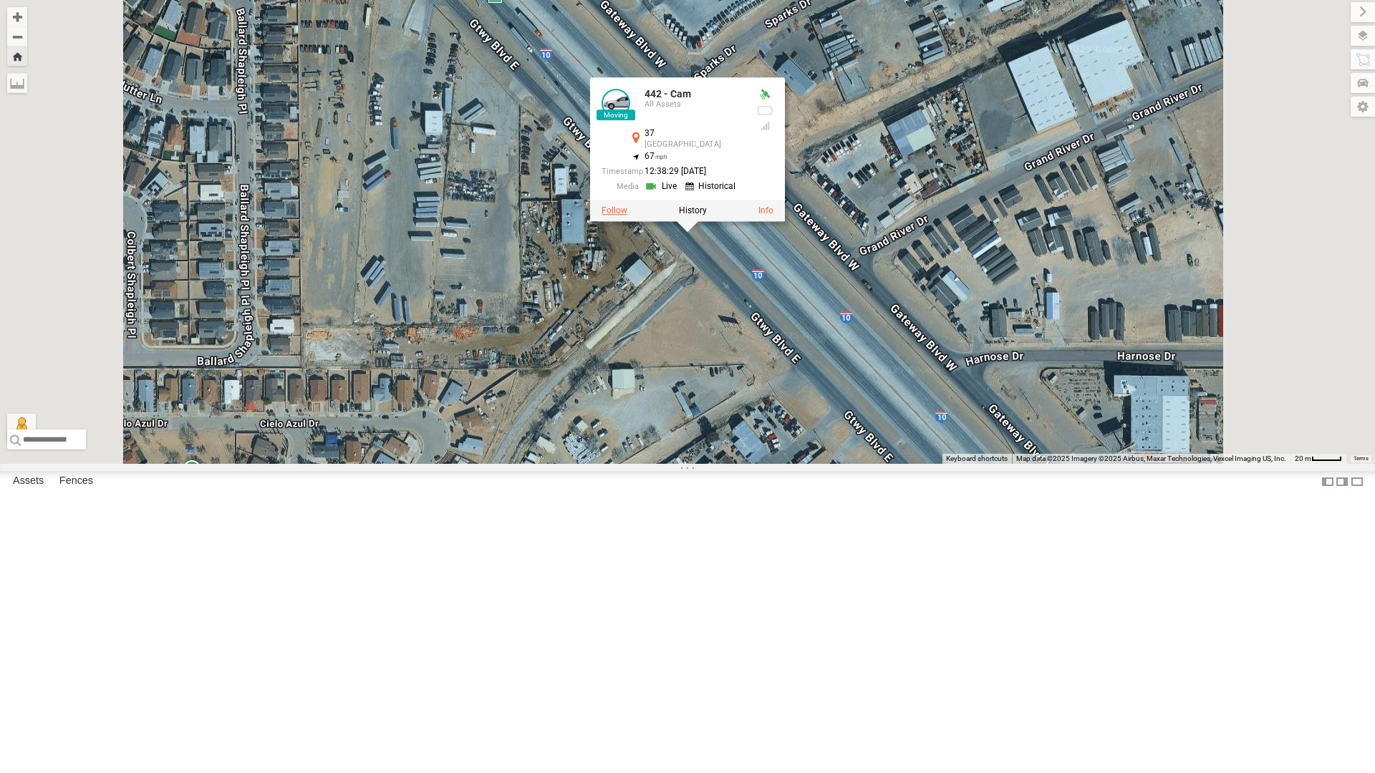
click at [627, 215] on label at bounding box center [614, 210] width 26 height 10
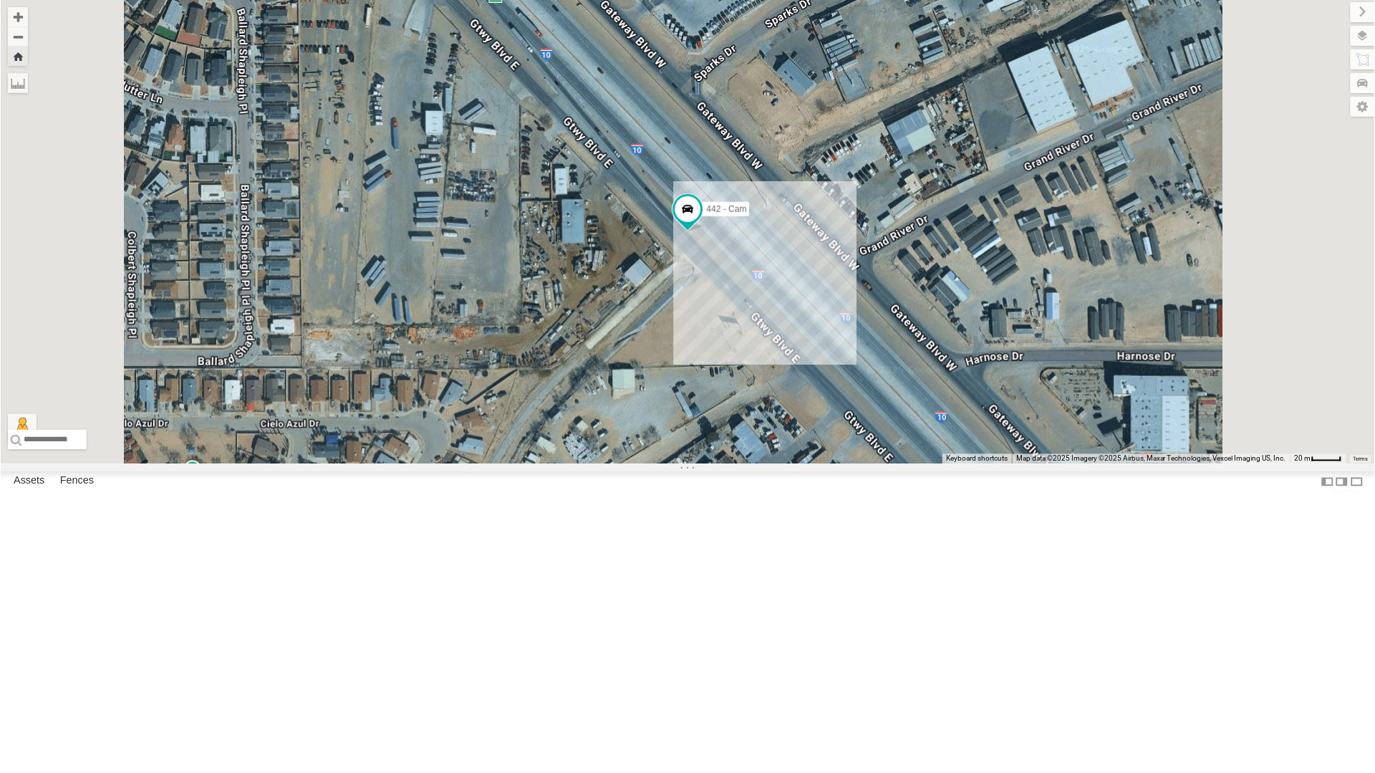
scroll to position [0, 0]
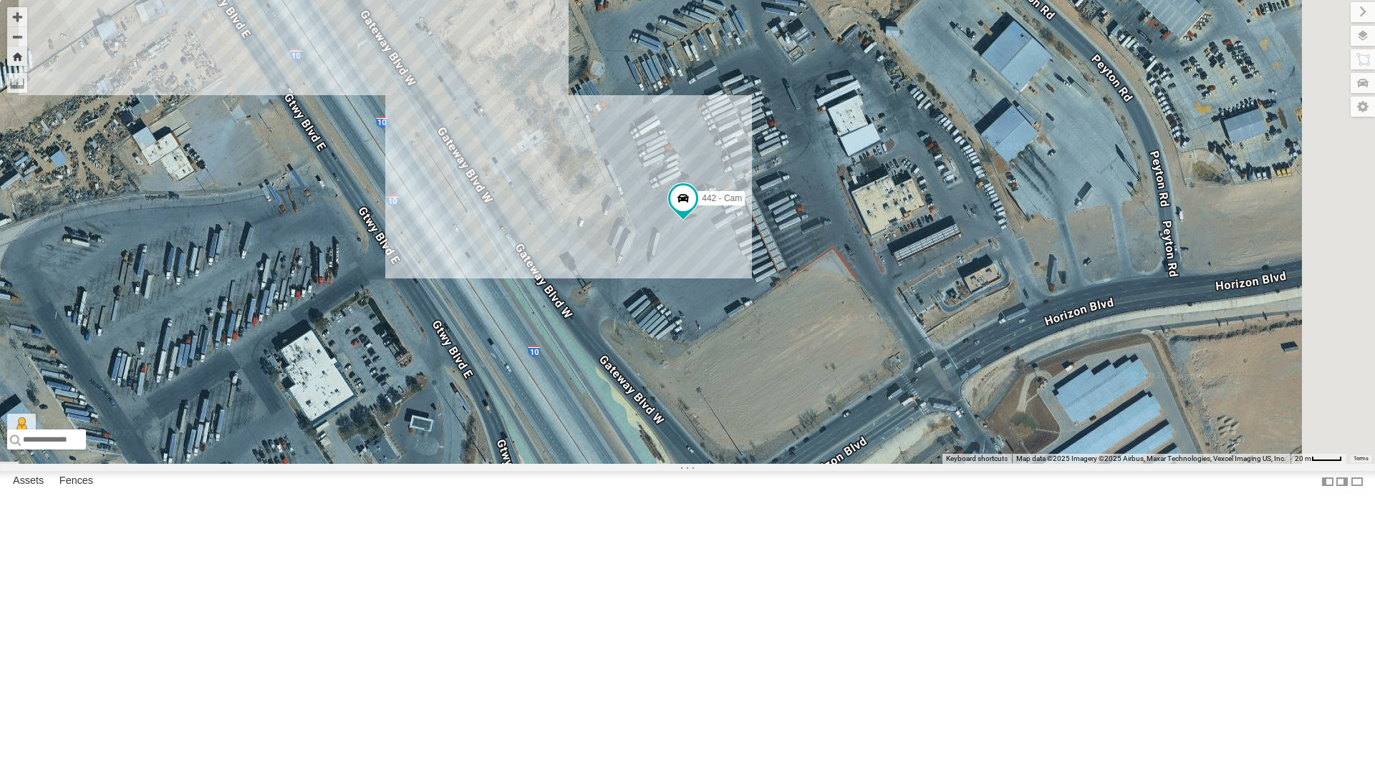
click at [0, 0] on div "4071 - Cam" at bounding box center [0, 0] width 0 height 0
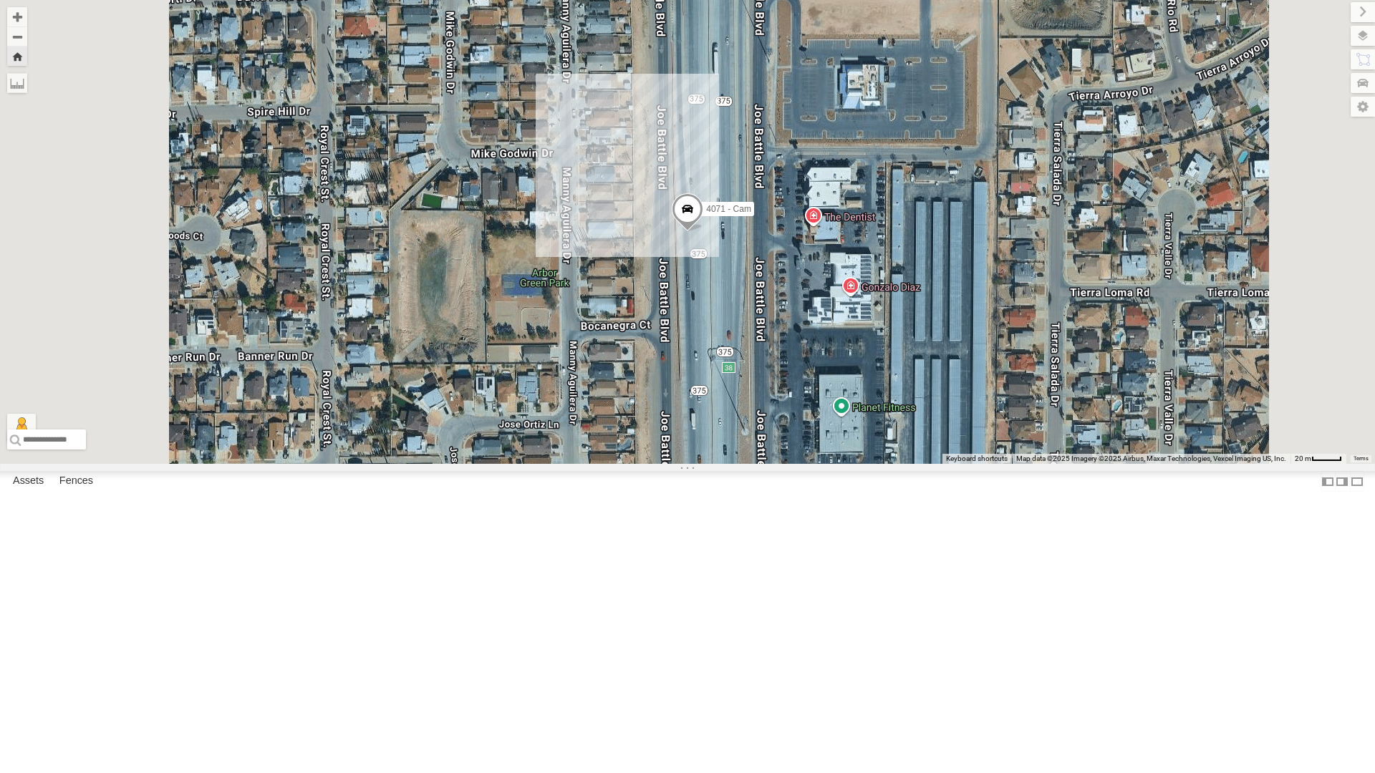
click at [0, 0] on div "442 - Cam" at bounding box center [0, 0] width 0 height 0
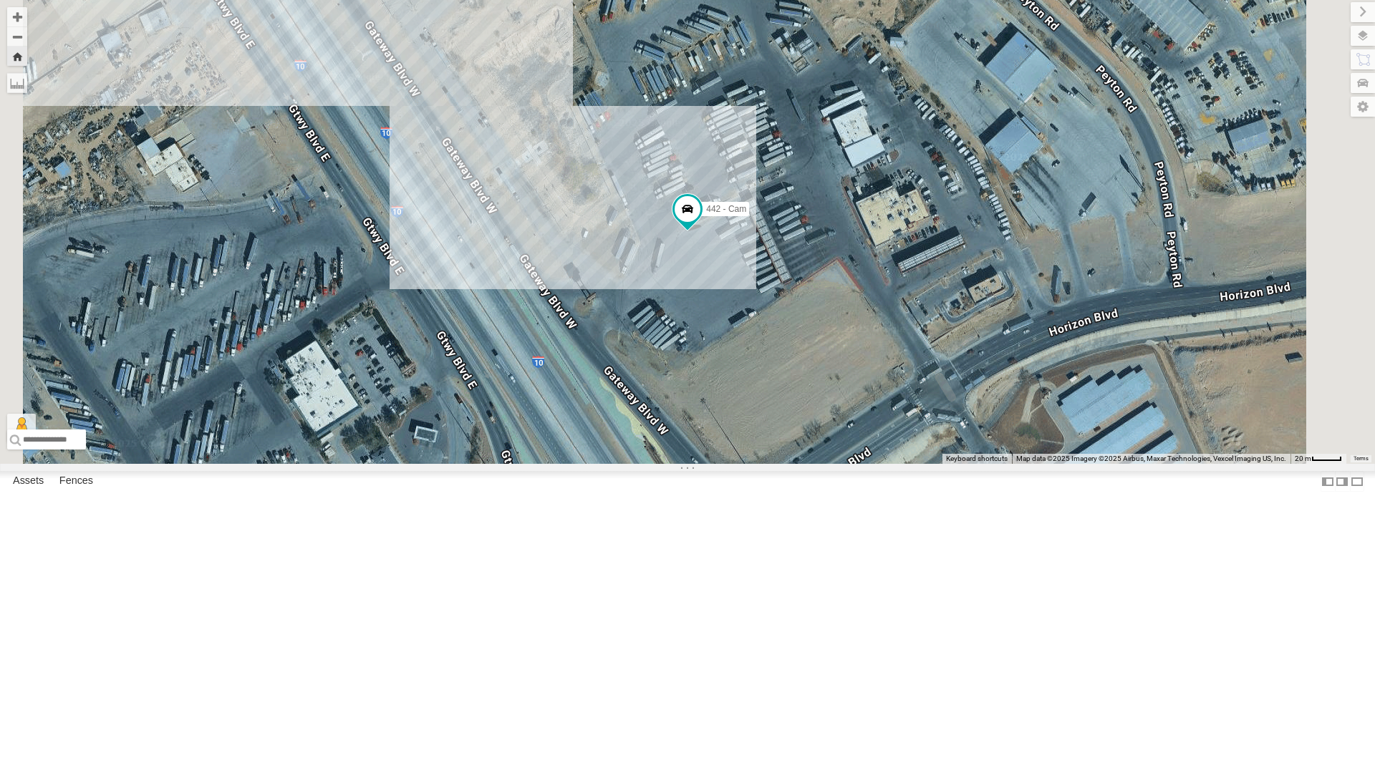
click at [0, 0] on div "All Assets" at bounding box center [0, 0] width 0 height 0
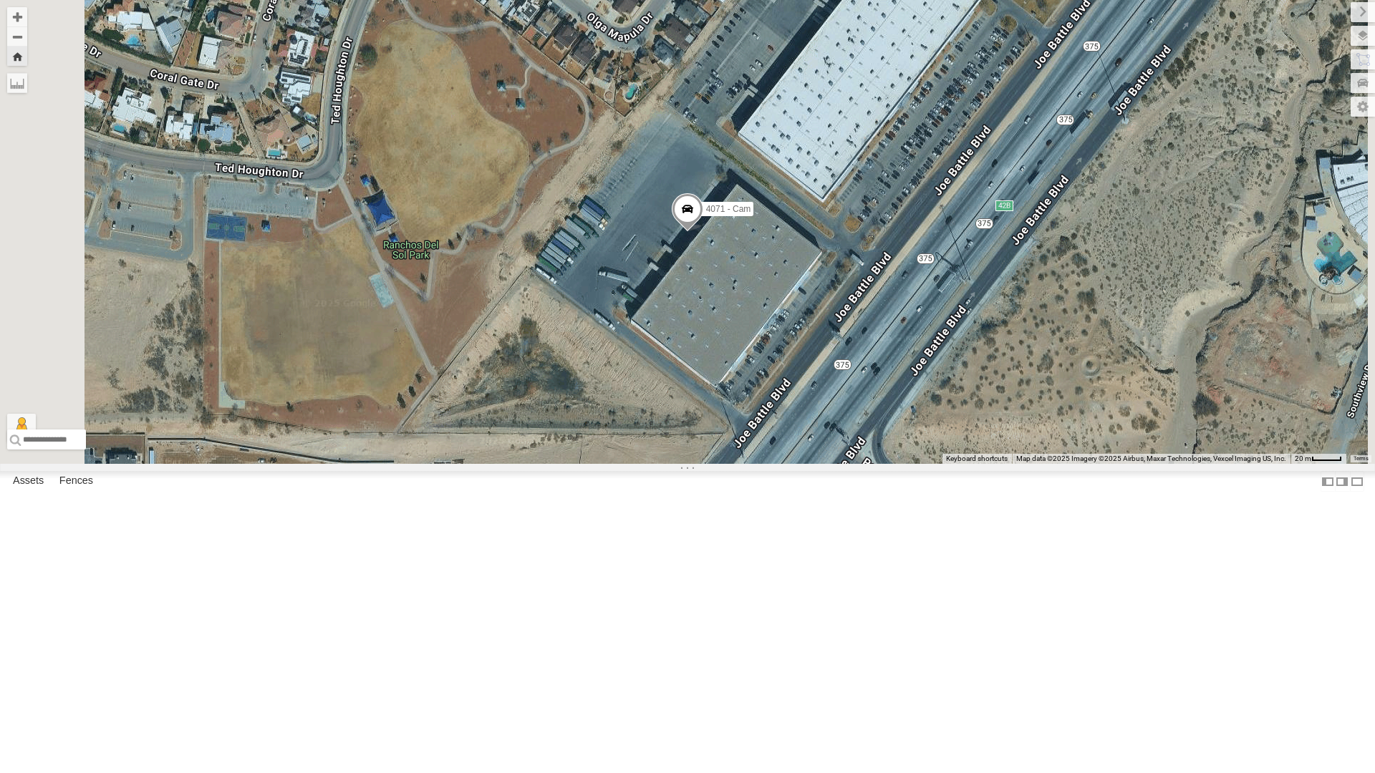
click at [0, 0] on div "442 - Cam" at bounding box center [0, 0] width 0 height 0
